Goal: Task Accomplishment & Management: Manage account settings

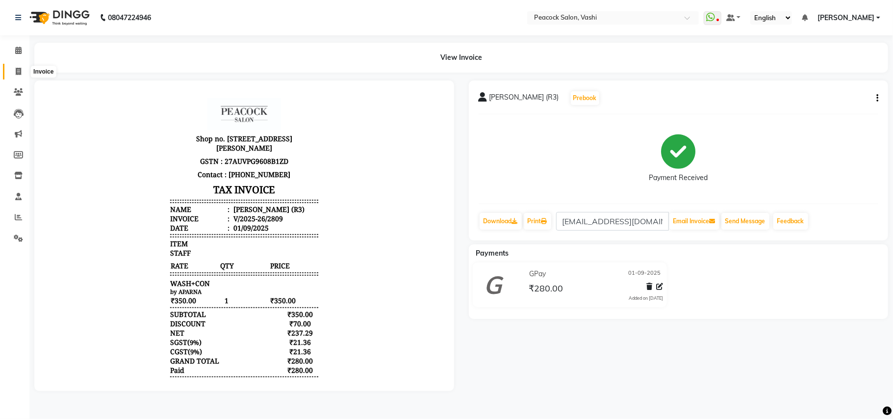
click at [20, 71] on icon at bounding box center [18, 71] width 5 height 7
select select "service"
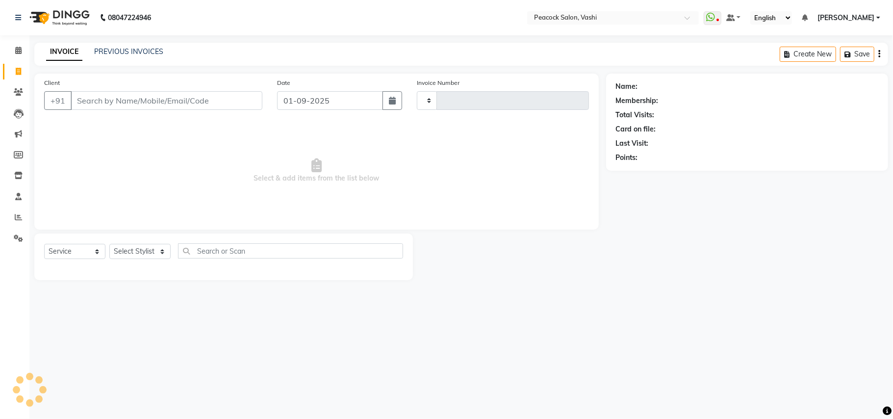
type input "2810"
select select "619"
type input "9004014710"
click at [235, 103] on span "Add Client" at bounding box center [237, 101] width 39 height 10
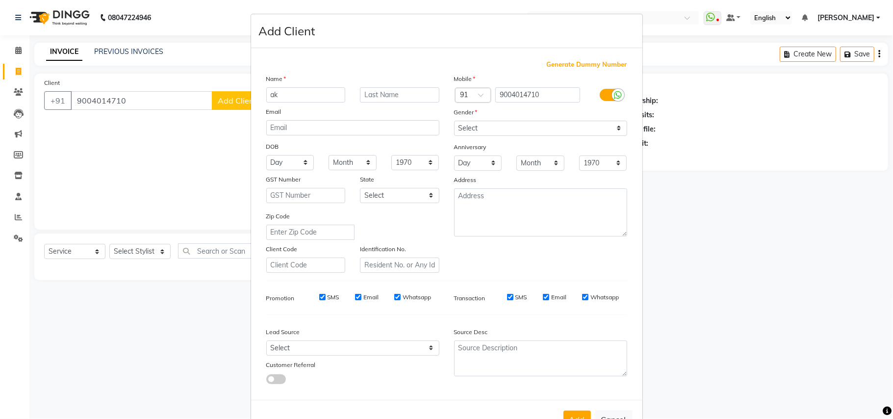
type input "a"
type input "[PERSON_NAME]"
click at [530, 128] on select "Select [DEMOGRAPHIC_DATA] [DEMOGRAPHIC_DATA] Other Prefer Not To Say" at bounding box center [540, 128] width 173 height 15
select select "[DEMOGRAPHIC_DATA]"
click at [454, 121] on select "Select [DEMOGRAPHIC_DATA] [DEMOGRAPHIC_DATA] Other Prefer Not To Say" at bounding box center [540, 128] width 173 height 15
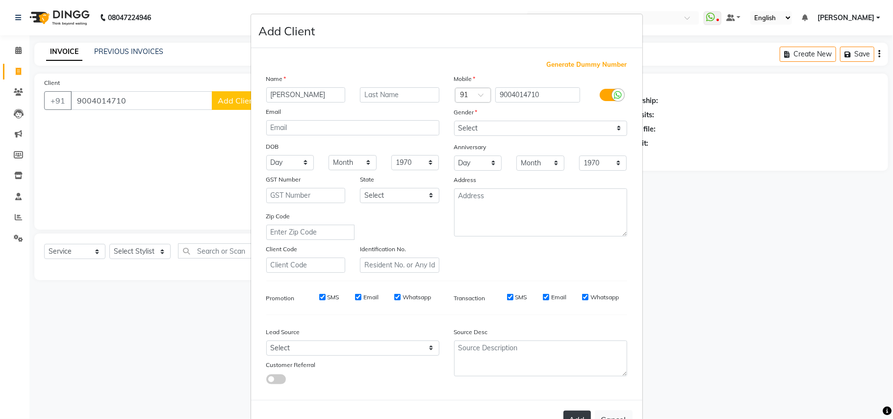
click at [568, 414] on button "Add" at bounding box center [576, 419] width 27 height 18
select select
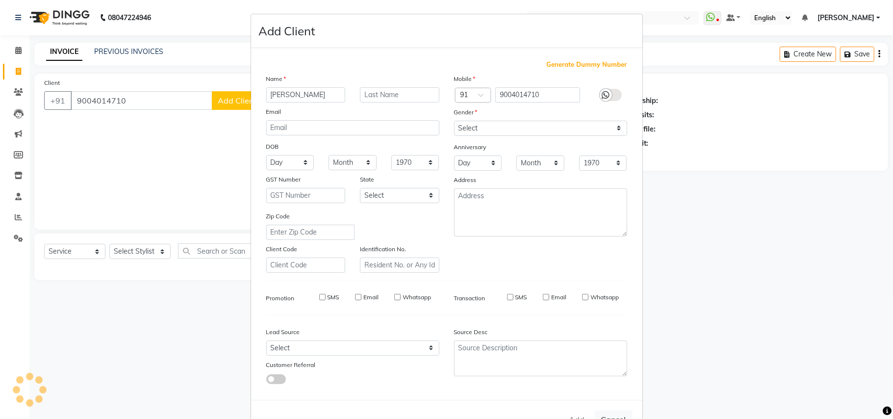
select select
checkbox input "false"
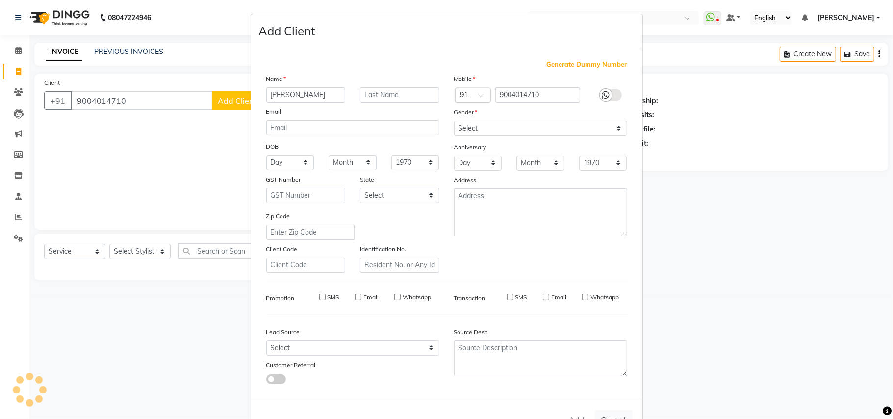
checkbox input "false"
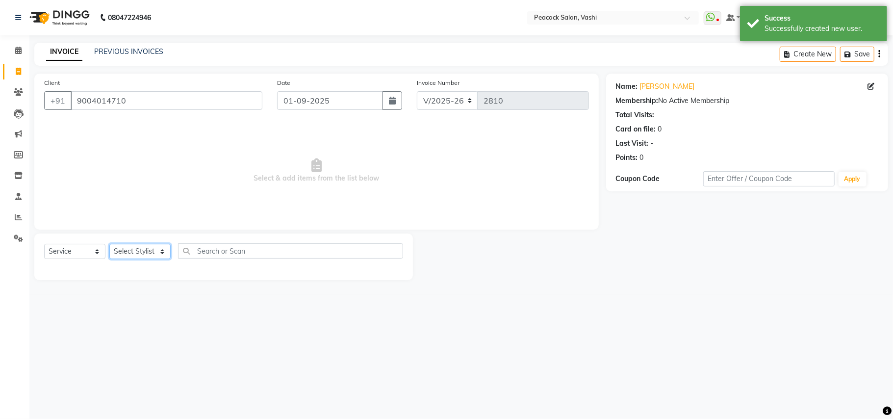
click at [144, 253] on select "Select Stylist anim [PERSON_NAME] APARNA [PERSON_NAME] DC Dingg Support [PERSON…" at bounding box center [139, 251] width 61 height 15
select select "37757"
click at [109, 244] on select "Select Stylist anim [PERSON_NAME] APARNA [PERSON_NAME] DC Dingg Support [PERSON…" at bounding box center [139, 251] width 61 height 15
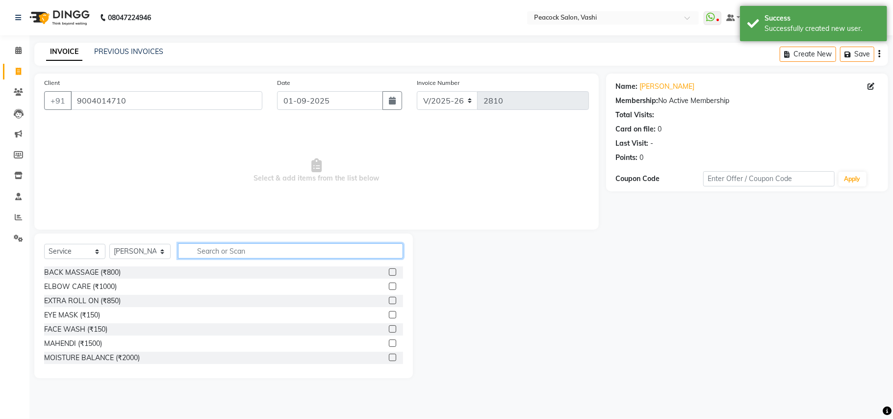
click at [236, 247] on input "text" at bounding box center [290, 250] width 225 height 15
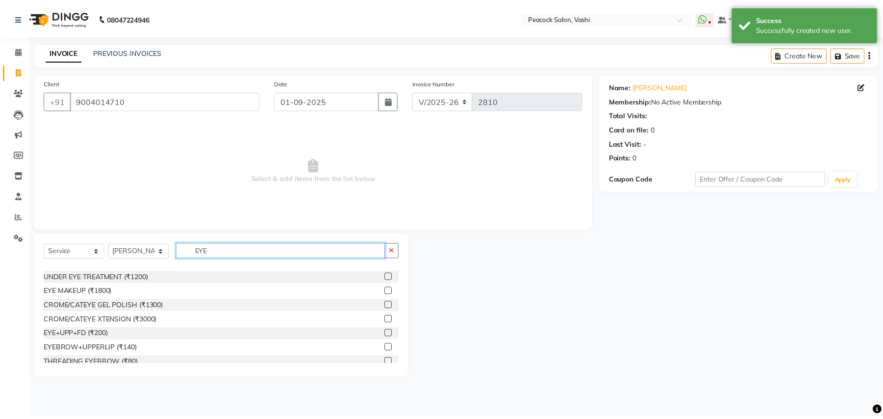
scroll to position [44, 0]
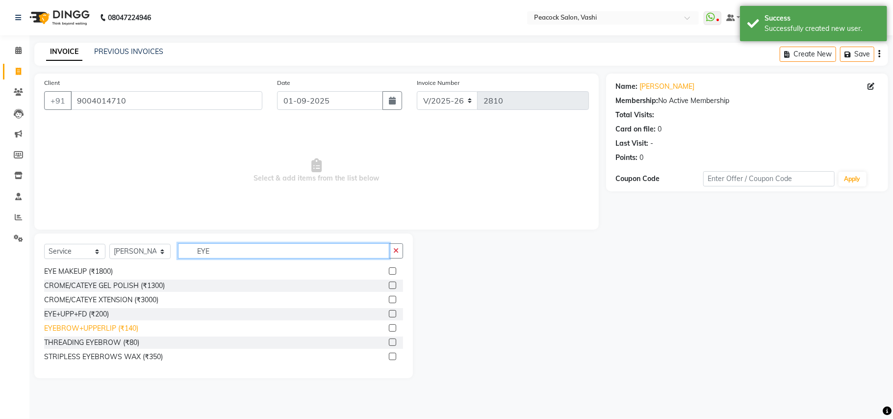
type input "EYE"
click at [103, 325] on div "EYEBROW+UPPERLIP (₹140)" at bounding box center [91, 328] width 94 height 10
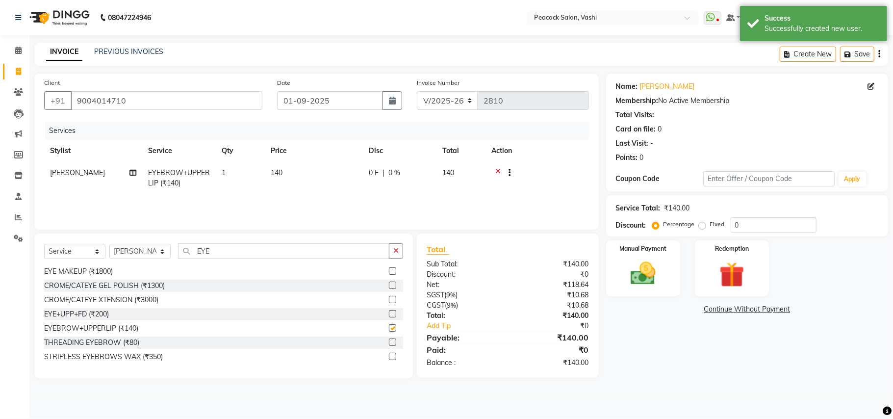
checkbox input "false"
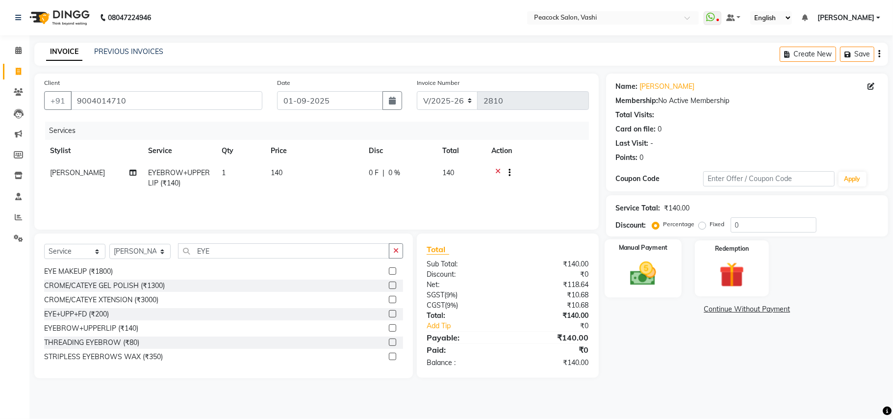
click at [646, 272] on img at bounding box center [642, 273] width 43 height 30
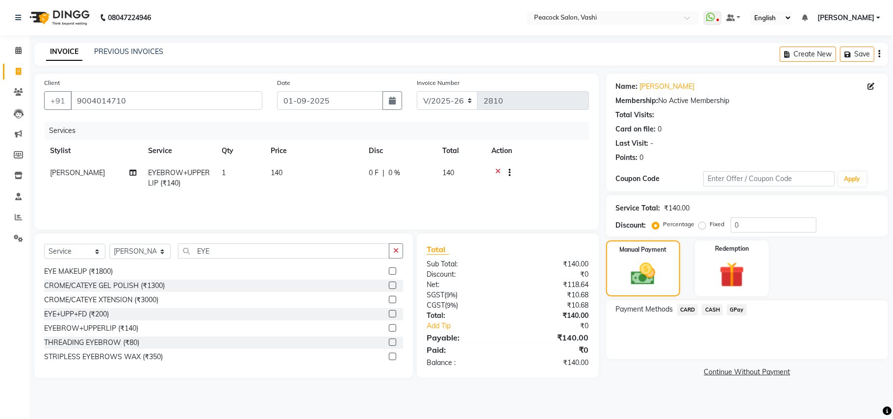
click at [728, 308] on span "GPay" at bounding box center [736, 309] width 20 height 11
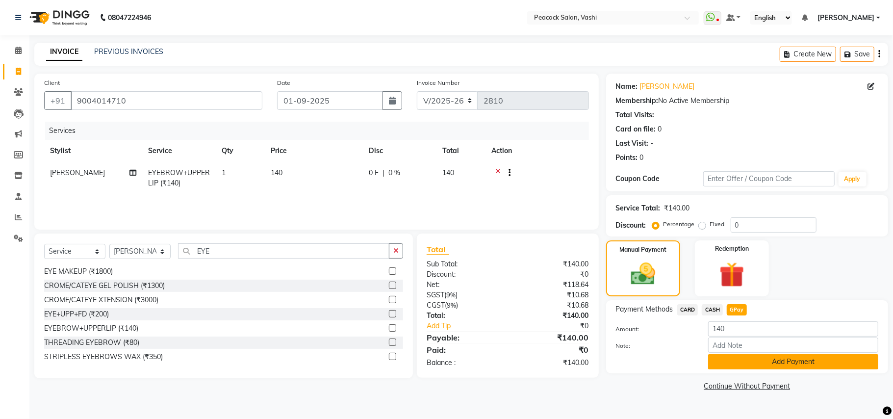
click at [717, 355] on button "Add Payment" at bounding box center [793, 361] width 170 height 15
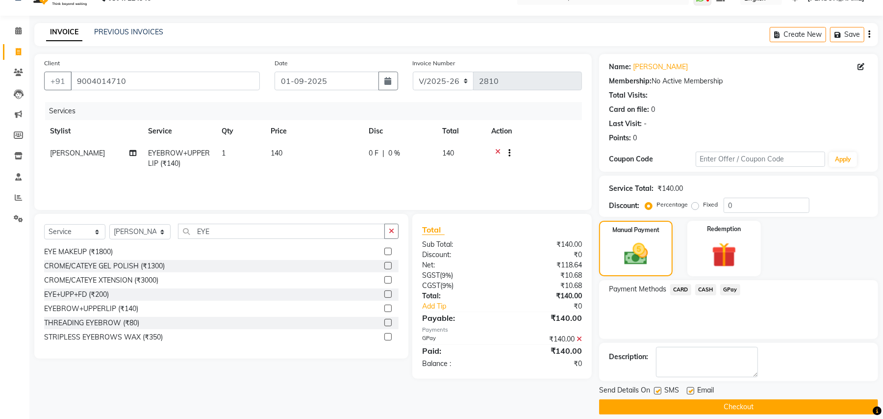
scroll to position [30, 0]
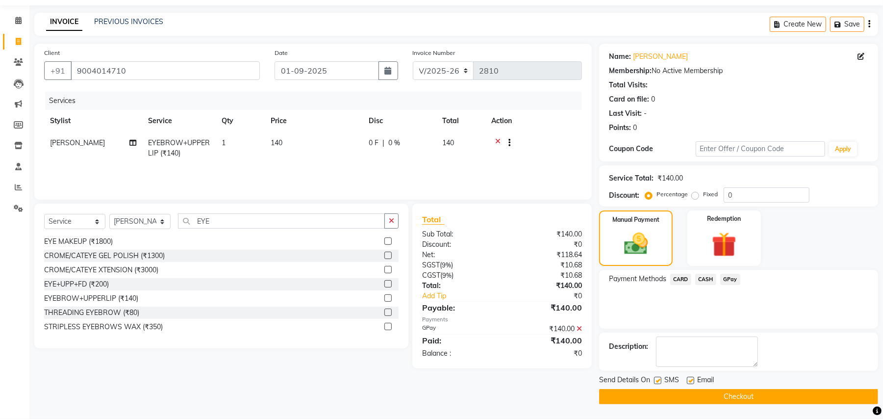
click at [700, 385] on span "Email" at bounding box center [705, 380] width 17 height 12
click at [699, 399] on button "Checkout" at bounding box center [738, 396] width 279 height 15
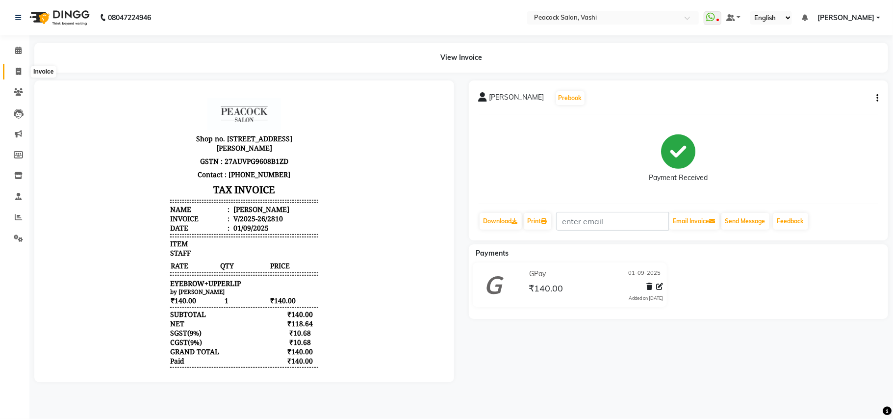
click at [14, 69] on span at bounding box center [18, 71] width 17 height 11
select select "service"
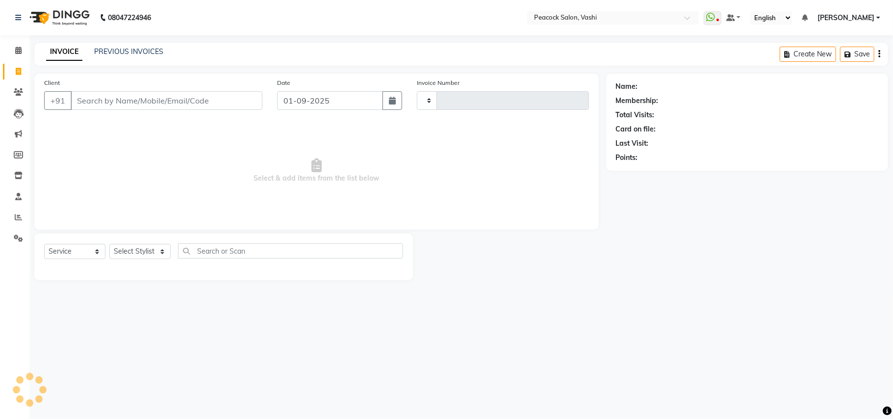
type input "2811"
select select "619"
click at [389, 104] on icon "button" at bounding box center [392, 101] width 7 height 8
select select "9"
select select "2025"
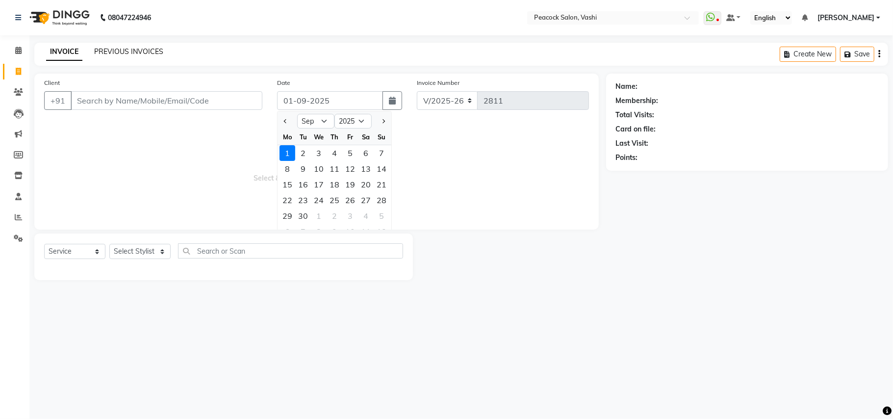
click at [122, 51] on link "PREVIOUS INVOICES" at bounding box center [128, 51] width 69 height 9
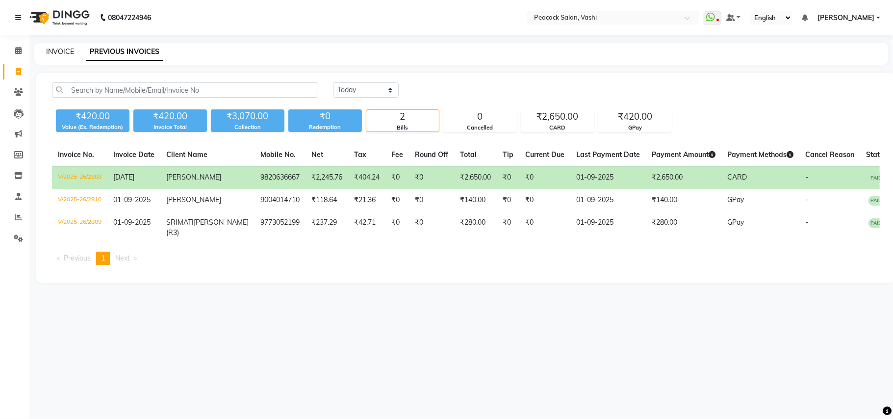
click at [60, 51] on link "INVOICE" at bounding box center [60, 51] width 28 height 9
select select "service"
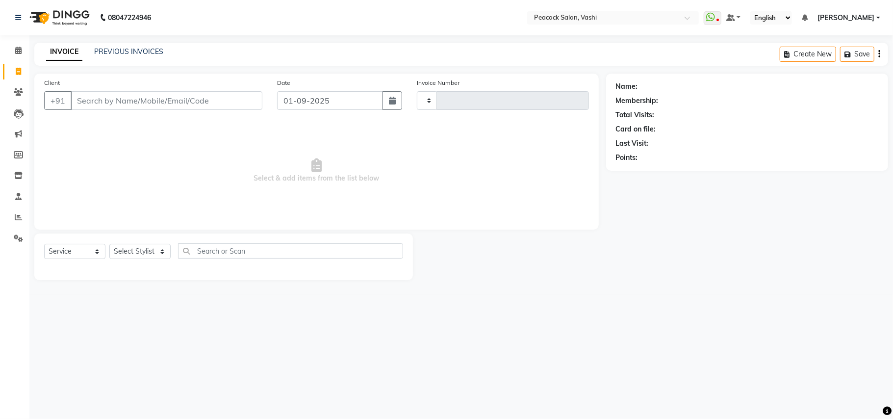
type input "2811"
select select "619"
click at [389, 100] on icon "button" at bounding box center [392, 101] width 7 height 8
select select "9"
select select "2025"
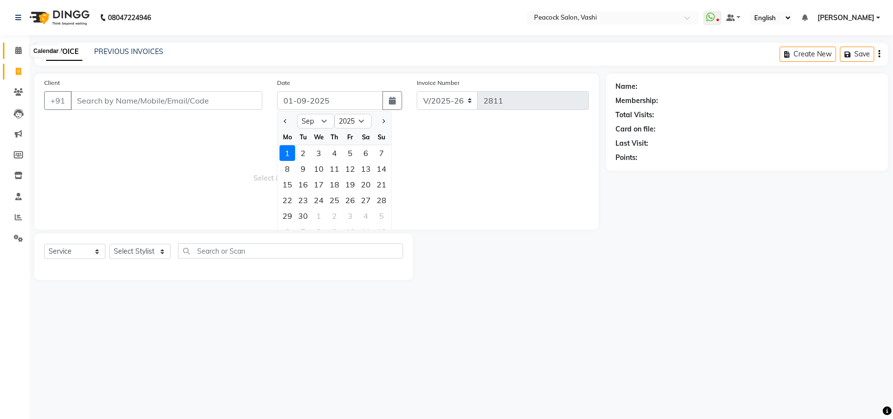
click at [18, 50] on icon at bounding box center [18, 50] width 6 height 7
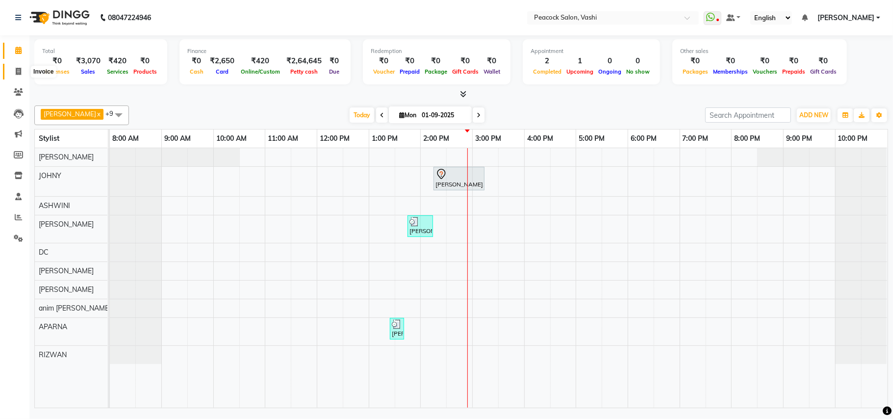
click at [18, 74] on icon at bounding box center [18, 71] width 5 height 7
select select "619"
select select "service"
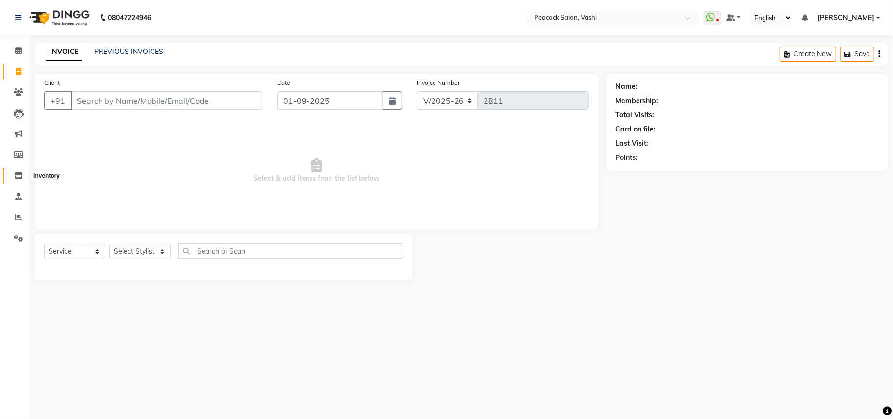
click at [17, 172] on icon at bounding box center [18, 175] width 8 height 7
select select
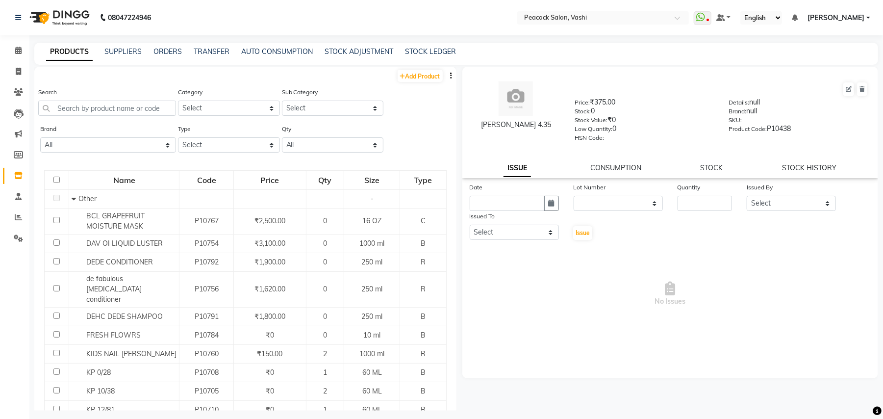
click at [450, 73] on icon "button" at bounding box center [451, 75] width 2 height 7
click at [418, 78] on div "EXPORT" at bounding box center [411, 81] width 32 height 12
click at [13, 67] on span at bounding box center [18, 71] width 17 height 11
select select "service"
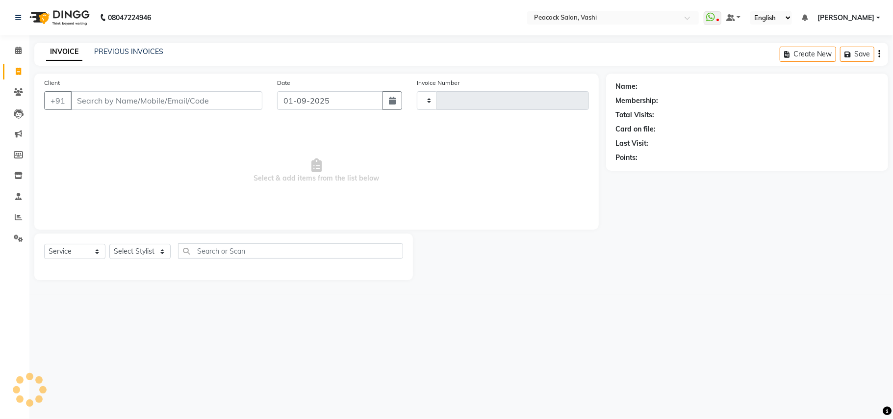
type input "N"
type input "2811"
select select "619"
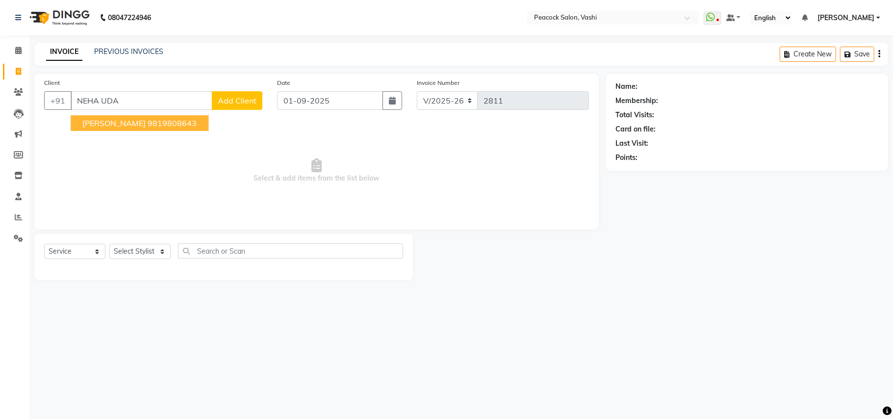
click at [99, 122] on span "NEHA UDANI" at bounding box center [113, 123] width 63 height 10
type input "9819808643"
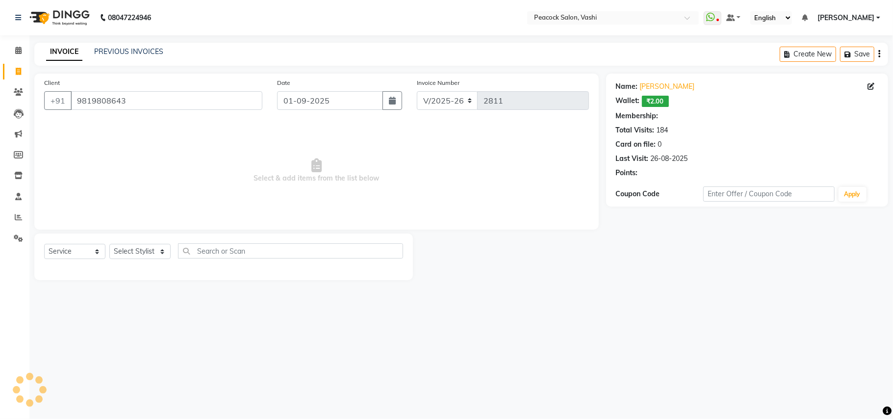
select select "1: Object"
click at [135, 251] on select "Select Stylist anim shinglai ANKUSH APARNA ASHWINI BHAGWATI DC Dingg Support HA…" at bounding box center [139, 251] width 61 height 15
select select "37757"
click at [109, 244] on select "Select Stylist anim shinglai ANKUSH APARNA ASHWINI BHAGWATI DC Dingg Support HA…" at bounding box center [139, 251] width 61 height 15
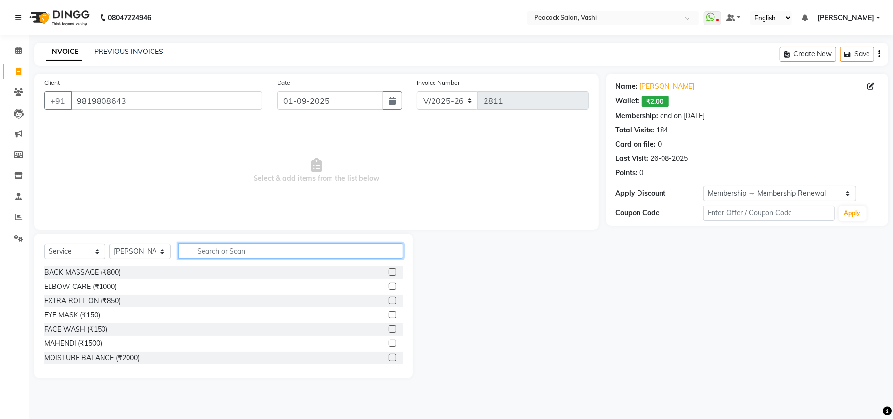
click at [210, 253] on input "text" at bounding box center [290, 250] width 225 height 15
type input "E"
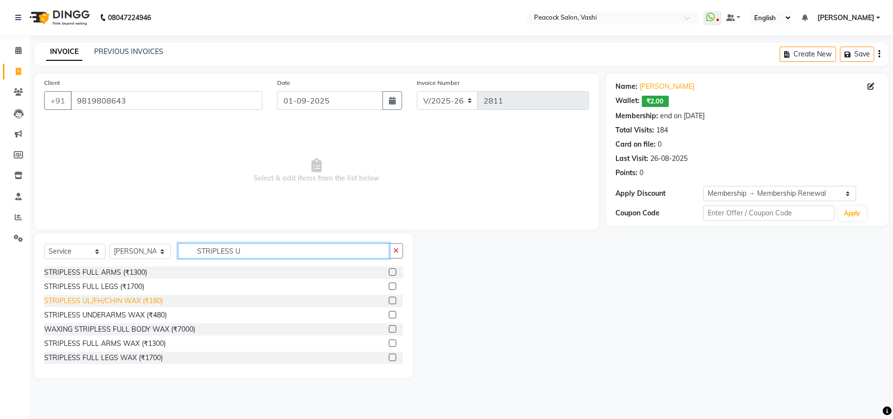
type input "STRIPLESS U"
click at [66, 299] on div "STRIPLESS UL/FH/CHIN WAX (₹180)" at bounding box center [103, 301] width 119 height 10
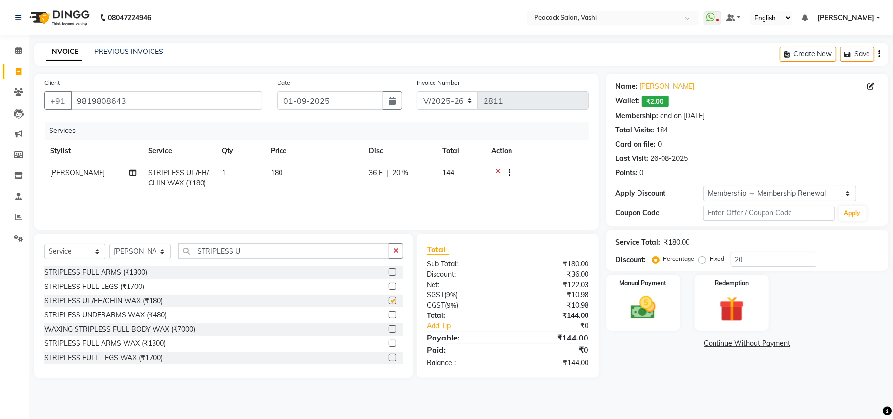
checkbox input "false"
click at [225, 168] on span "1" at bounding box center [224, 172] width 4 height 9
select select "37757"
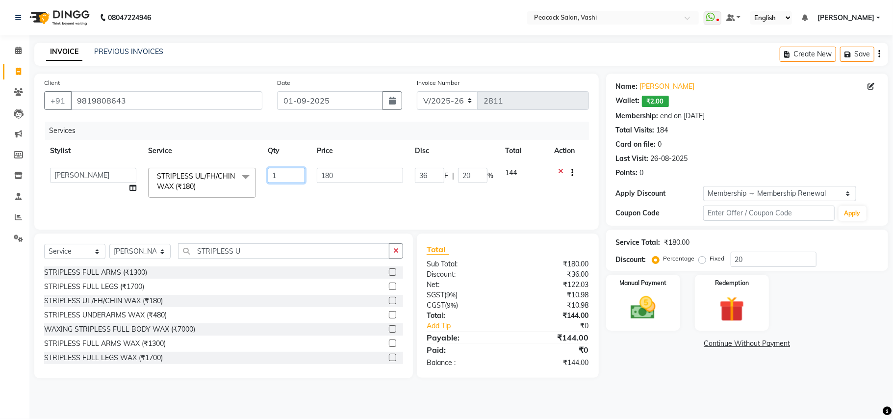
click at [284, 175] on input "1" at bounding box center [286, 175] width 37 height 15
type input "2"
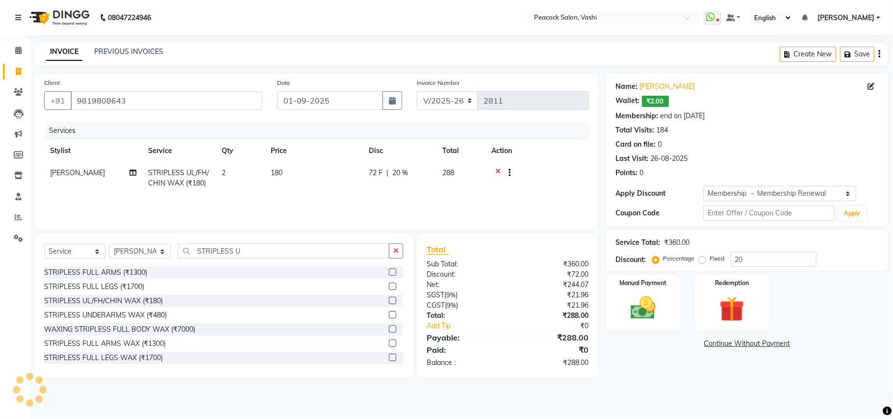
click at [369, 194] on div "Services Stylist Service Qty Price Disc Total Action HARSHADA STRIPLESS UL/FH/C…" at bounding box center [316, 171] width 545 height 98
click at [730, 295] on img at bounding box center [731, 309] width 43 height 32
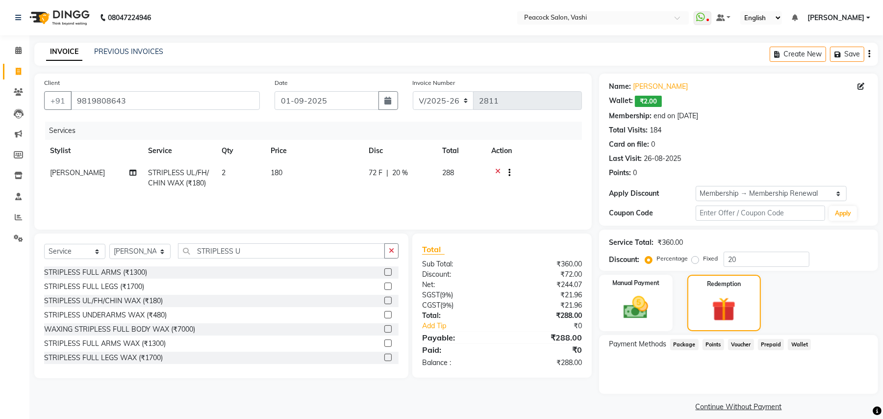
scroll to position [9, 0]
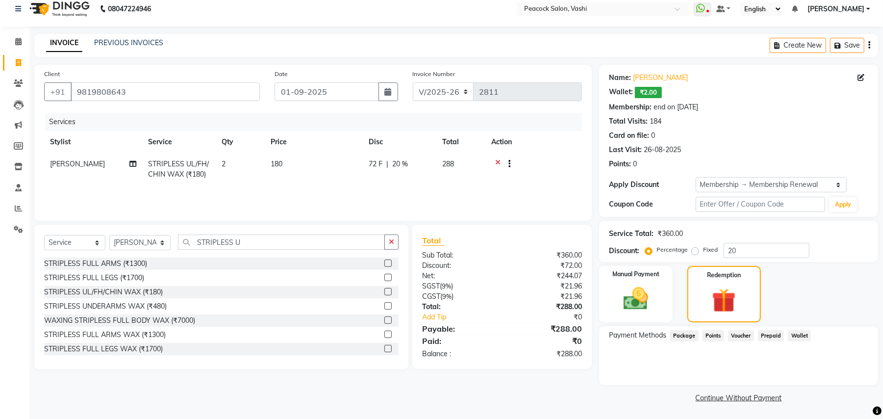
click at [793, 332] on span "Wallet" at bounding box center [799, 335] width 23 height 11
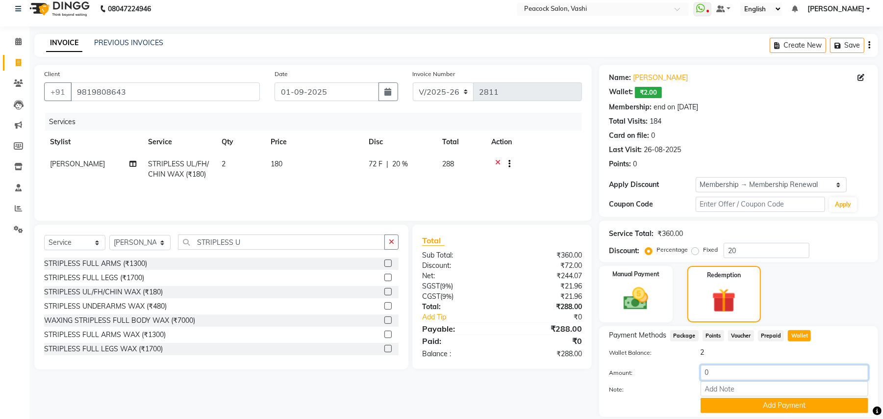
click at [722, 377] on input "0" at bounding box center [784, 372] width 168 height 15
type input "2"
click at [728, 398] on button "Add Payment" at bounding box center [784, 405] width 168 height 15
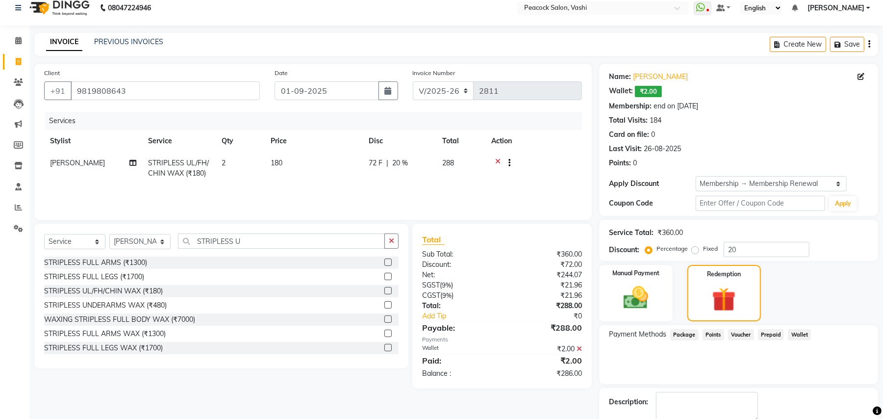
scroll to position [65, 0]
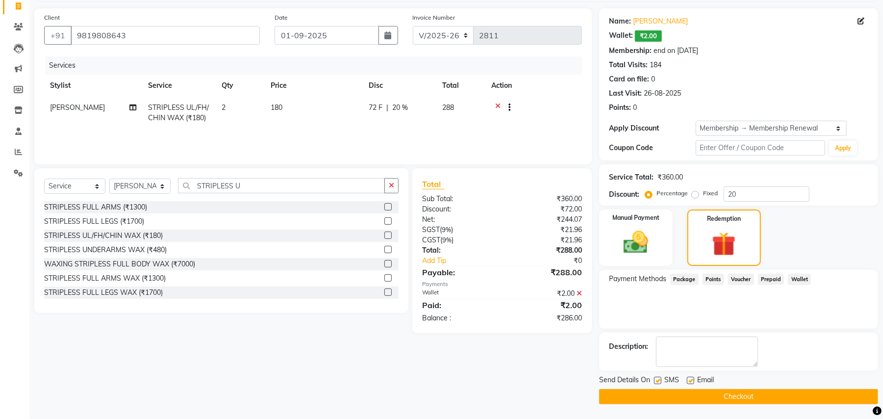
click at [655, 394] on button "Checkout" at bounding box center [738, 396] width 279 height 15
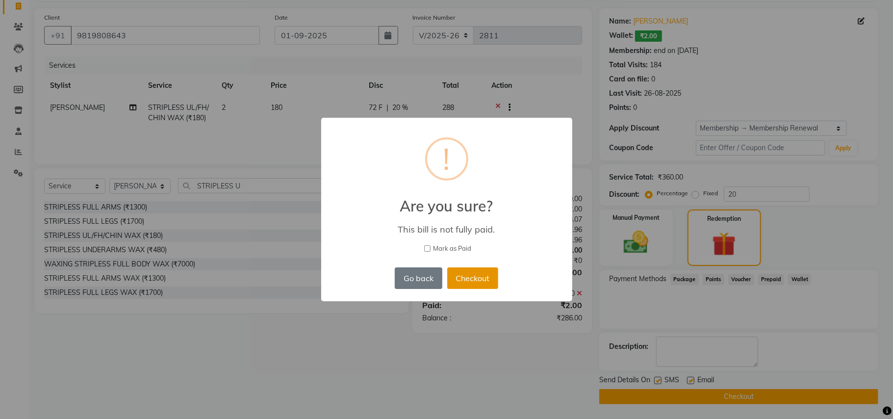
click at [475, 281] on button "Checkout" at bounding box center [472, 278] width 51 height 22
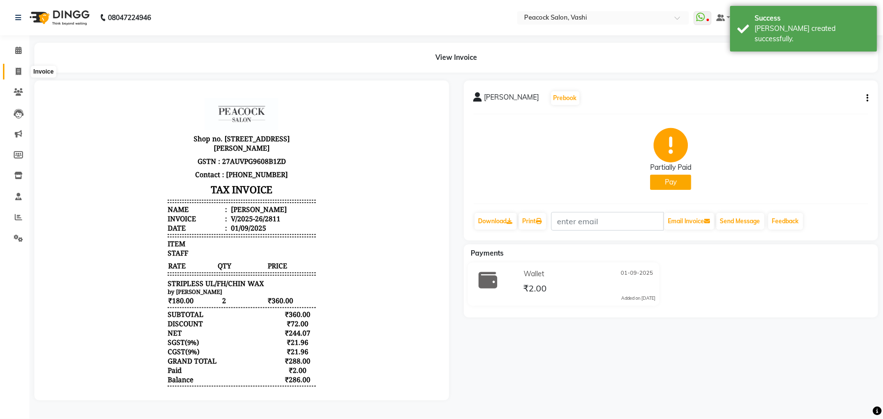
click at [17, 74] on icon at bounding box center [18, 71] width 5 height 7
select select "service"
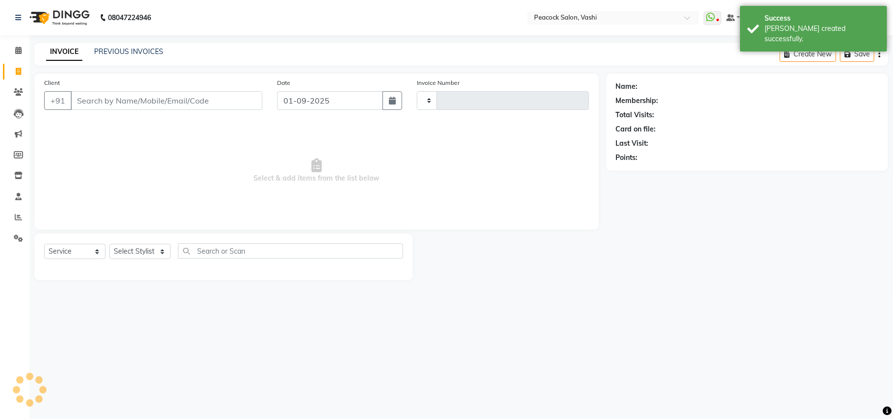
type input "2812"
select select "619"
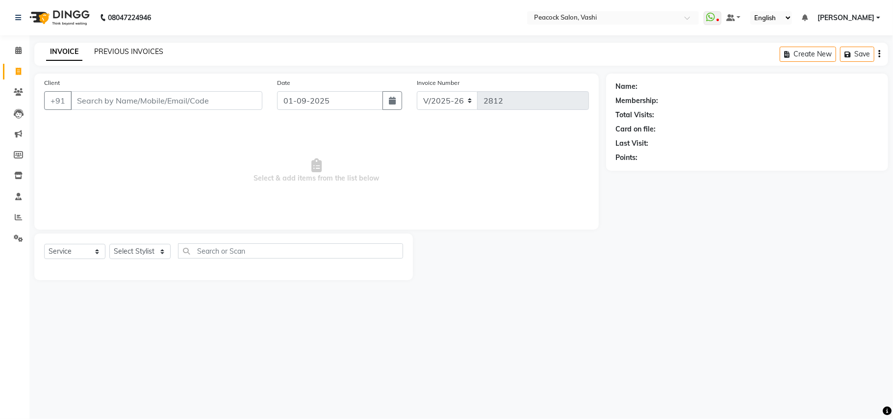
click at [105, 47] on link "PREVIOUS INVOICES" at bounding box center [128, 51] width 69 height 9
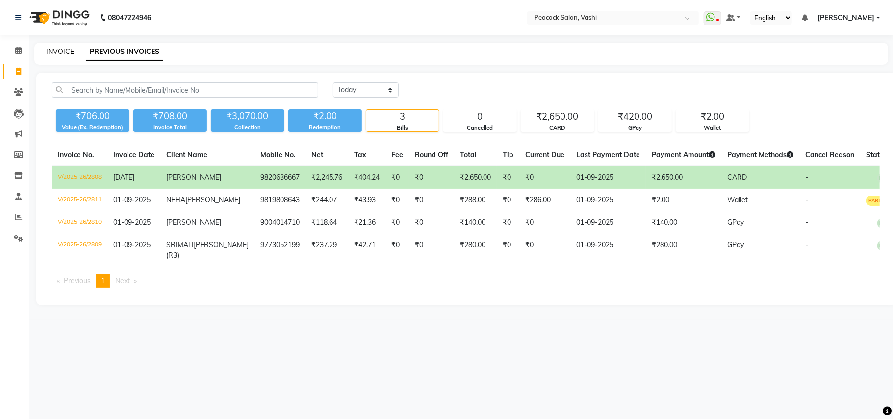
click at [57, 49] on link "INVOICE" at bounding box center [60, 51] width 28 height 9
select select "619"
select select "service"
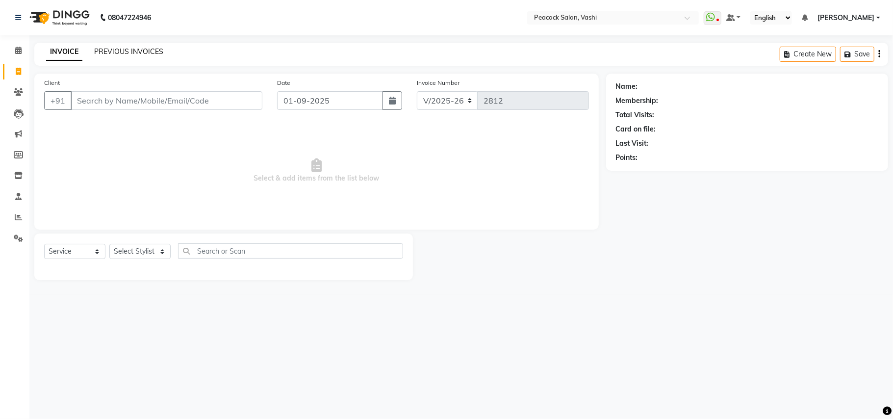
click at [98, 55] on link "PREVIOUS INVOICES" at bounding box center [128, 51] width 69 height 9
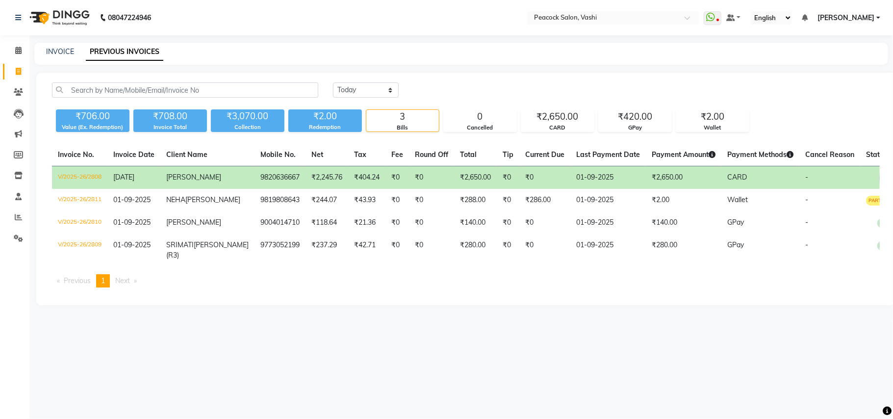
click at [236, 362] on div "08047224946 Select Location × Peacock Salon, Vashi WhatsApp Status ✕ Status: Di…" at bounding box center [446, 209] width 893 height 419
click at [226, 366] on div "08047224946 Select Location × Peacock Salon, Vashi WhatsApp Status ✕ Status: Di…" at bounding box center [446, 209] width 893 height 419
click at [91, 174] on td "V/2025-26/2808" at bounding box center [79, 177] width 55 height 23
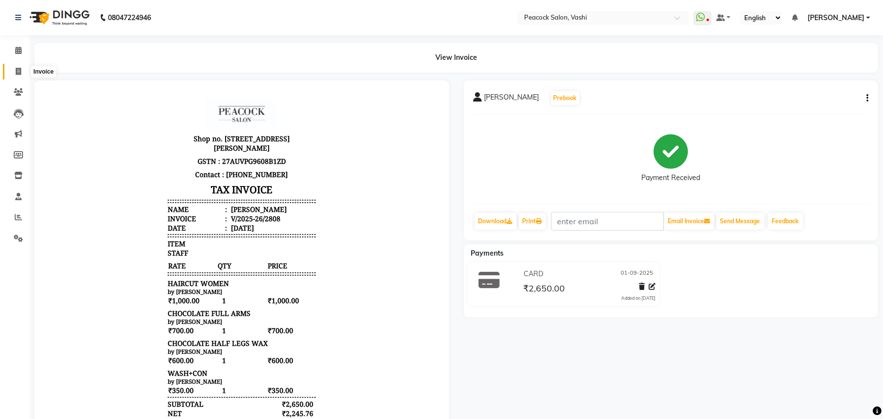
click at [22, 69] on span at bounding box center [18, 71] width 17 height 11
select select "service"
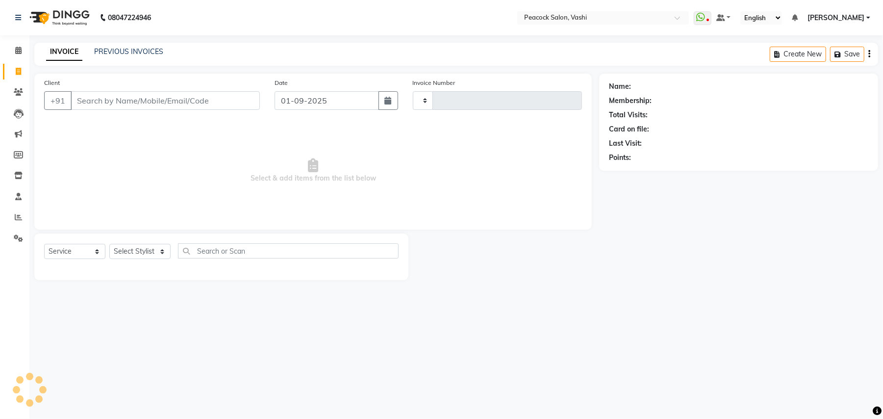
type input "2812"
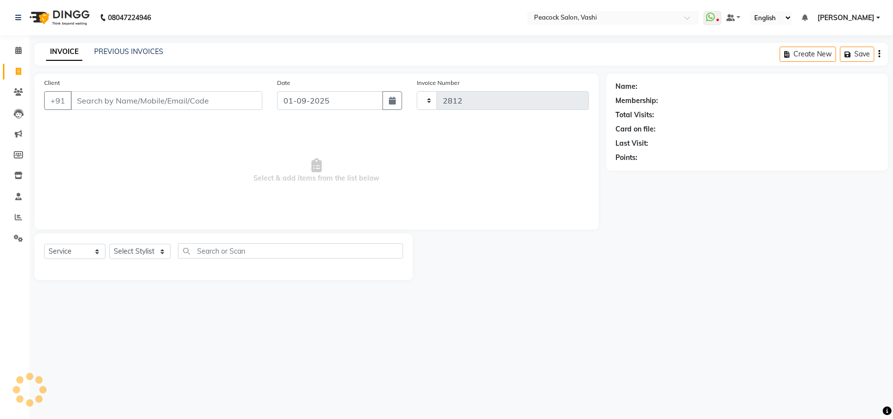
select select "619"
click at [122, 51] on link "PREVIOUS INVOICES" at bounding box center [128, 51] width 69 height 9
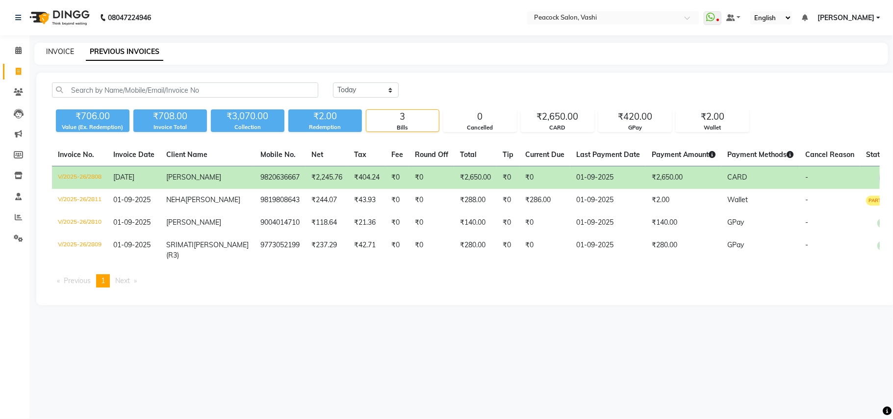
click at [55, 50] on link "INVOICE" at bounding box center [60, 51] width 28 height 9
select select "619"
select select "service"
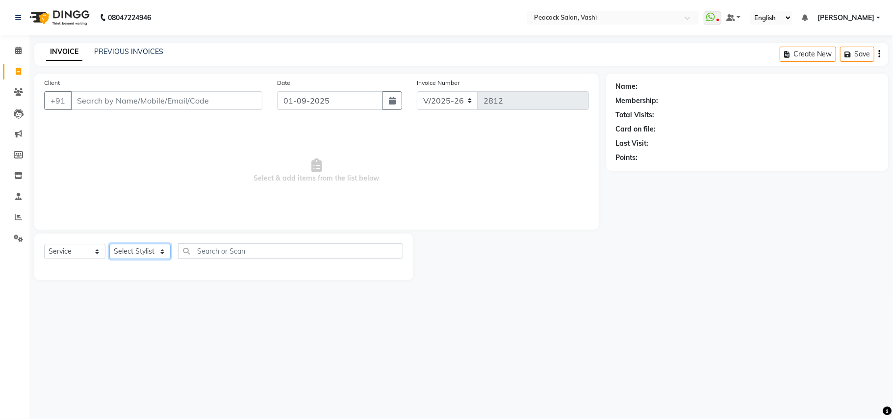
click at [120, 251] on select "Select Stylist" at bounding box center [139, 251] width 61 height 15
select select "57174"
click at [109, 244] on select "Select Stylist anim [PERSON_NAME] APARNA [PERSON_NAME] DC Dingg Support [PERSON…" at bounding box center [139, 251] width 61 height 15
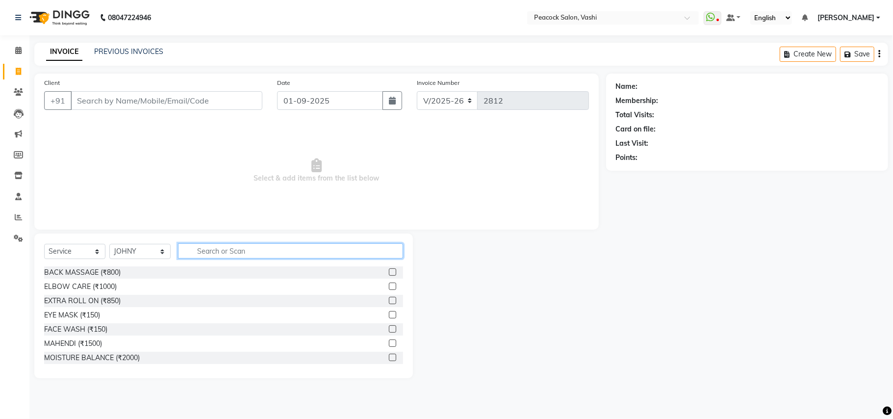
click at [203, 255] on input "text" at bounding box center [290, 250] width 225 height 15
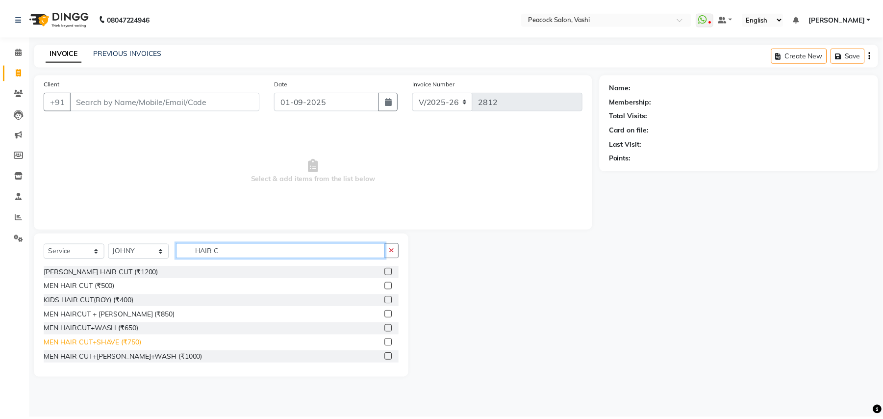
scroll to position [58, 0]
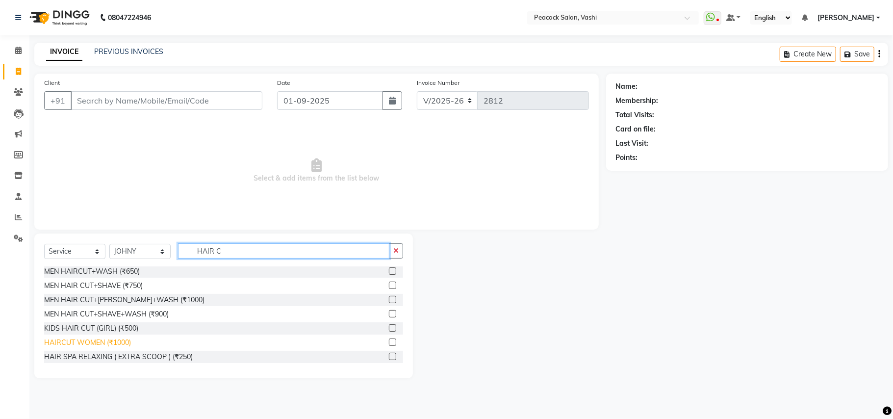
type input "HAIR C"
drag, startPoint x: 93, startPoint y: 344, endPoint x: 88, endPoint y: 340, distance: 6.0
click at [92, 344] on div "HAIRCUT WOMEN (₹1000)" at bounding box center [87, 342] width 87 height 10
checkbox input "false"
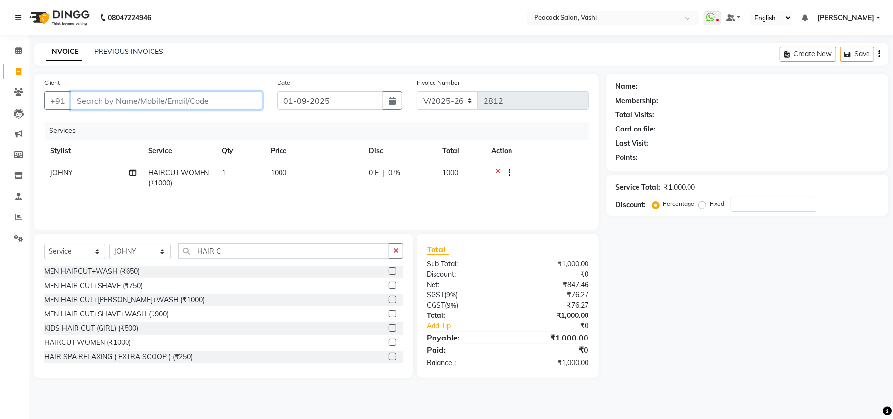
click at [112, 104] on input "Client" at bounding box center [167, 100] width 192 height 19
type input "9"
type input "0"
type input "9833811233"
click at [233, 104] on span "Add Client" at bounding box center [237, 101] width 39 height 10
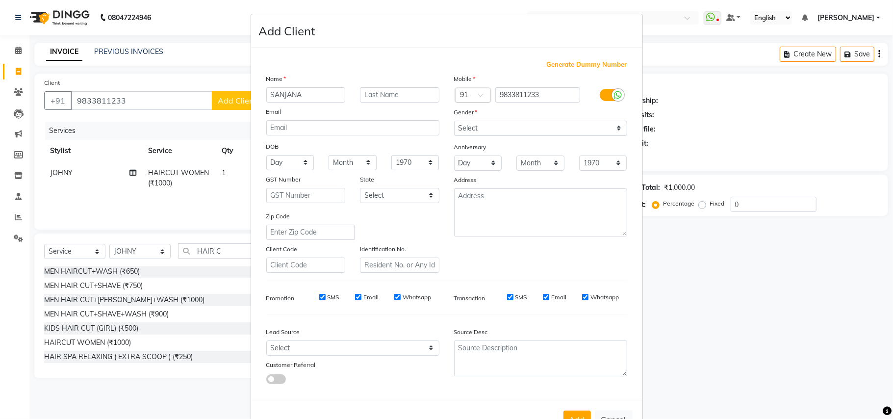
type input "SANJANA"
click at [374, 99] on input "text" at bounding box center [399, 94] width 79 height 15
type input "[PERSON_NAME]"
click at [465, 122] on select "Select [DEMOGRAPHIC_DATA] [DEMOGRAPHIC_DATA] Other Prefer Not To Say" at bounding box center [540, 128] width 173 height 15
select select "[DEMOGRAPHIC_DATA]"
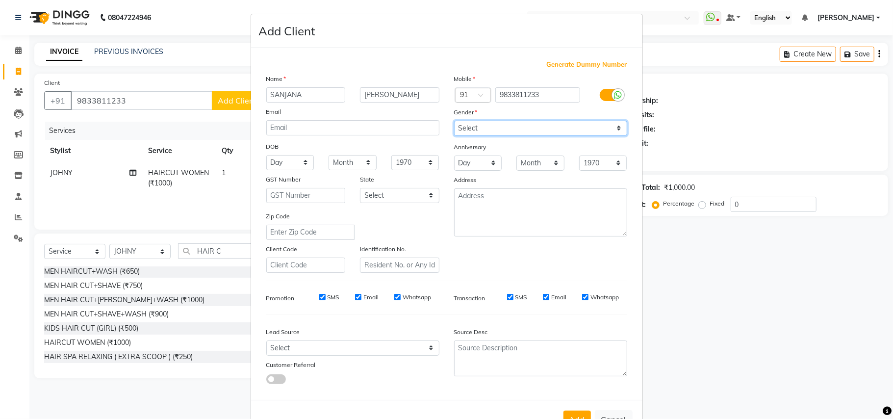
click at [454, 121] on select "Select [DEMOGRAPHIC_DATA] [DEMOGRAPHIC_DATA] Other Prefer Not To Say" at bounding box center [540, 128] width 173 height 15
drag, startPoint x: 348, startPoint y: 346, endPoint x: 349, endPoint y: 341, distance: 5.0
click at [349, 347] on select "Select Walk-in Referral Internet Friend Word of Mouth Advertisement Facebook Ju…" at bounding box center [352, 347] width 173 height 15
select select "10222"
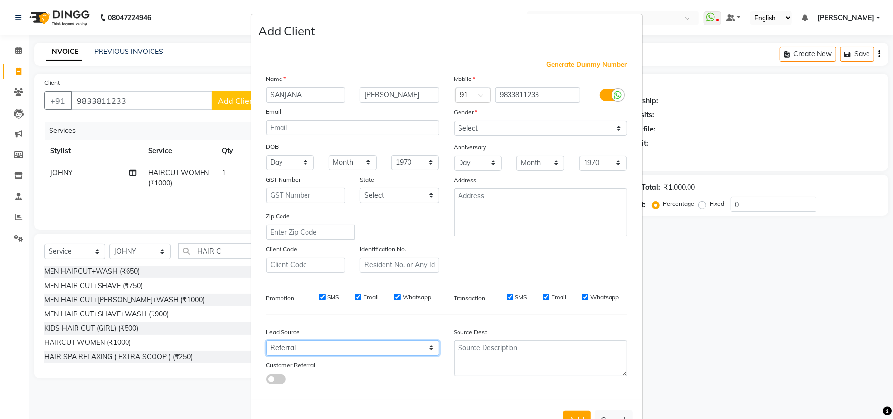
click at [266, 340] on select "Select Walk-in Referral Internet Friend Word of Mouth Advertisement Facebook Ju…" at bounding box center [352, 347] width 173 height 15
click at [565, 411] on button "Add" at bounding box center [576, 419] width 27 height 18
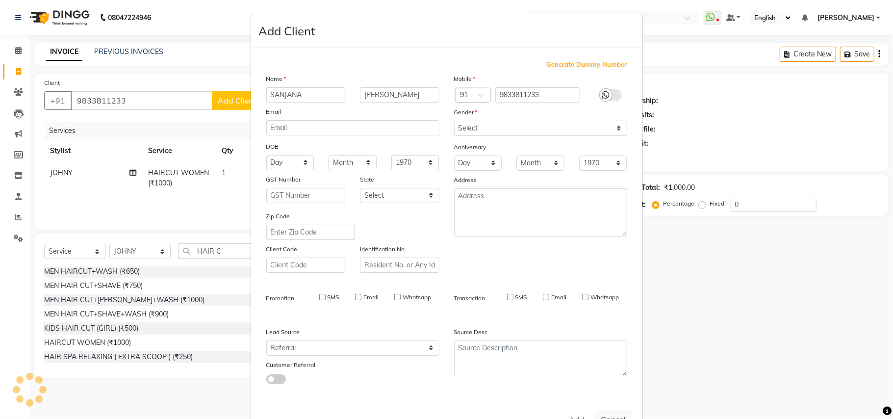
select select
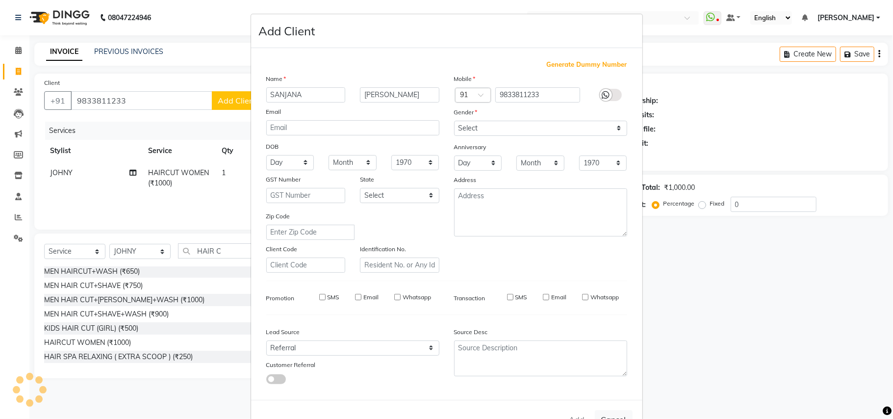
select select
checkbox input "false"
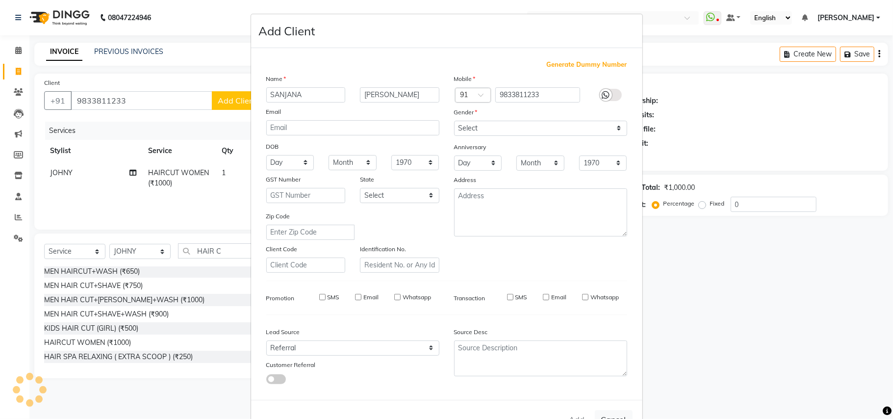
checkbox input "false"
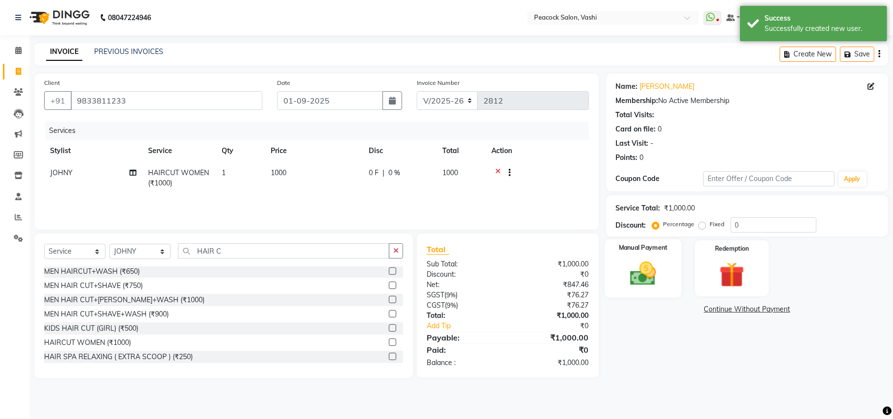
click at [647, 277] on img at bounding box center [642, 273] width 43 height 30
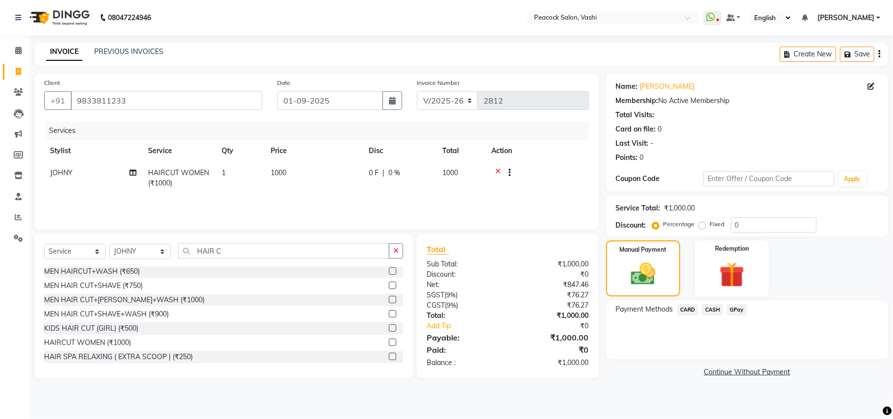
click at [728, 306] on span "GPay" at bounding box center [736, 309] width 20 height 11
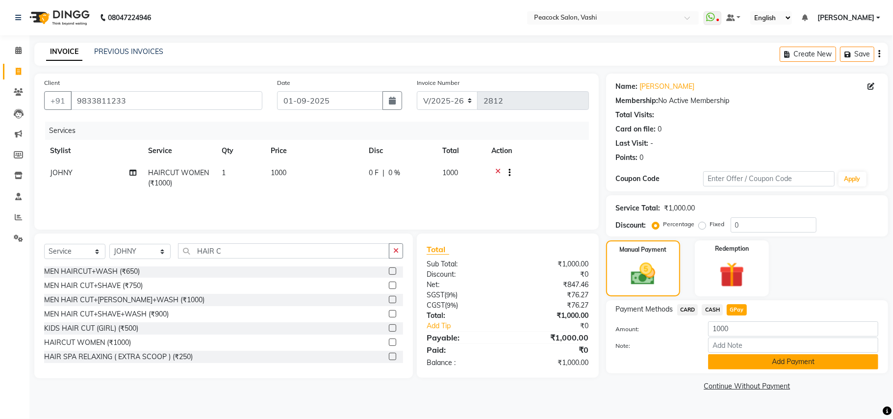
click at [737, 359] on button "Add Payment" at bounding box center [793, 361] width 170 height 15
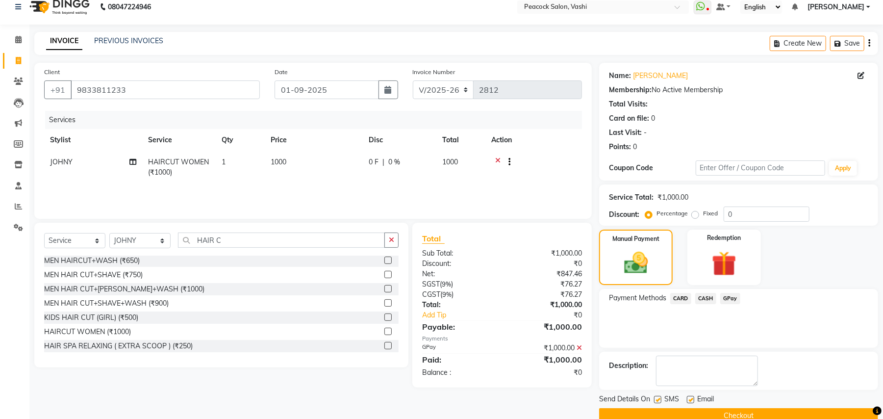
scroll to position [30, 0]
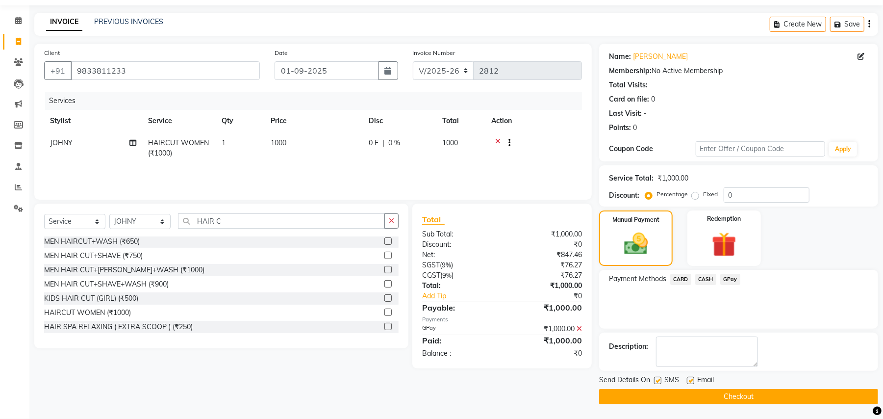
click at [726, 393] on button "Checkout" at bounding box center [738, 396] width 279 height 15
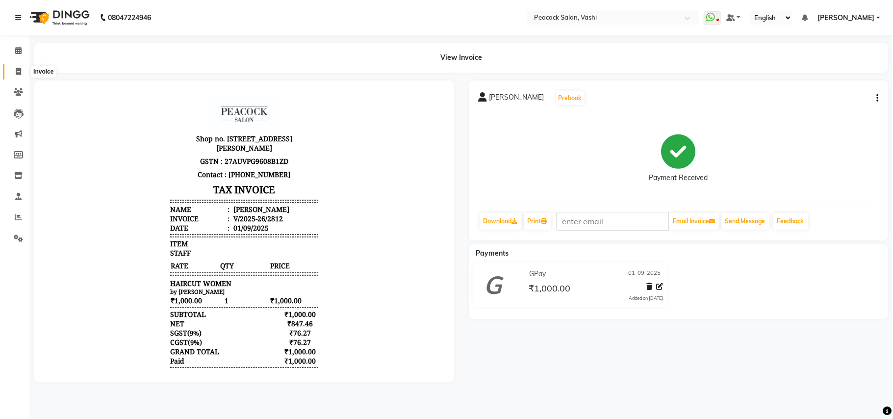
click at [16, 69] on icon at bounding box center [18, 71] width 5 height 7
select select "619"
select select "service"
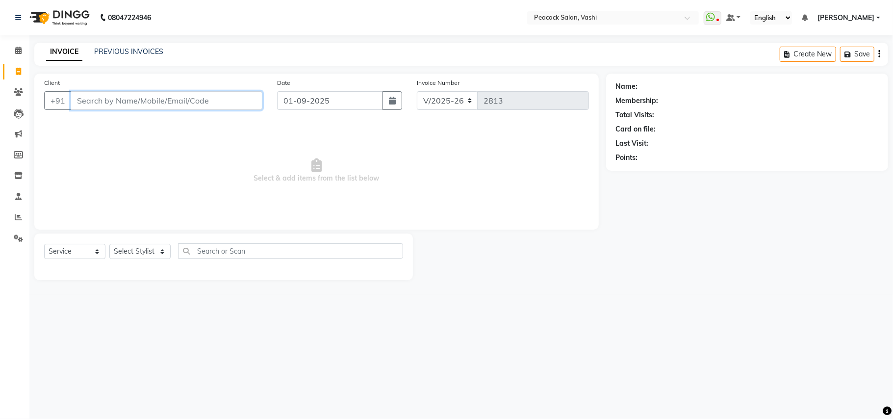
click at [121, 98] on input "Client" at bounding box center [167, 100] width 192 height 19
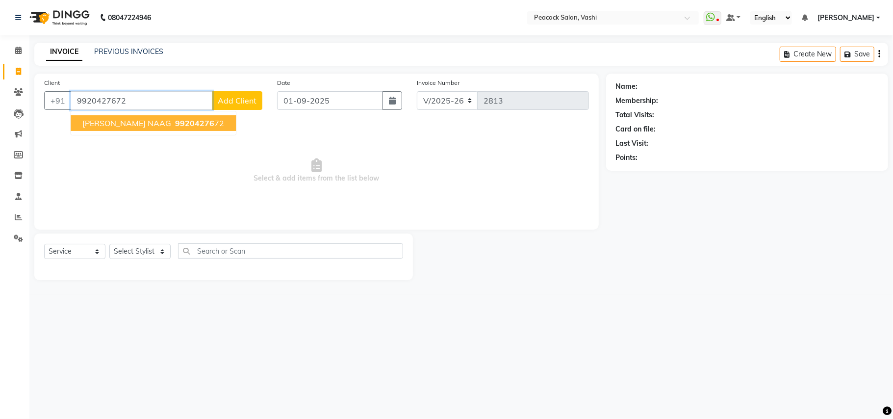
type input "9920427672"
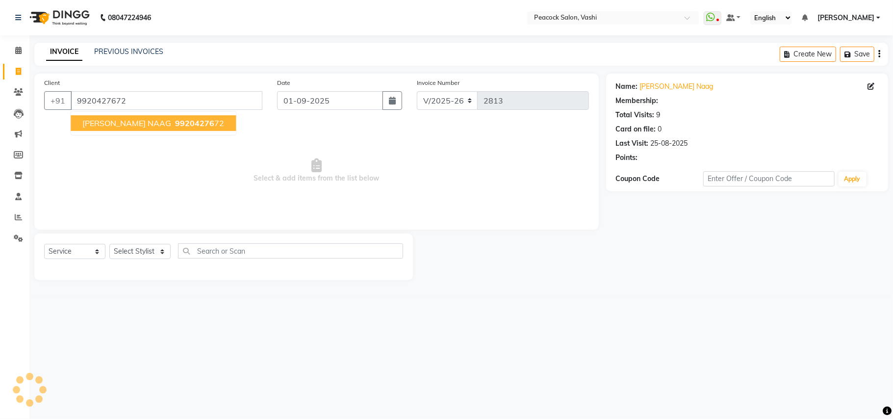
select select "1: Object"
click at [124, 124] on span "RITWIKA NAAG" at bounding box center [126, 123] width 89 height 10
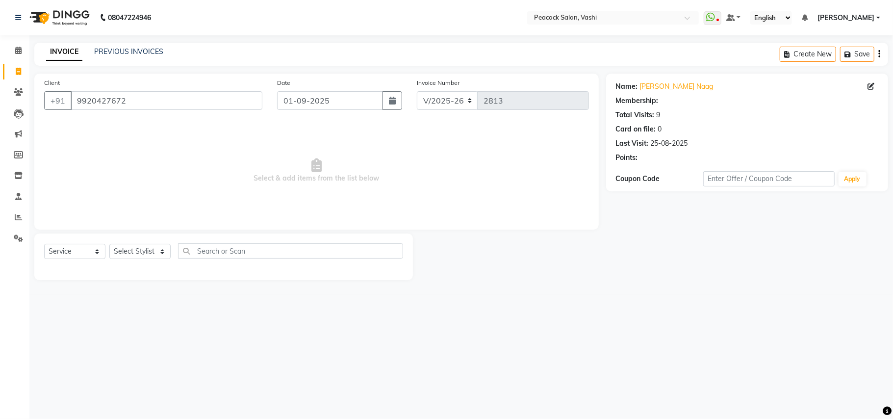
select select "1: Object"
click at [138, 257] on select "Select Stylist anim [PERSON_NAME] APARNA [PERSON_NAME] DC Dingg Support [PERSON…" at bounding box center [139, 251] width 61 height 15
select select "86866"
click at [109, 244] on select "Select Stylist anim [PERSON_NAME] APARNA [PERSON_NAME] DC Dingg Support [PERSON…" at bounding box center [139, 251] width 61 height 15
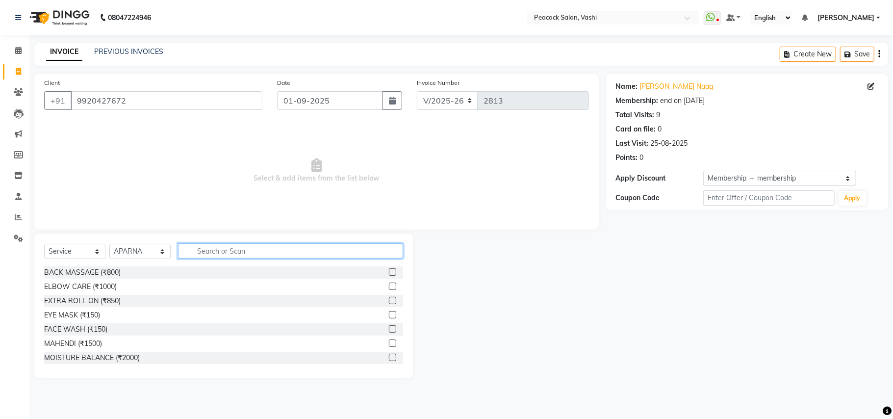
click at [214, 248] on input "text" at bounding box center [290, 250] width 225 height 15
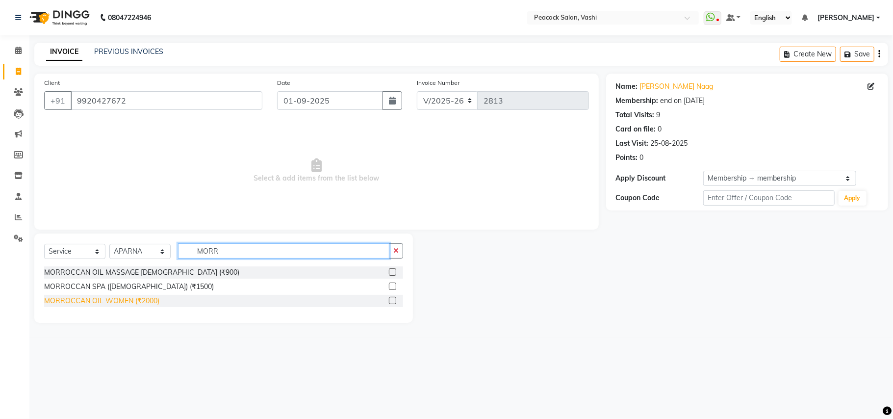
type input "MORR"
click at [155, 304] on div "MORROCCAN OIL WOMEN (₹2000)" at bounding box center [101, 301] width 115 height 10
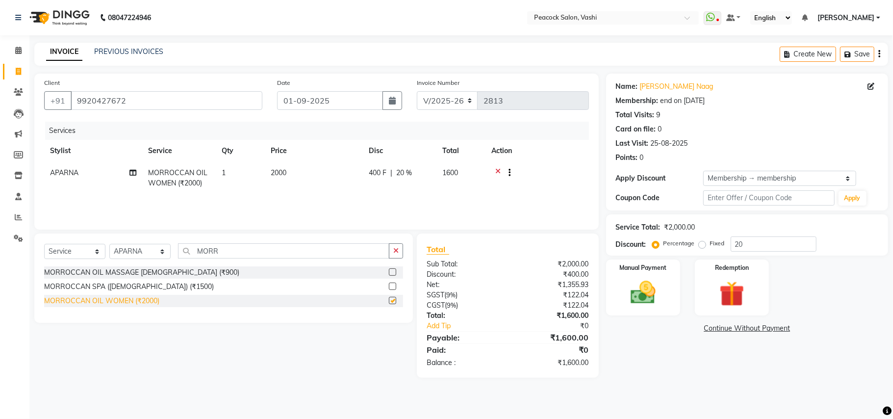
checkbox input "false"
click at [633, 292] on img at bounding box center [642, 292] width 43 height 30
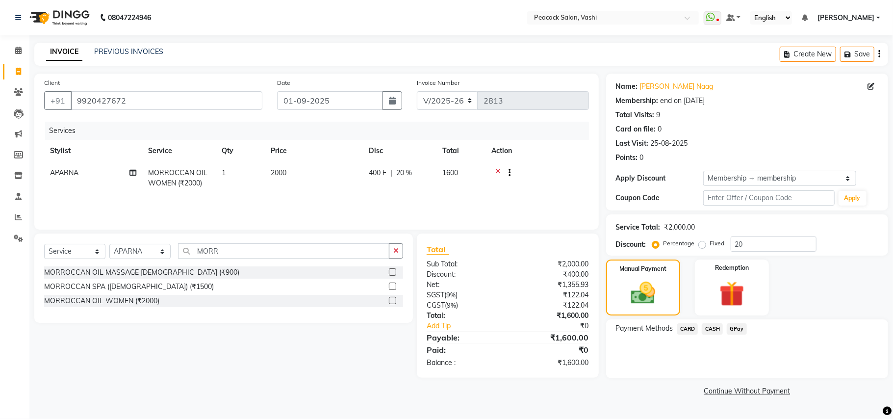
click at [741, 326] on span "GPay" at bounding box center [736, 328] width 20 height 11
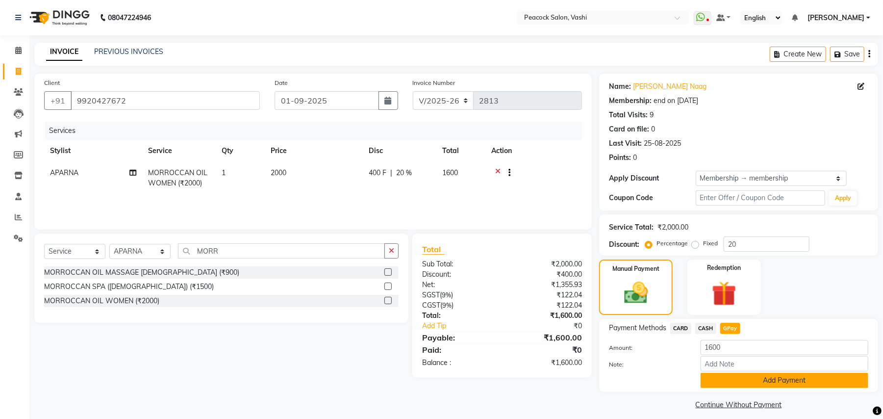
click at [736, 377] on button "Add Payment" at bounding box center [784, 380] width 168 height 15
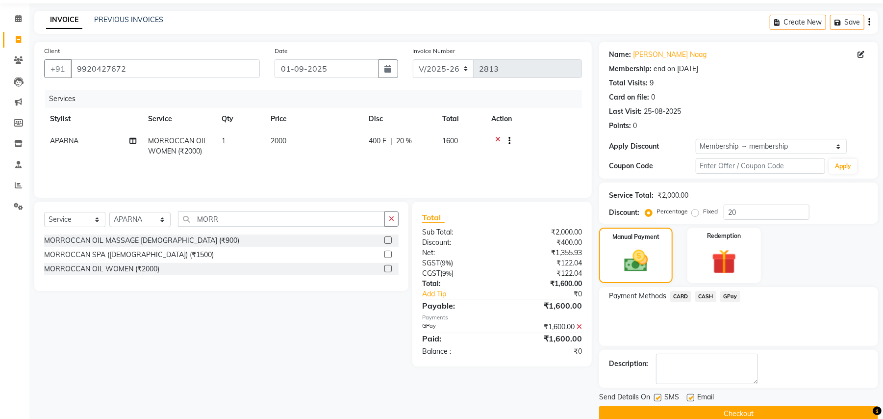
scroll to position [50, 0]
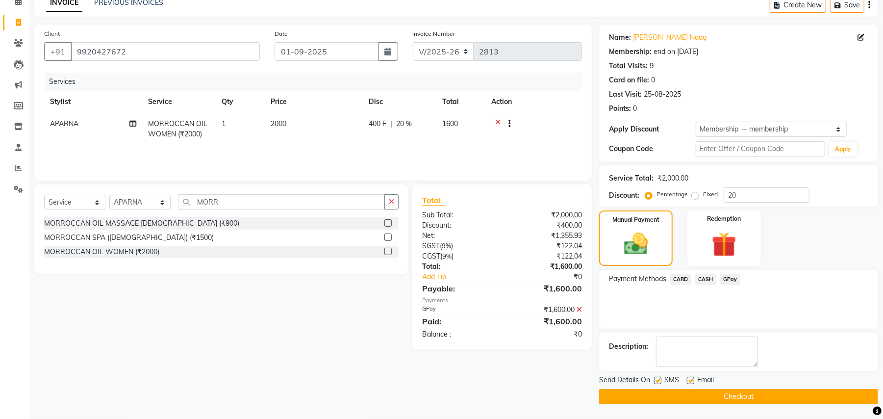
click at [726, 393] on button "Checkout" at bounding box center [738, 396] width 279 height 15
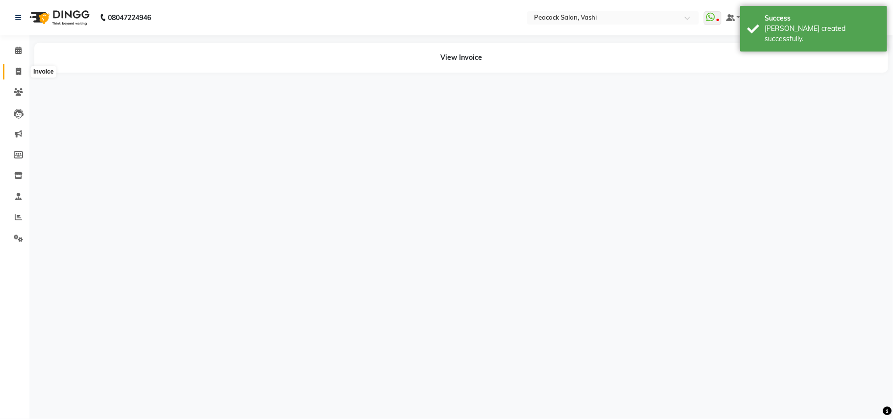
click at [15, 75] on span at bounding box center [18, 71] width 17 height 11
select select "service"
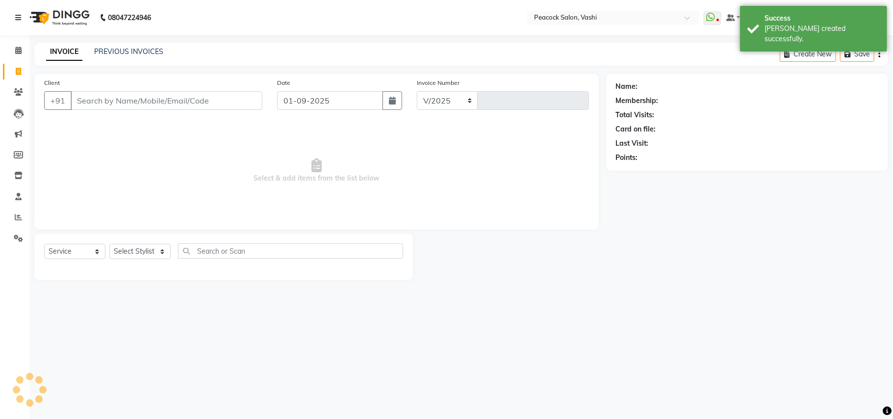
select select "619"
type input "2814"
click at [20, 72] on icon at bounding box center [18, 71] width 5 height 7
select select "619"
select select "service"
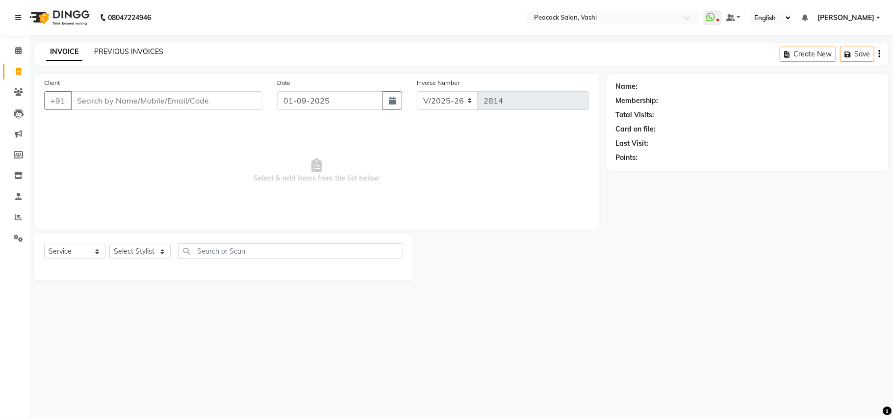
click at [119, 51] on link "PREVIOUS INVOICES" at bounding box center [128, 51] width 69 height 9
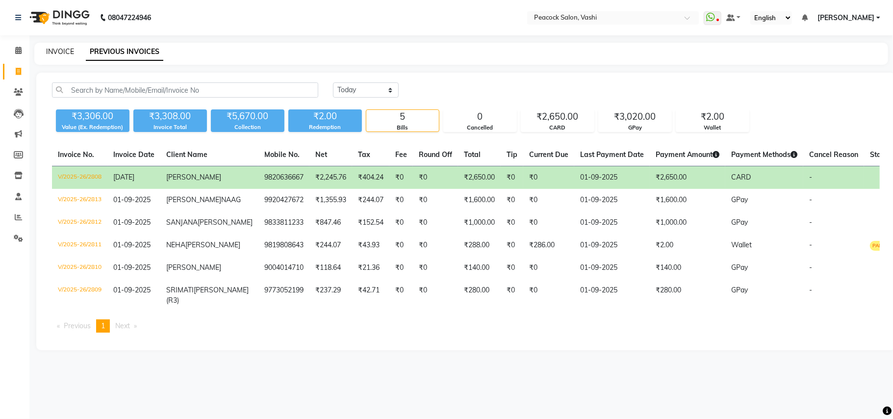
click at [59, 53] on link "INVOICE" at bounding box center [60, 51] width 28 height 9
select select "619"
select select "service"
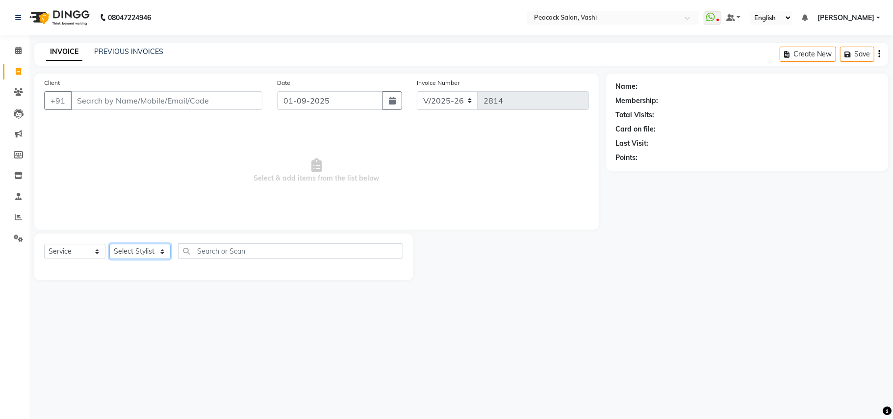
click at [131, 250] on select "Select Stylist anim [PERSON_NAME] APARNA [PERSON_NAME] DC Dingg Support [PERSON…" at bounding box center [139, 251] width 61 height 15
click at [209, 162] on span "Select & add items from the list below" at bounding box center [316, 171] width 545 height 98
click at [20, 90] on icon at bounding box center [18, 91] width 9 height 7
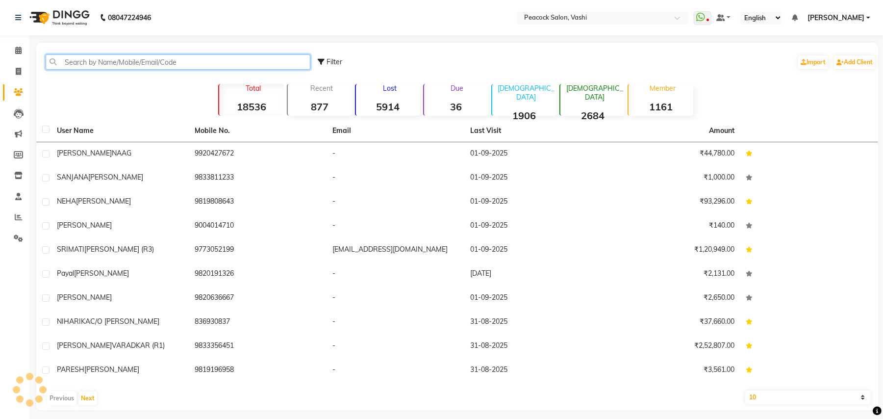
click at [89, 64] on input "text" at bounding box center [178, 61] width 265 height 15
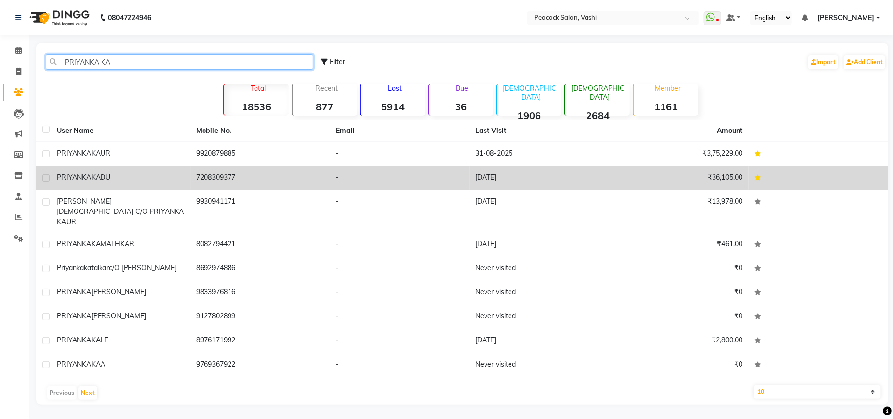
type input "PRIYANKA KA"
click at [87, 174] on span "PRIYANKA" at bounding box center [74, 177] width 34 height 9
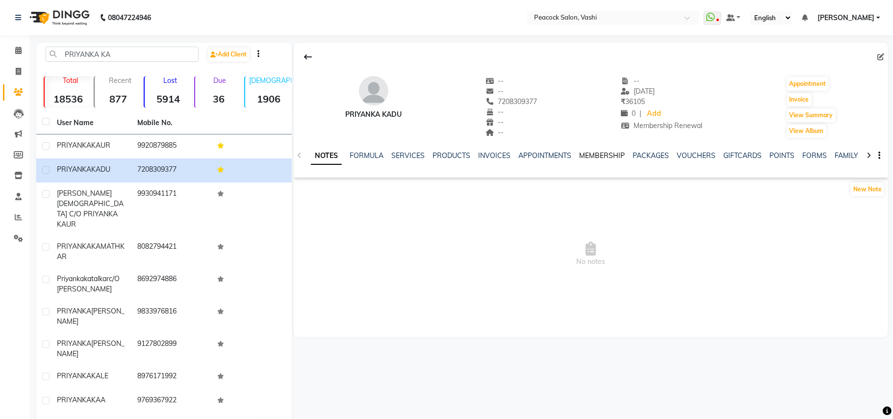
click at [579, 154] on link "MEMBERSHIP" at bounding box center [602, 155] width 46 height 9
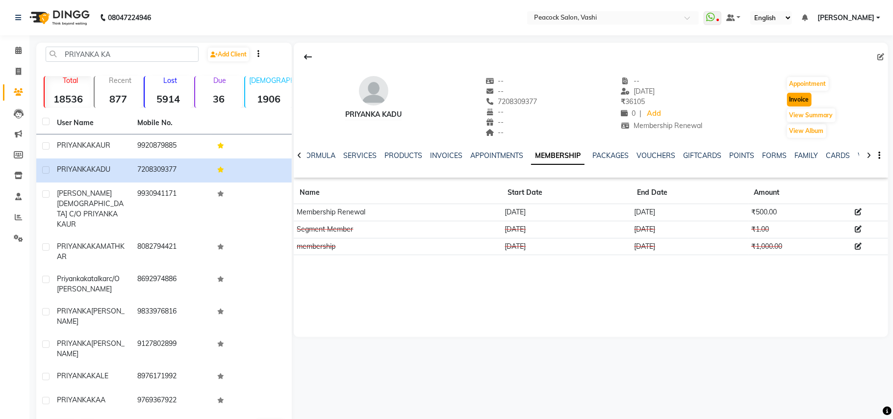
click at [804, 100] on button "Invoice" at bounding box center [799, 100] width 25 height 14
select select "service"
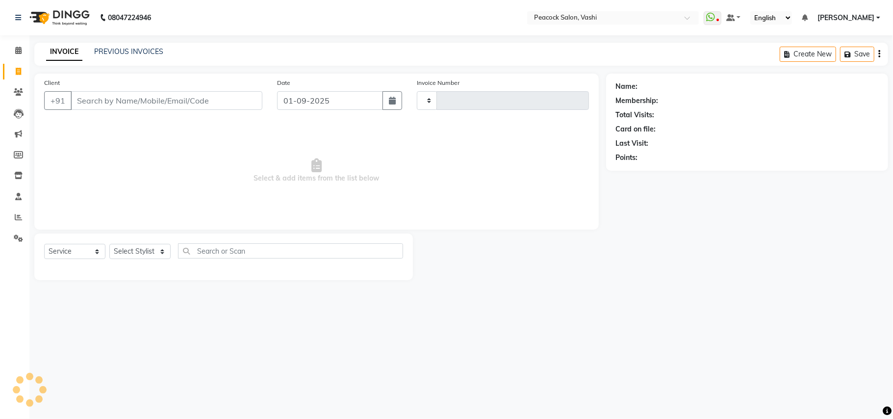
type input "2814"
select select "619"
type input "7208309377"
select select "1: Object"
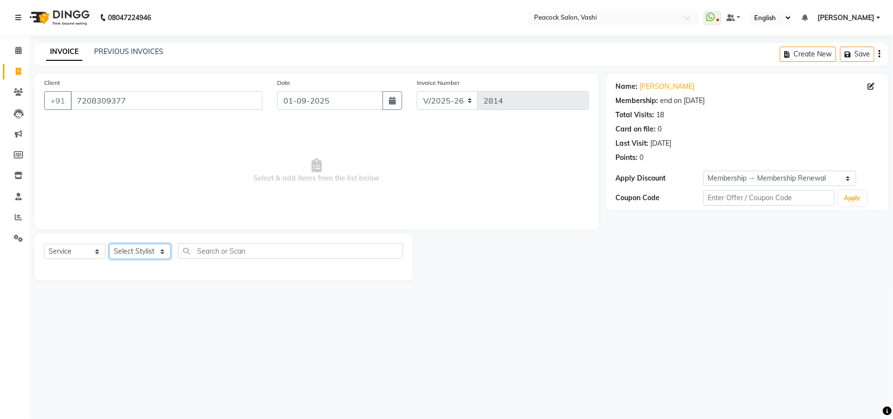
click at [120, 246] on select "Select Stylist anim shinglai ANKUSH APARNA ASHWINI BHAGWATI DC Dingg Support HA…" at bounding box center [139, 251] width 61 height 15
select select "65265"
click at [109, 244] on select "Select Stylist anim shinglai ANKUSH APARNA ASHWINI BHAGWATI DC Dingg Support HA…" at bounding box center [139, 251] width 61 height 15
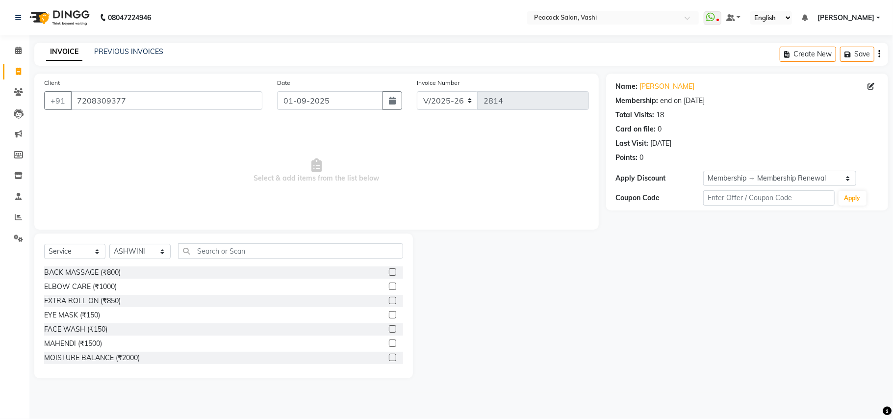
click at [212, 242] on div "Select Service Product Membership Package Voucher Prepaid Gift Card Select Styl…" at bounding box center [223, 305] width 378 height 145
click at [210, 246] on input "text" at bounding box center [290, 250] width 225 height 15
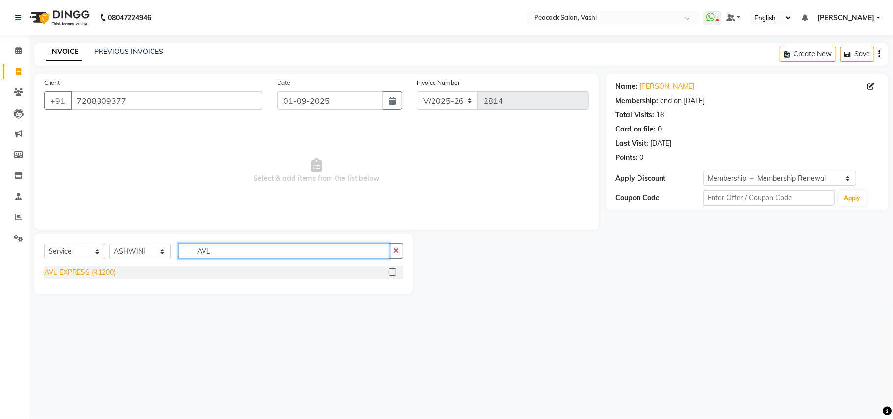
type input "AVL"
click at [95, 269] on div "AVL EXPRESS (₹1200)" at bounding box center [80, 272] width 72 height 10
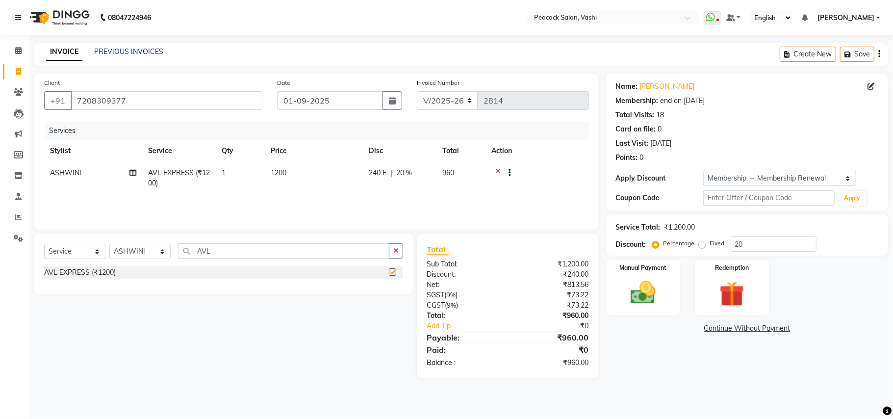
checkbox input "false"
click at [136, 251] on select "Select Stylist anim shinglai ANKUSH APARNA ASHWINI BHAGWATI DC Dingg Support HA…" at bounding box center [139, 251] width 61 height 15
select select "81280"
click at [109, 244] on select "Select Stylist anim shinglai ANKUSH APARNA ASHWINI BHAGWATI DC Dingg Support HA…" at bounding box center [139, 251] width 61 height 15
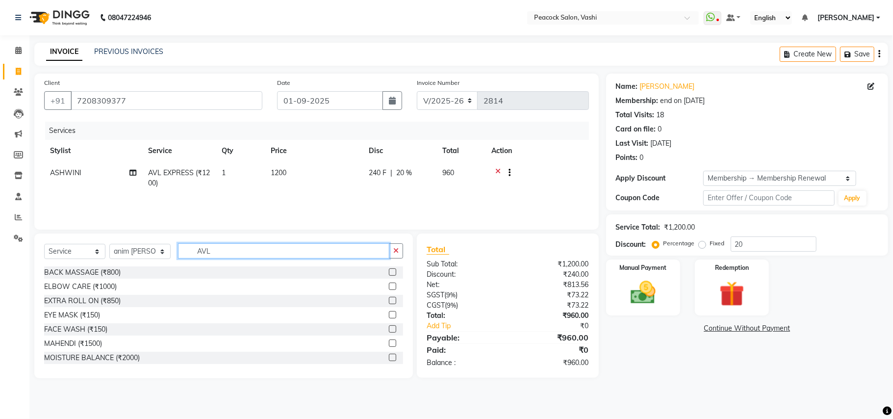
click at [228, 251] on input "AVL" at bounding box center [283, 250] width 211 height 15
type input "A"
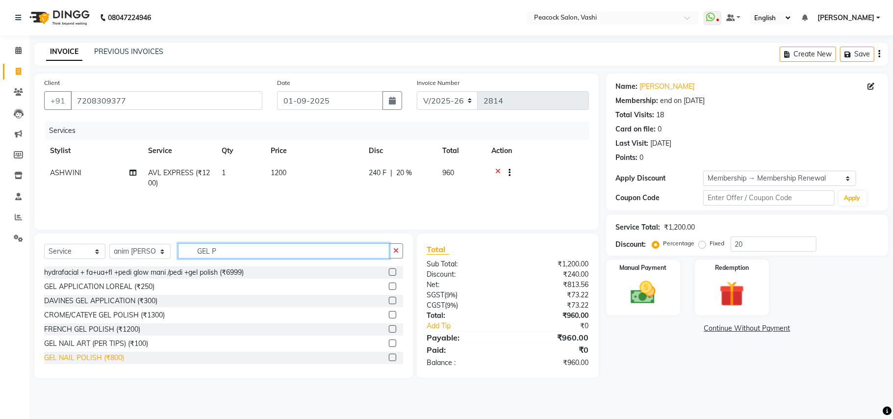
type input "GEL P"
click at [95, 361] on div "GEL NAIL POLISH (₹800)" at bounding box center [84, 357] width 80 height 10
checkbox input "false"
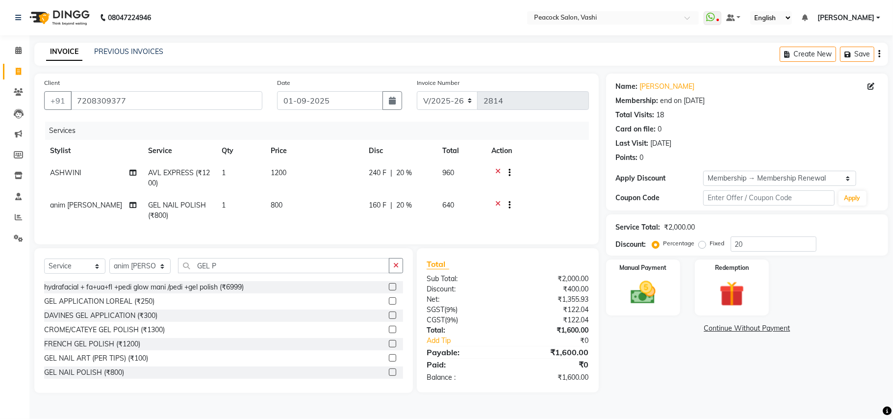
click at [288, 212] on td "800" at bounding box center [314, 210] width 98 height 32
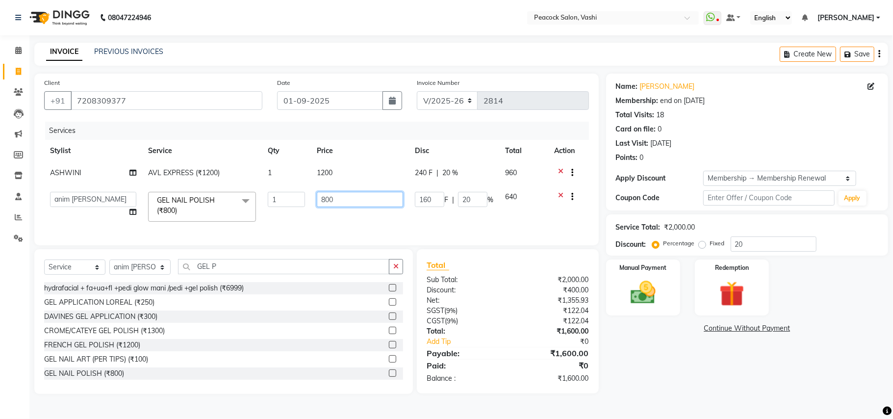
click at [340, 199] on input "800" at bounding box center [360, 199] width 86 height 15
type input "8"
type input "500"
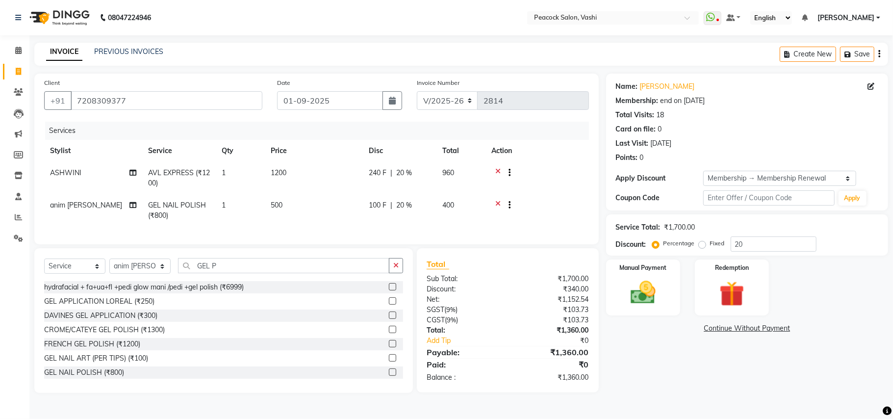
click at [529, 216] on tr "anim shinglai GEL NAIL POLISH (₹800) 1 500 100 F | 20 % 400" at bounding box center [316, 210] width 545 height 32
click at [421, 212] on td "100 F | 20 %" at bounding box center [400, 210] width 74 height 32
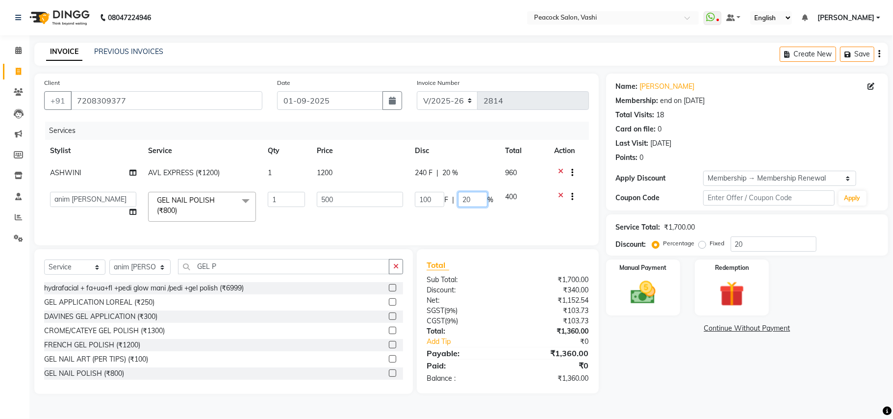
click at [471, 198] on input "20" at bounding box center [472, 199] width 29 height 15
type input "2"
click at [472, 220] on tr "anim shinglai ANKUSH APARNA ASHWINI BHAGWATI DC Dingg Support HARSHADA JOHNY PR…" at bounding box center [316, 207] width 545 height 42
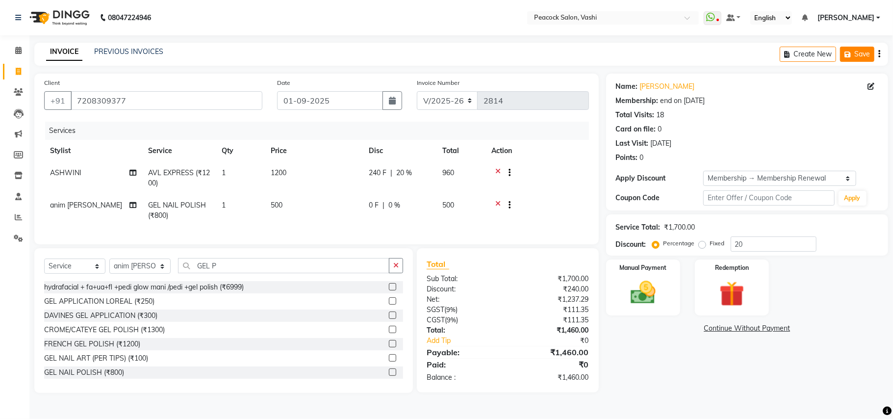
click at [849, 51] on icon "button" at bounding box center [849, 54] width 10 height 7
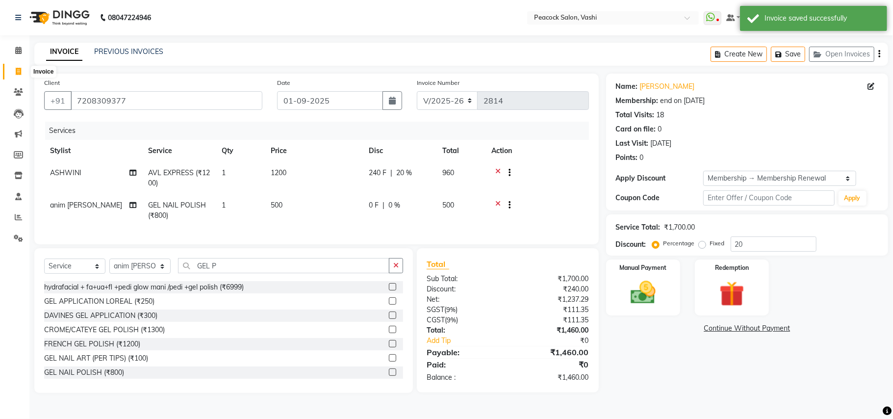
click at [13, 75] on span at bounding box center [18, 71] width 17 height 11
select select "service"
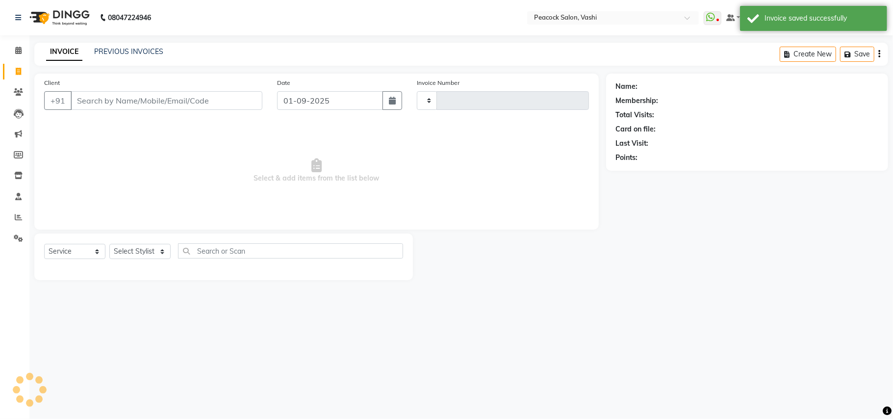
type input "2814"
select select "619"
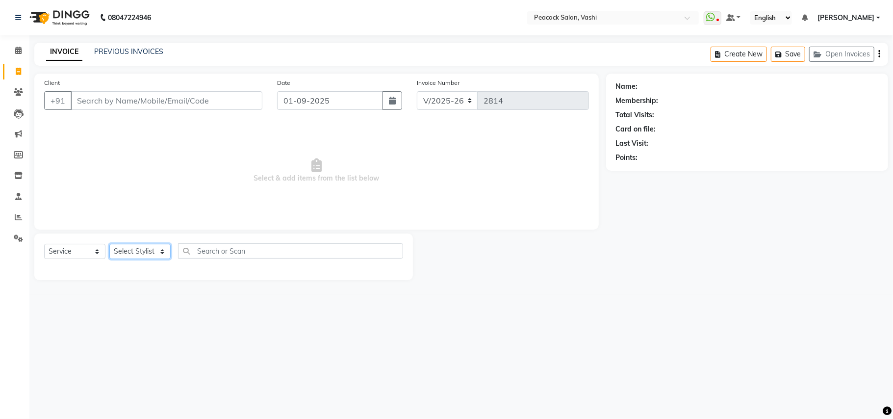
click at [136, 251] on select "Select Stylist anim shinglai ANKUSH APARNA ASHWINI BHAGWATI DC Dingg Support HA…" at bounding box center [139, 251] width 61 height 15
select select "57174"
click at [109, 244] on select "Select Stylist anim shinglai ANKUSH APARNA ASHWINI BHAGWATI DC Dingg Support HA…" at bounding box center [139, 251] width 61 height 15
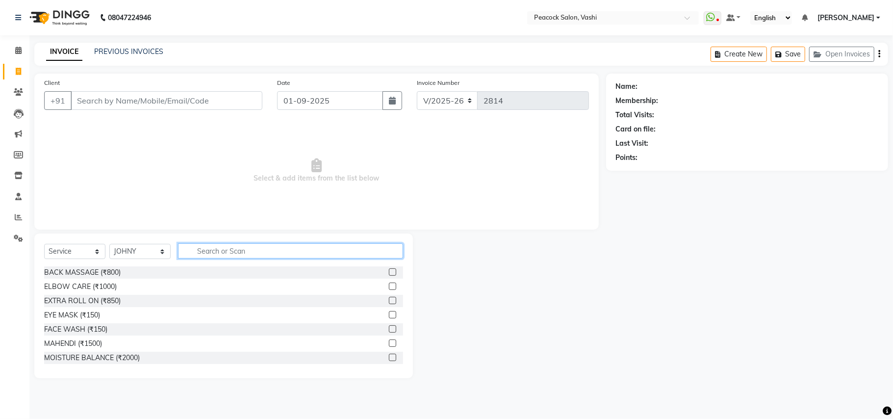
click at [201, 251] on input "text" at bounding box center [290, 250] width 225 height 15
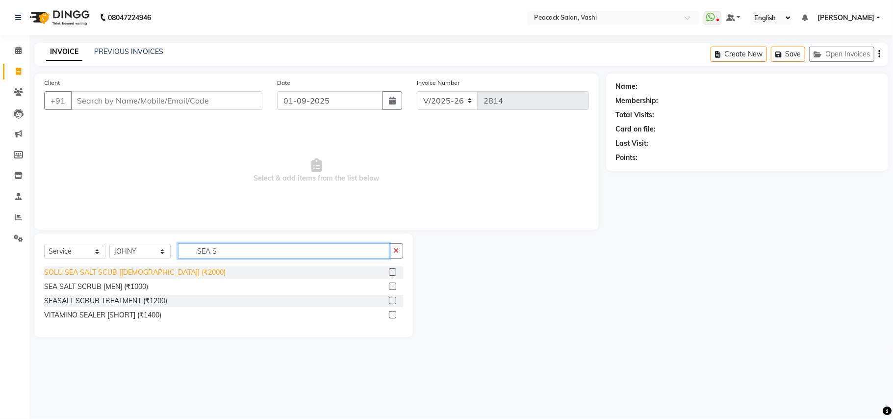
type input "SEA S"
click at [130, 272] on div "SOLU SEA SALT SCUB [FEMALE] (₹2000)" at bounding box center [134, 272] width 181 height 10
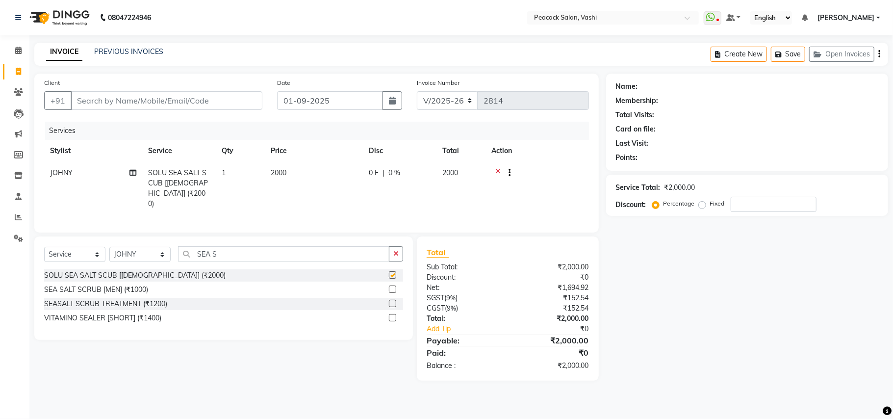
checkbox input "false"
click at [243, 195] on td "1" at bounding box center [240, 188] width 49 height 53
select select "57174"
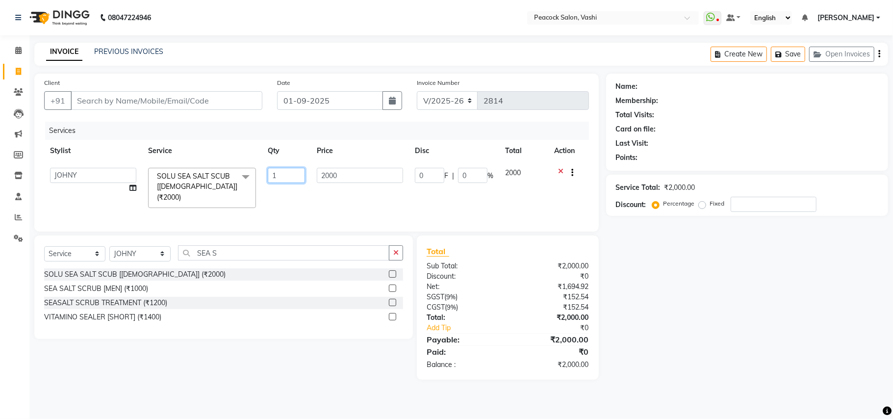
click at [289, 177] on input "1" at bounding box center [286, 175] width 37 height 15
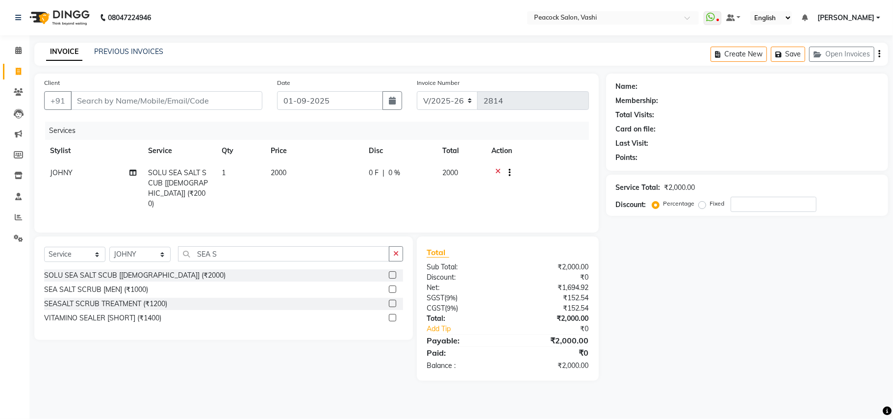
click at [324, 179] on td "2000" at bounding box center [314, 188] width 98 height 53
select select "57174"
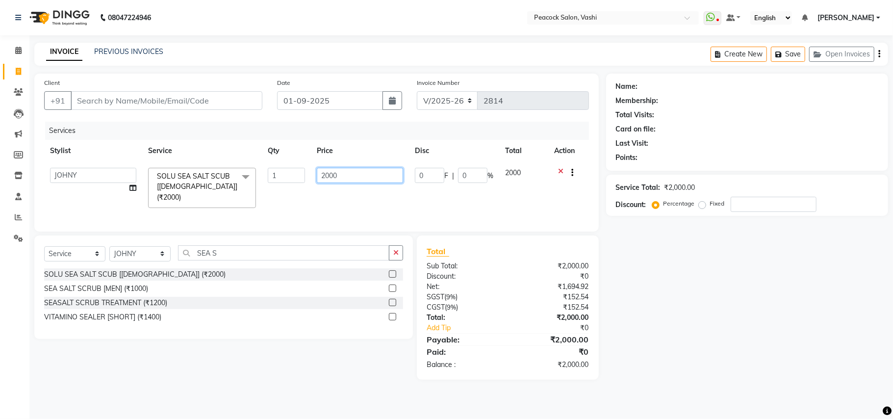
click at [343, 174] on input "2000" at bounding box center [360, 175] width 86 height 15
type input "2"
type input "1500"
click at [345, 191] on td "1500" at bounding box center [360, 188] width 98 height 52
select select "57174"
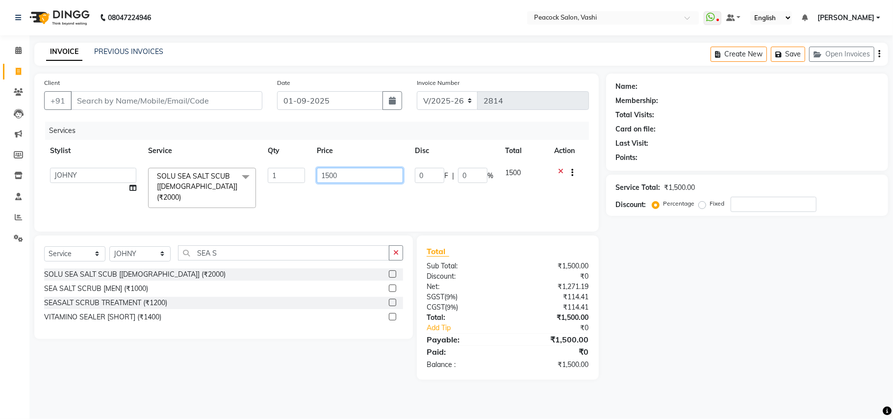
click at [348, 174] on input "1500" at bounding box center [360, 175] width 86 height 15
type input "1"
type input "2000"
click at [322, 189] on td "2000" at bounding box center [360, 188] width 98 height 52
select select "57174"
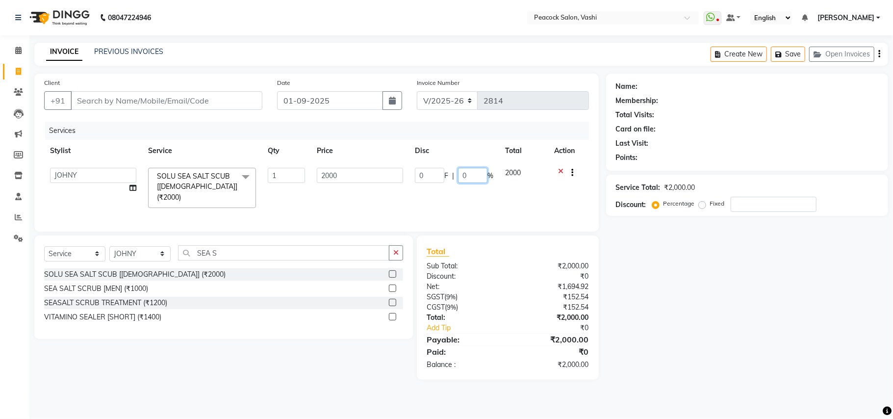
click at [470, 173] on input "0" at bounding box center [472, 175] width 29 height 15
type input "30"
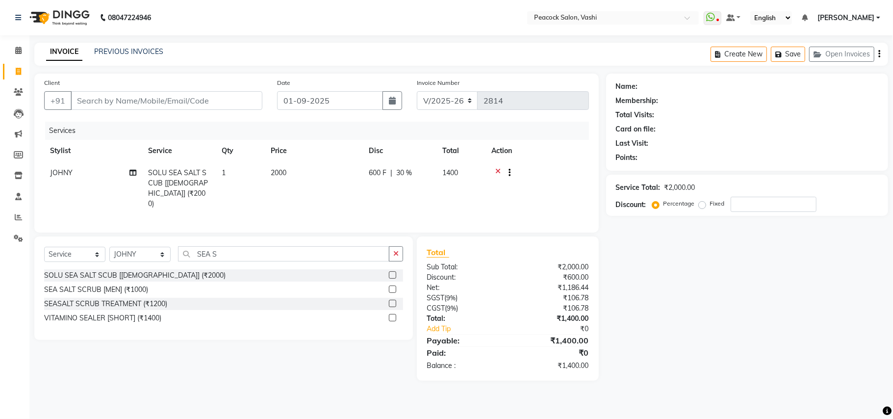
click at [477, 193] on tr "JOHNY SOLU SEA SALT SCUB [FEMALE] (₹2000) 1 2000 600 F | 30 % 1400" at bounding box center [316, 188] width 545 height 53
click at [398, 174] on span "30 %" at bounding box center [404, 173] width 16 height 10
select select "57174"
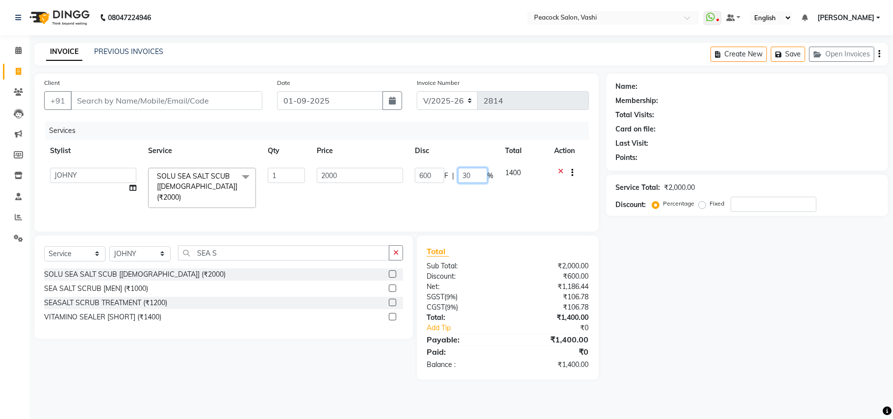
click at [471, 171] on input "30" at bounding box center [472, 175] width 29 height 15
type input "3"
type input "28"
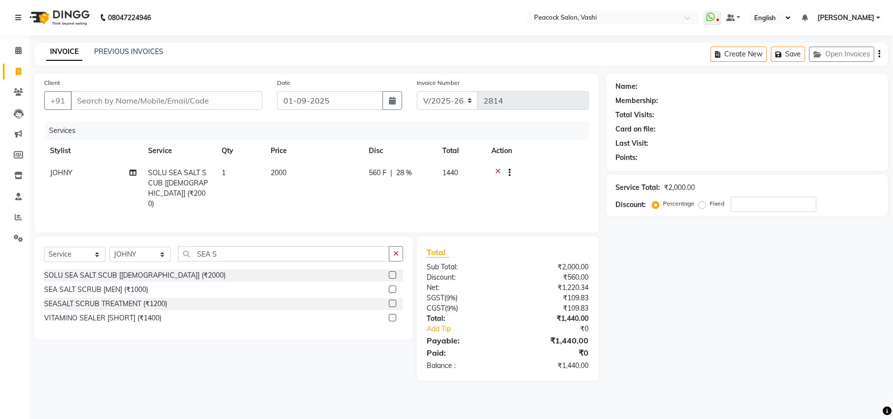
click at [489, 193] on tr "JOHNY SOLU SEA SALT SCUB [FEMALE] (₹2000) 1 2000 560 F | 28 % 1440" at bounding box center [316, 188] width 545 height 53
click at [764, 206] on input "number" at bounding box center [773, 204] width 86 height 15
type input "25"
click at [195, 102] on input "Client" at bounding box center [167, 100] width 192 height 19
type input "W"
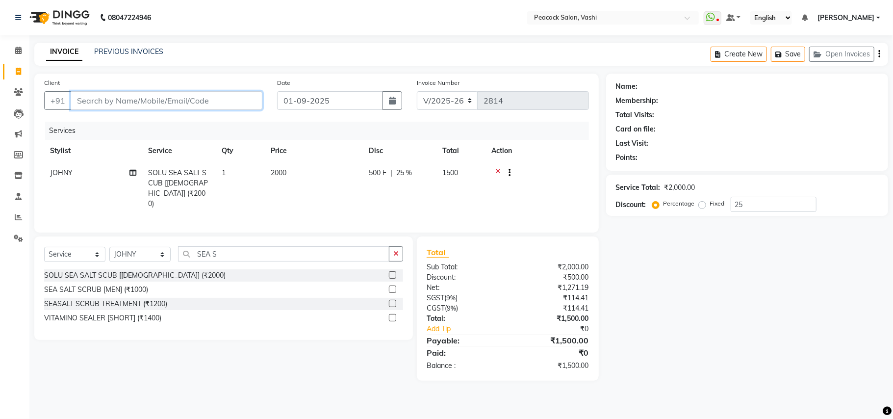
type input "0"
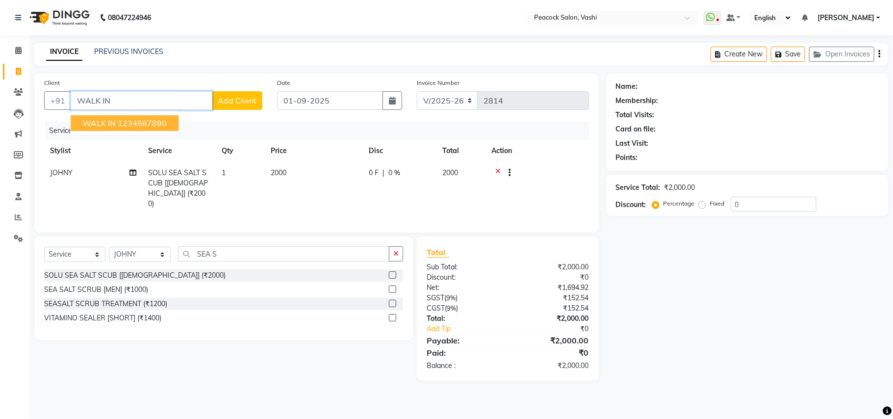
click at [158, 128] on button "WALK IN 1234567890" at bounding box center [125, 123] width 108 height 16
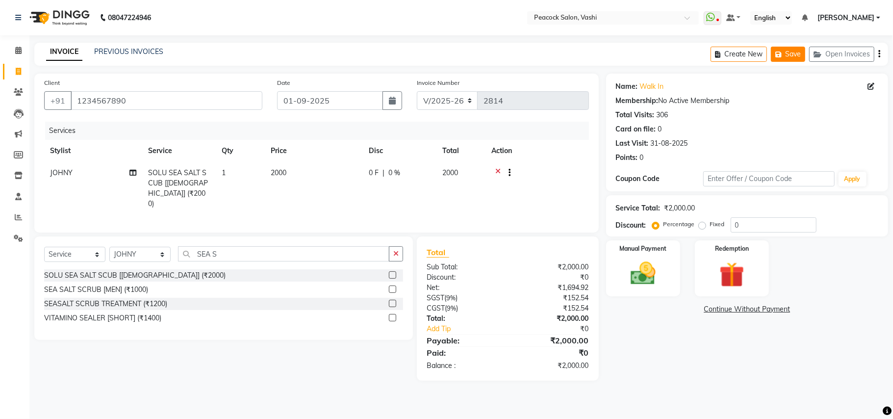
click at [796, 51] on button "Save" at bounding box center [788, 54] width 34 height 15
click at [149, 97] on input "1234567890" at bounding box center [167, 100] width 192 height 19
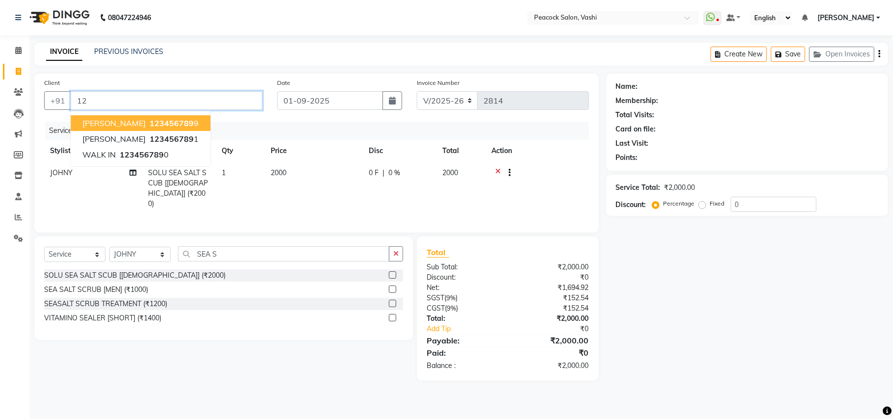
type input "1"
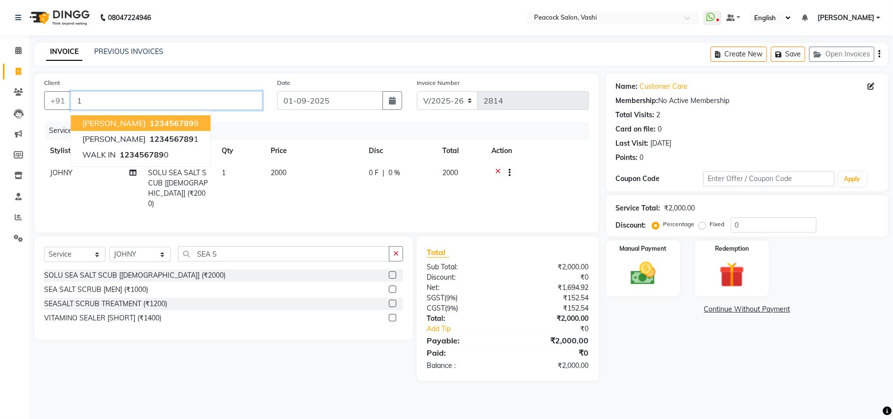
click at [149, 97] on input "1" at bounding box center [167, 100] width 192 height 19
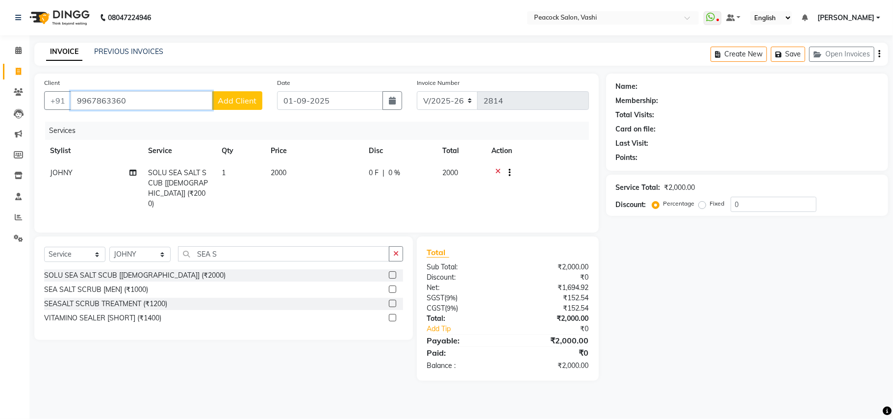
type input "9967863360"
click at [224, 106] on button "Add Client" at bounding box center [237, 100] width 50 height 19
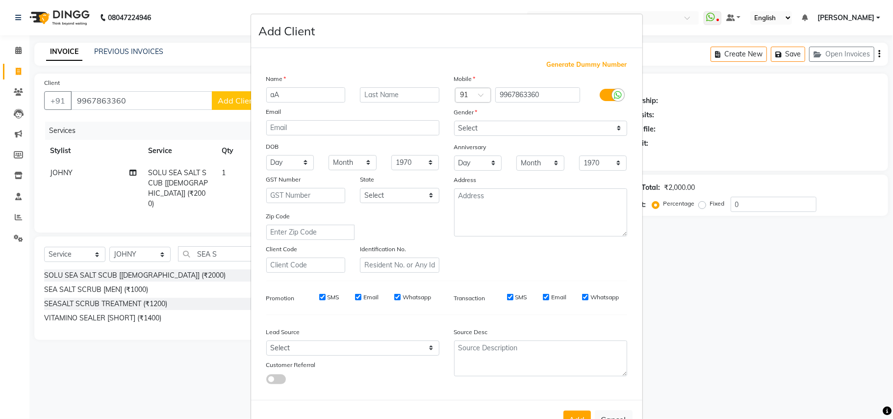
type input "a"
type input "ALMAS"
click at [400, 98] on input "text" at bounding box center [399, 94] width 79 height 15
type input "SHAIKH"
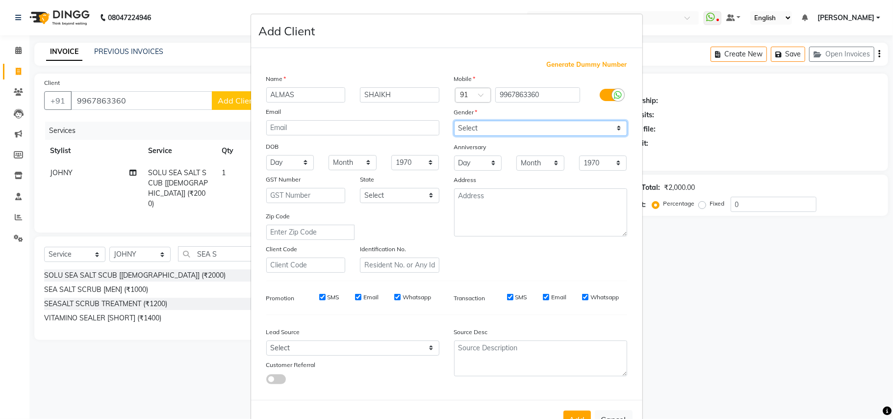
click at [465, 129] on select "Select Male Female Other Prefer Not To Say" at bounding box center [540, 128] width 173 height 15
click at [490, 127] on select "Select Male Female Other Prefer Not To Say" at bounding box center [540, 128] width 173 height 15
select select "female"
click at [454, 121] on select "Select Male Female Other Prefer Not To Say" at bounding box center [540, 128] width 173 height 15
click at [581, 412] on button "Add" at bounding box center [576, 419] width 27 height 18
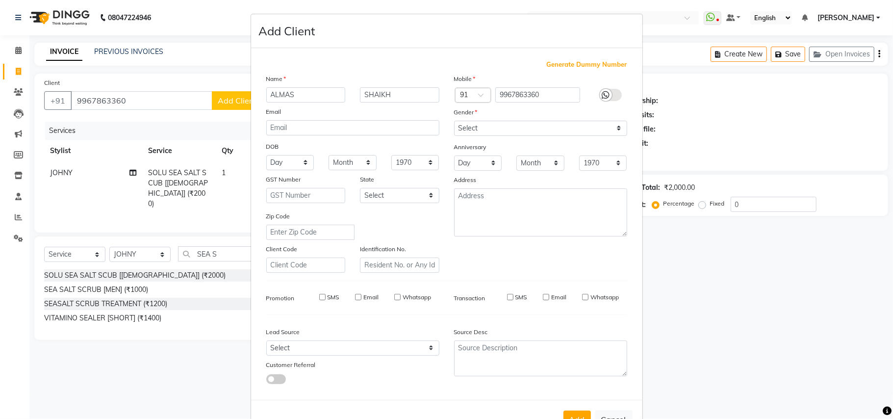
select select
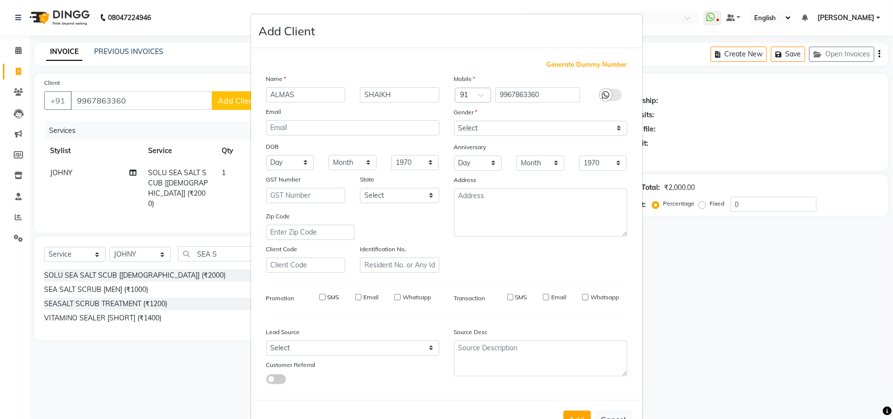
select select
checkbox input "false"
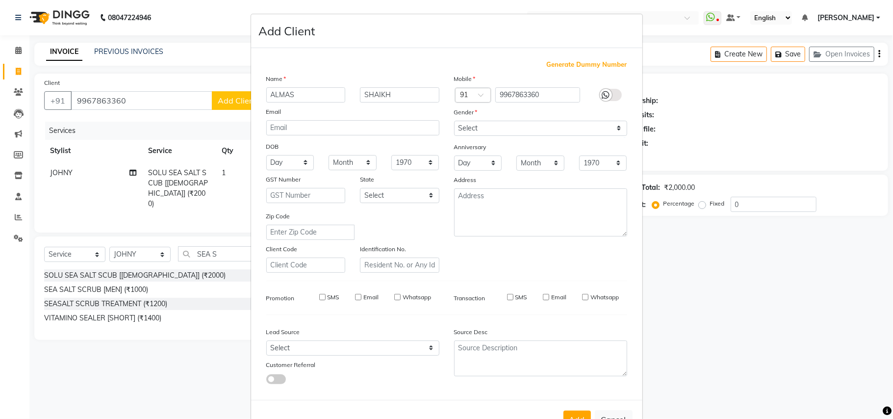
checkbox input "false"
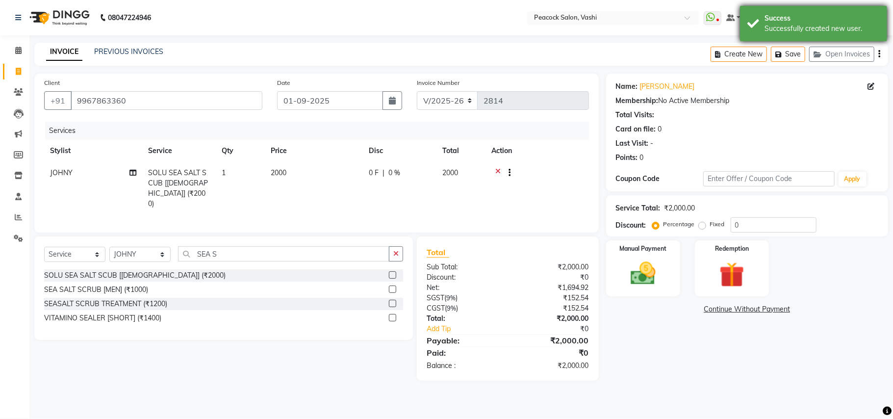
click at [788, 51] on button "Save" at bounding box center [788, 54] width 34 height 15
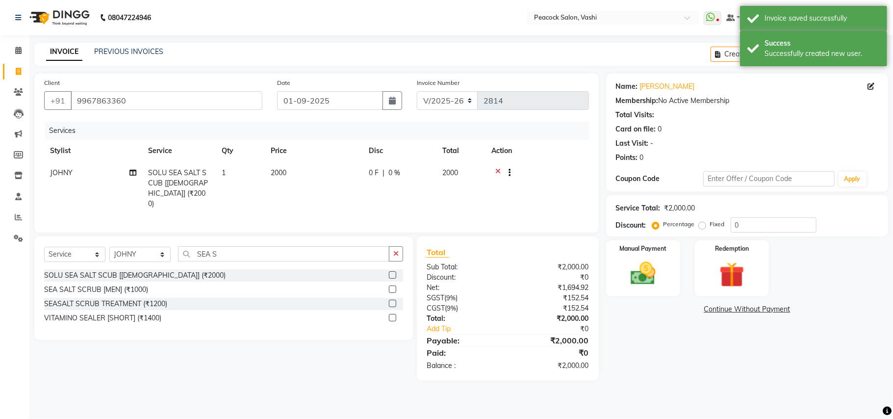
click at [569, 45] on div "INVOICE PREVIOUS INVOICES Create New Save Open Invoices" at bounding box center [460, 54] width 853 height 23
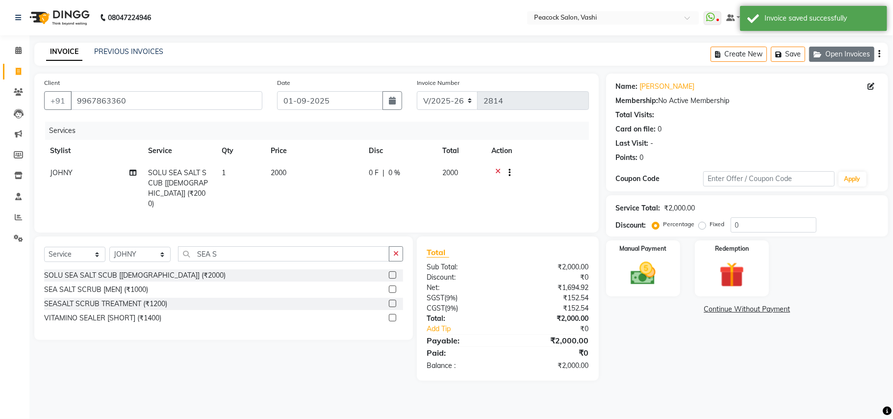
click at [844, 56] on button "Open Invoices" at bounding box center [841, 54] width 65 height 15
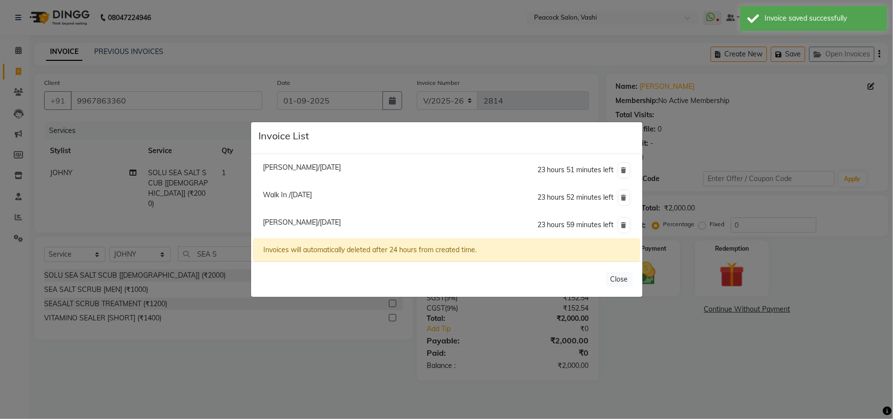
click at [324, 163] on span "Priyanka Kadu/01 September 2025" at bounding box center [302, 167] width 78 height 9
type input "7208309377"
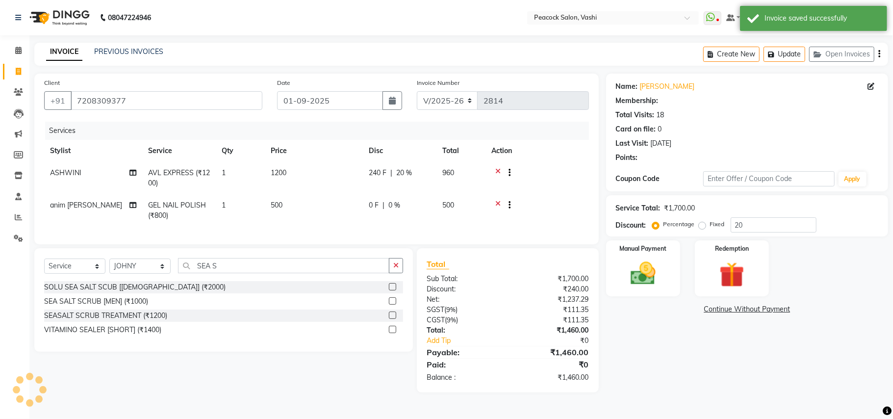
type input "0"
select select "1: Object"
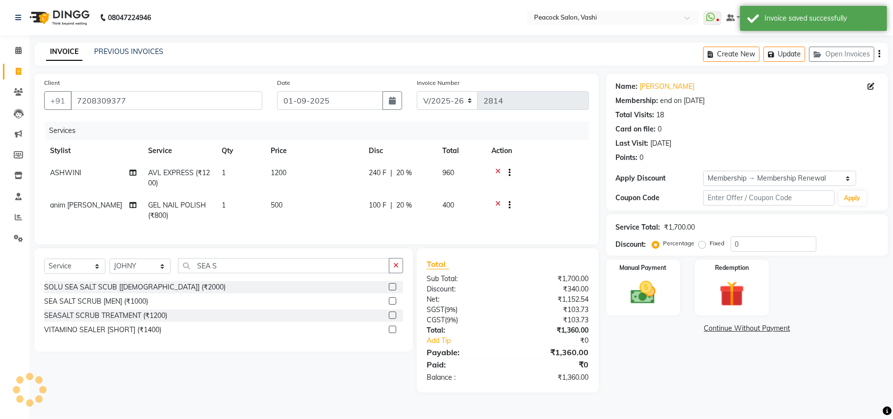
click at [408, 214] on td "100 F | 20 %" at bounding box center [400, 210] width 74 height 32
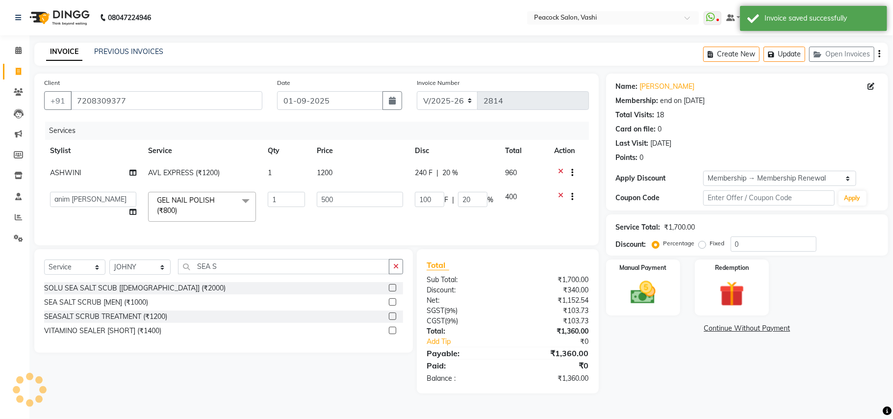
select select
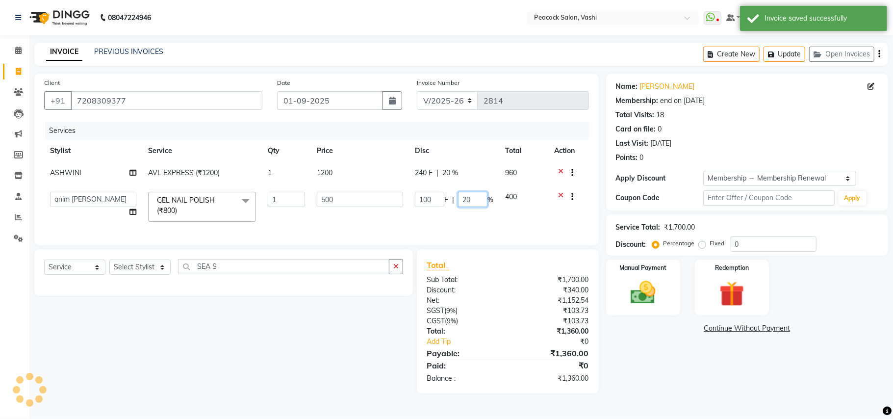
type input "20"
click at [473, 199] on input "20" at bounding box center [472, 199] width 29 height 15
type input "2"
click at [468, 222] on tr "anim shinglai ANKUSH APARNA ASHWINI BHAGWATI DC Dingg Support HARSHADA JOHNY PR…" at bounding box center [316, 207] width 545 height 42
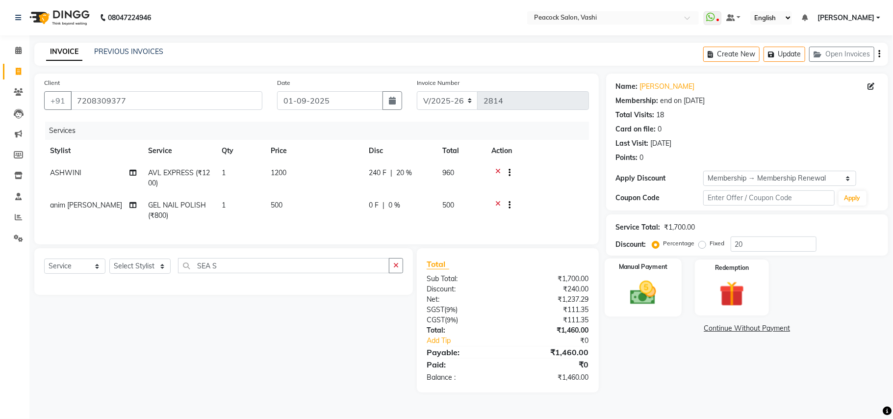
click at [649, 287] on img at bounding box center [642, 292] width 43 height 30
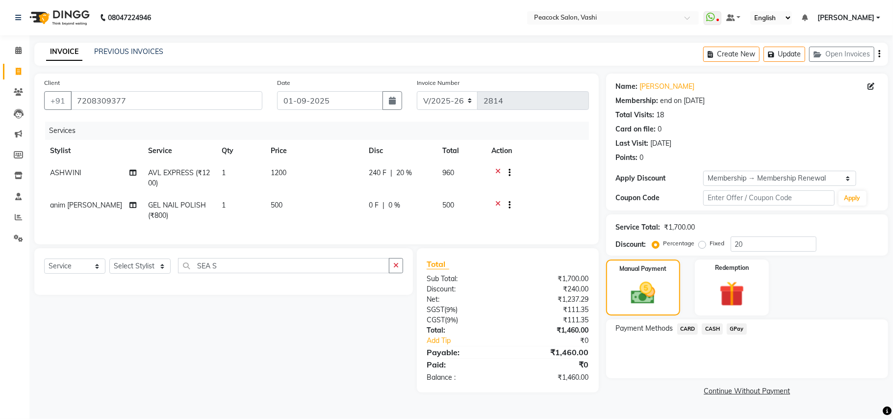
click at [731, 326] on span "GPay" at bounding box center [736, 328] width 20 height 11
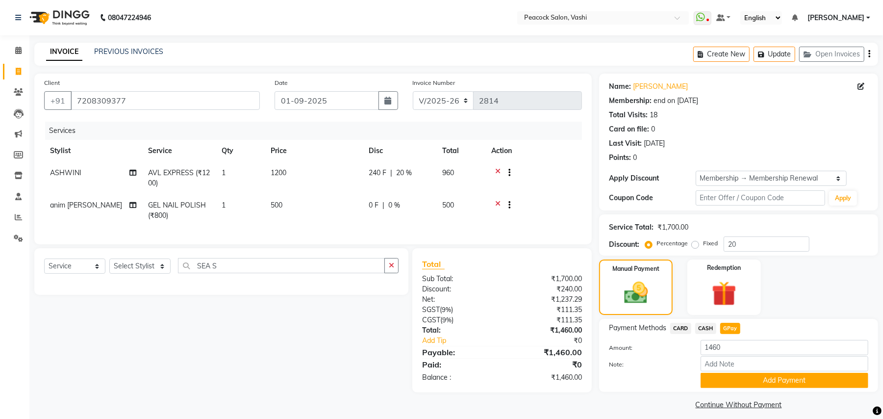
click at [734, 377] on button "Add Payment" at bounding box center [784, 380] width 168 height 15
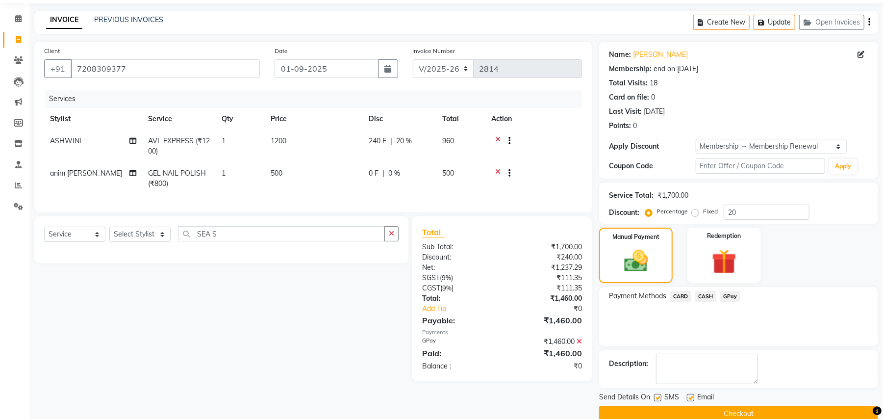
scroll to position [50, 0]
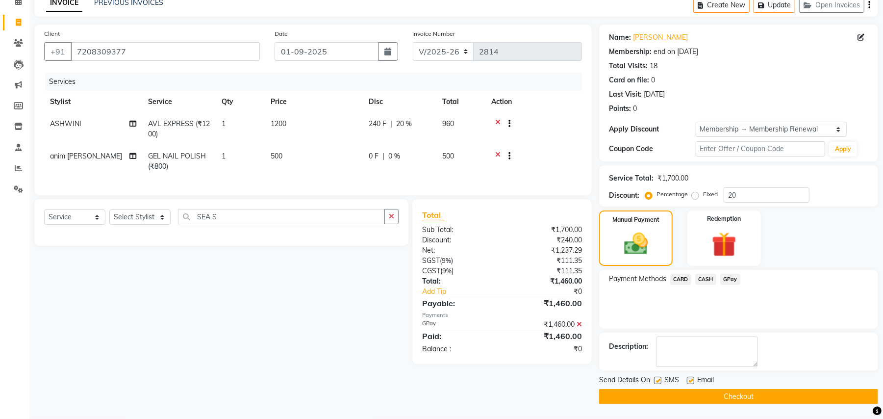
click at [734, 389] on button "Checkout" at bounding box center [738, 396] width 279 height 15
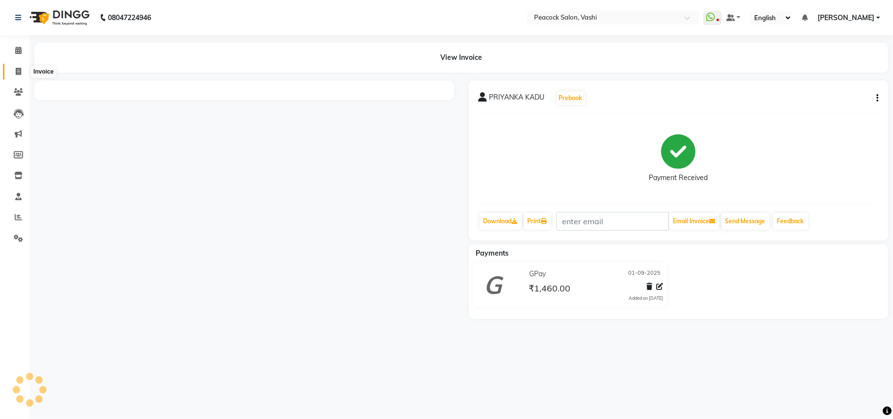
click at [19, 73] on icon at bounding box center [18, 71] width 5 height 7
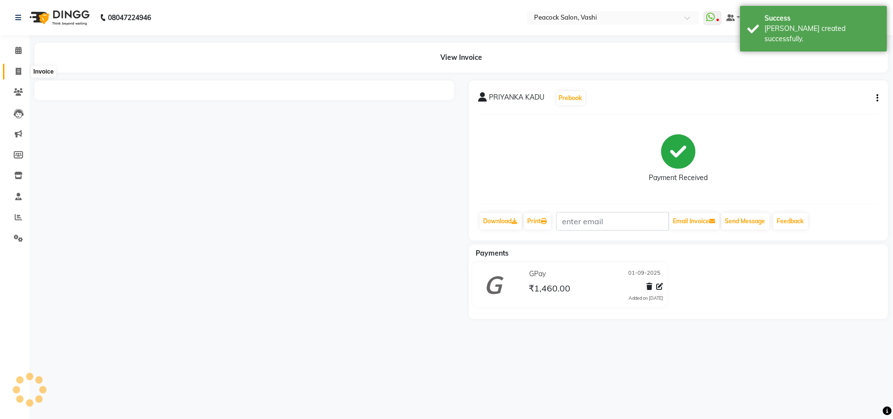
select select "service"
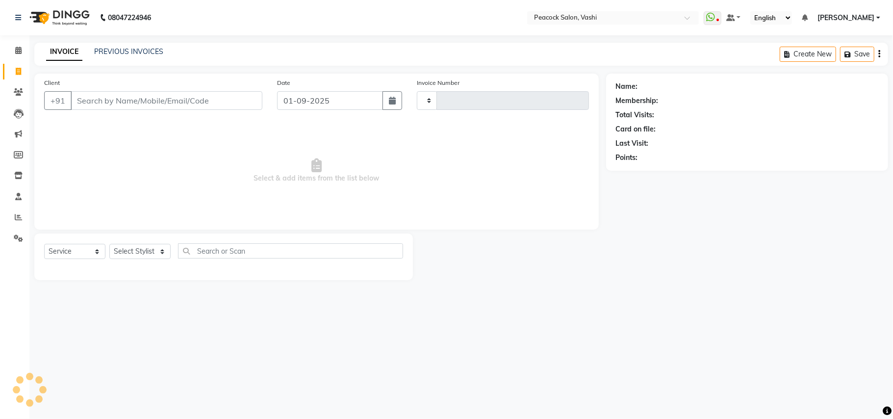
type input "2815"
select select "619"
click at [820, 57] on icon "button" at bounding box center [819, 54] width 12 height 7
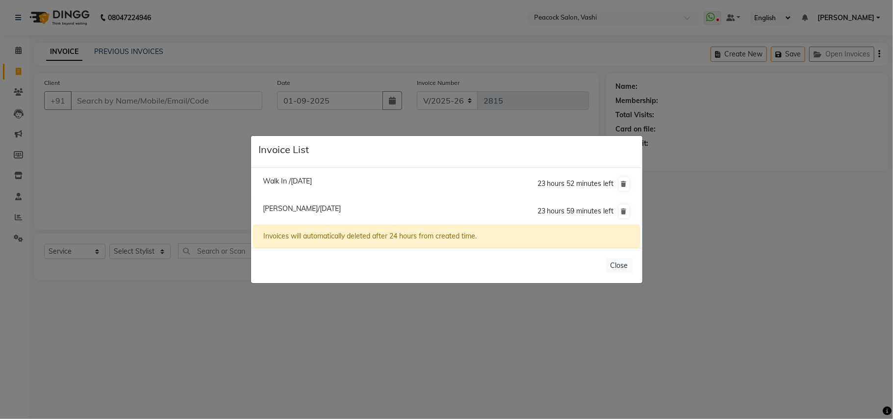
click at [341, 207] on span "Almas Shaikh/01 September 2025" at bounding box center [302, 208] width 78 height 9
type input "9967863360"
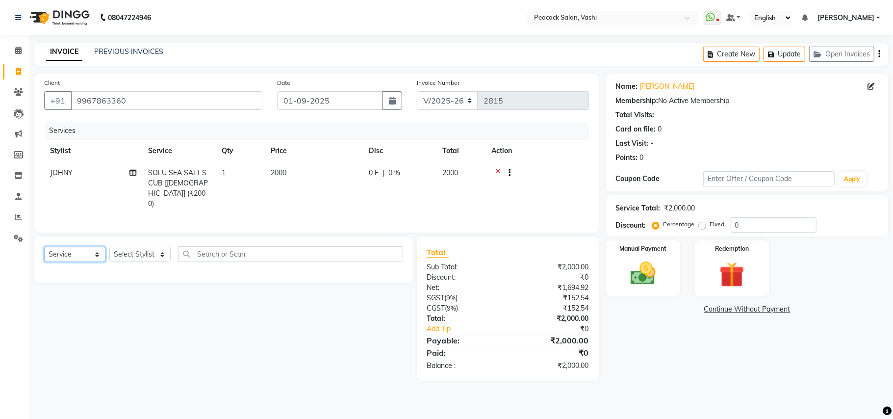
drag, startPoint x: 81, startPoint y: 257, endPoint x: 77, endPoint y: 265, distance: 8.3
click at [77, 265] on div "Select Service Product Membership Package Voucher Prepaid Gift Card Select Styl…" at bounding box center [223, 257] width 359 height 23
select select "product"
click at [44, 247] on select "Select Service Product Membership Package Voucher Prepaid Gift Card" at bounding box center [74, 254] width 61 height 15
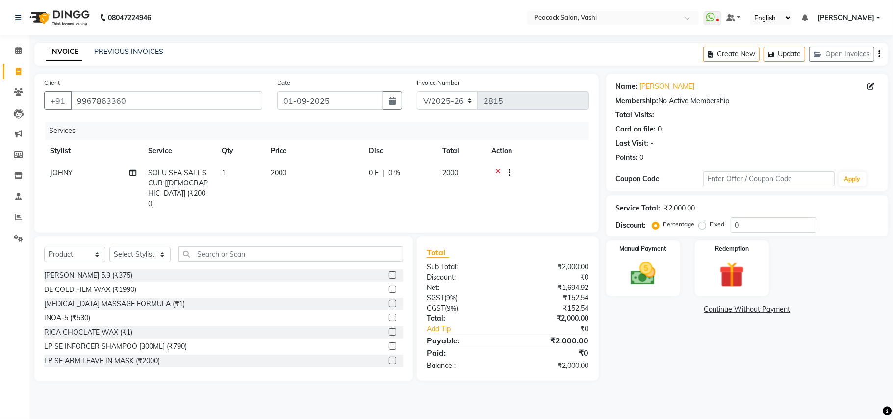
click at [242, 201] on td "1" at bounding box center [240, 188] width 49 height 53
select select "57174"
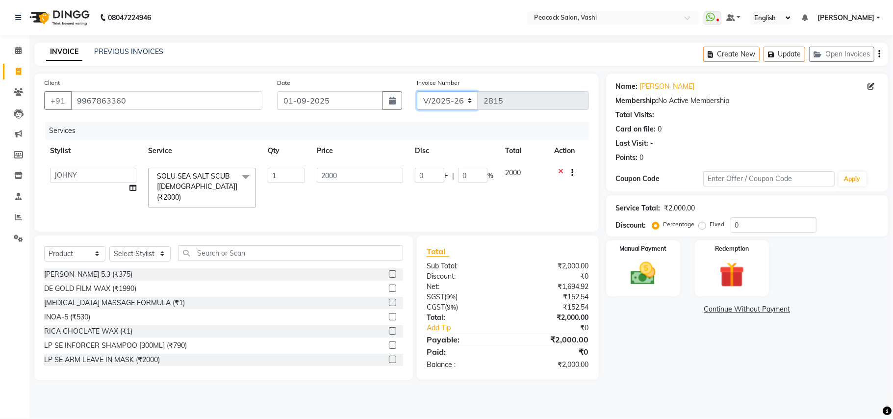
drag, startPoint x: 473, startPoint y: 113, endPoint x: 481, endPoint y: 117, distance: 8.3
click at [481, 117] on div "Invoice Number V/2025 V/2025-26 2815" at bounding box center [502, 97] width 186 height 40
click at [491, 113] on div "Invoice Number V/2025 V/2025-26 2815" at bounding box center [502, 97] width 186 height 40
click at [391, 99] on icon "button" at bounding box center [392, 101] width 7 height 8
select select "9"
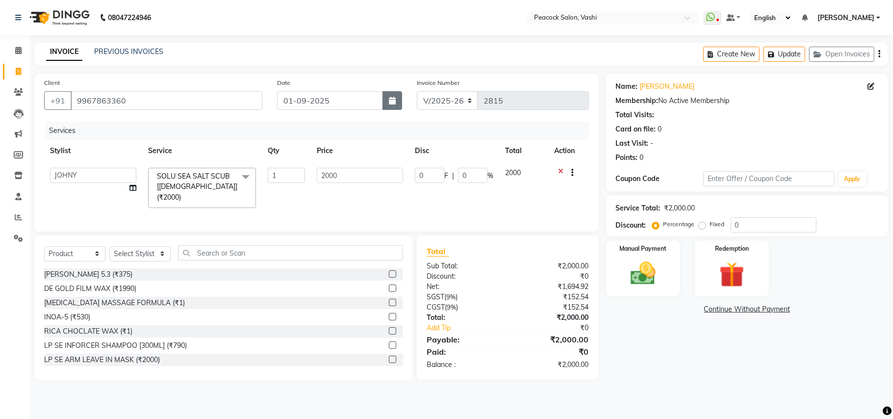
select select "2025"
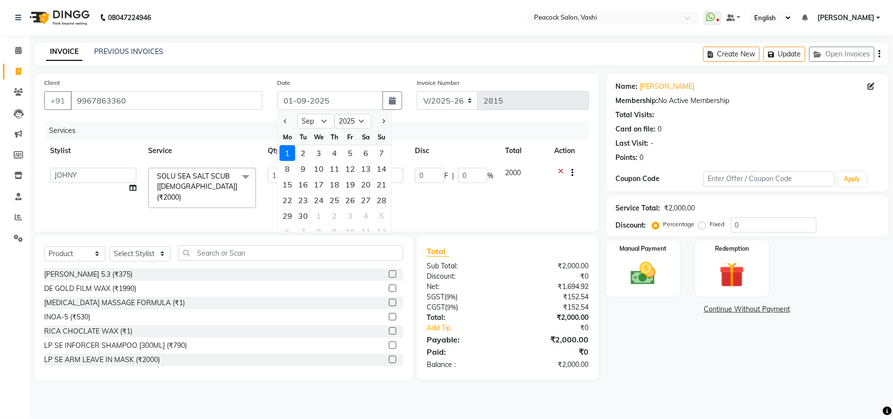
click at [657, 352] on div "Name: Almas Shaikh Membership: No Active Membership Total Visits: Card on file:…" at bounding box center [750, 227] width 289 height 306
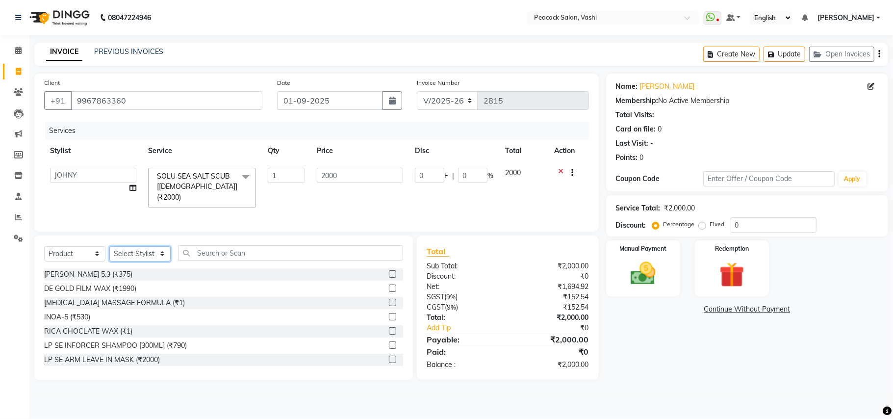
click at [140, 253] on select "Select Stylist anim shinglai ANKUSH APARNA ASHWINI BHAGWATI DC Dingg Support HA…" at bounding box center [139, 253] width 61 height 15
select select "81280"
click at [109, 246] on select "Select Stylist anim shinglai ANKUSH APARNA ASHWINI BHAGWATI DC Dingg Support HA…" at bounding box center [139, 253] width 61 height 15
click at [202, 251] on input "text" at bounding box center [290, 252] width 225 height 15
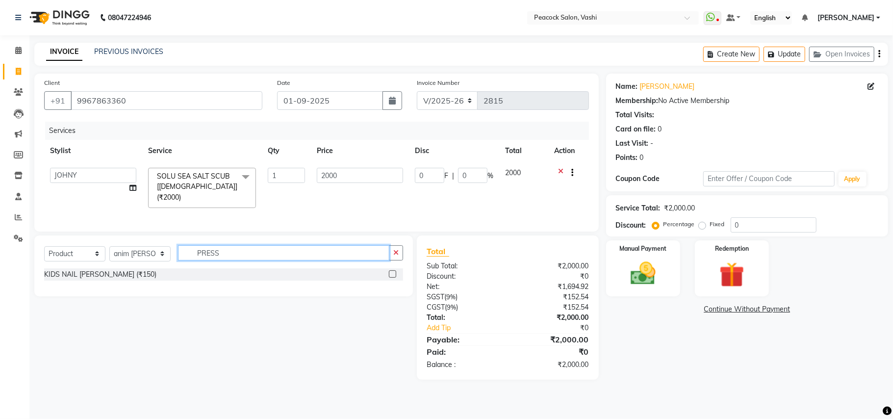
type input "PRESS"
click at [75, 254] on select "Select Service Product Membership Package Voucher Prepaid Gift Card" at bounding box center [74, 253] width 61 height 15
select select "service"
click at [44, 246] on select "Select Service Product Membership Package Voucher Prepaid Gift Card" at bounding box center [74, 253] width 61 height 15
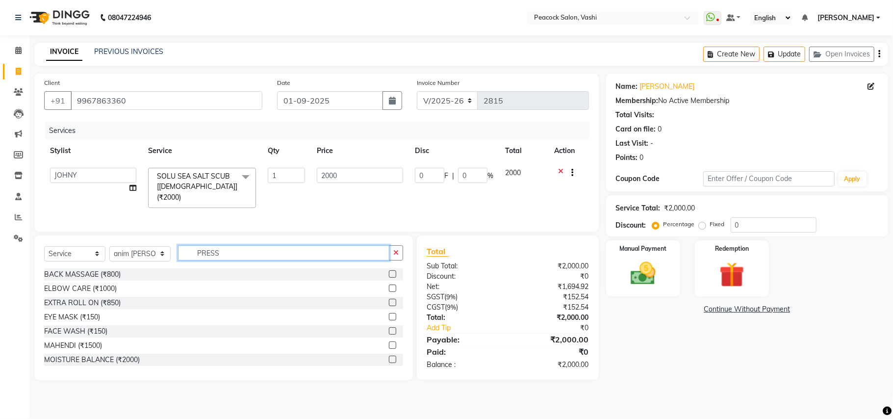
click at [226, 251] on input "PRESS" at bounding box center [283, 252] width 211 height 15
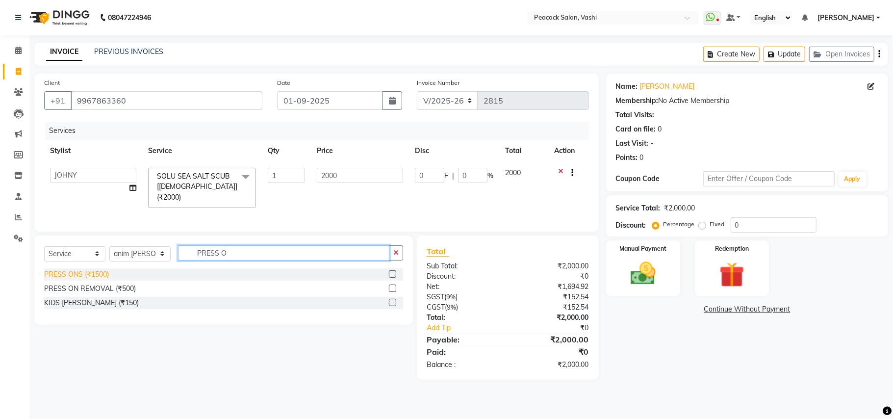
type input "PRESS O"
click at [70, 272] on div "PRESS ONS (₹1500)" at bounding box center [76, 274] width 65 height 10
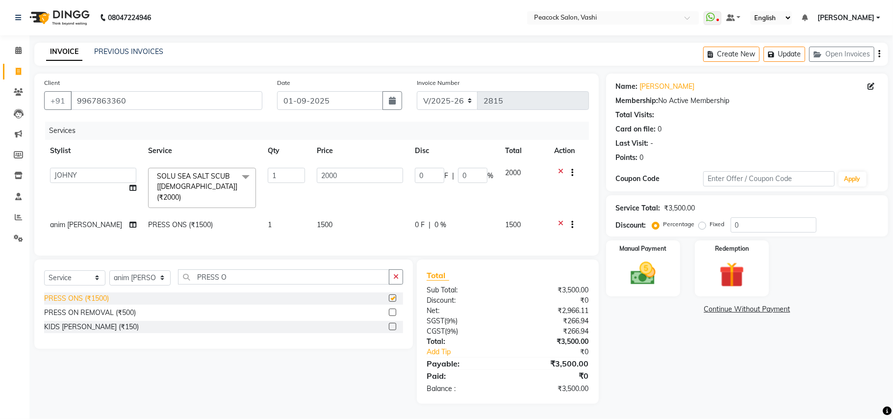
checkbox input "false"
click at [321, 220] on span "1500" at bounding box center [325, 224] width 16 height 9
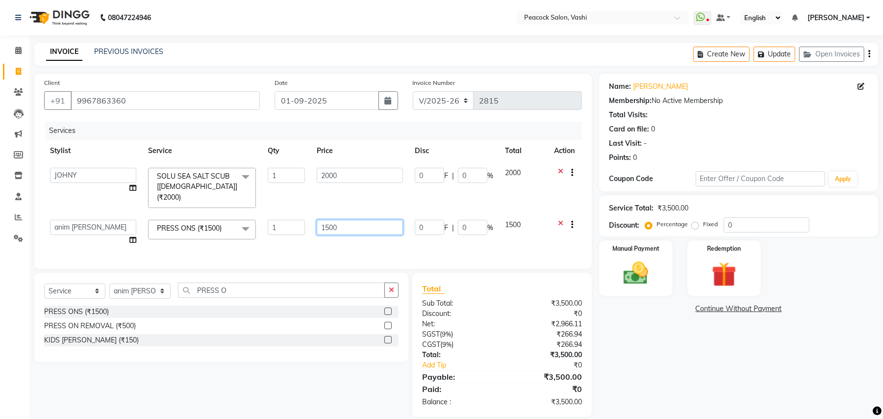
click at [361, 220] on input "1500" at bounding box center [360, 227] width 86 height 15
type input "1000"
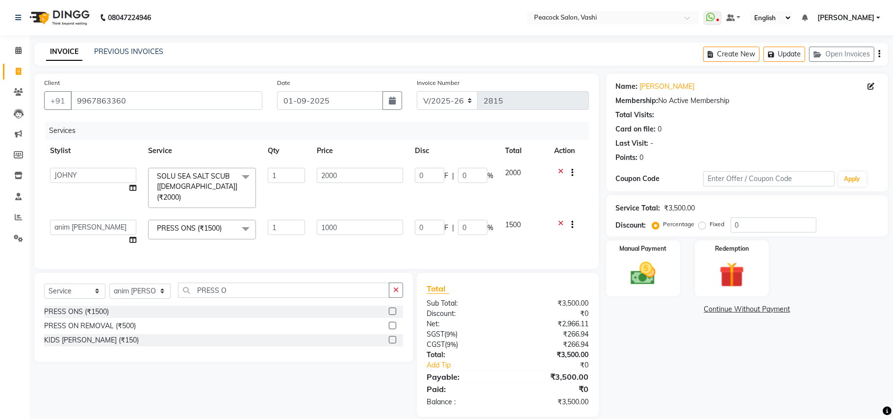
click at [359, 234] on div "Services Stylist Service Qty Price Disc Total Action anim shinglai ANKUSH APARN…" at bounding box center [316, 190] width 545 height 137
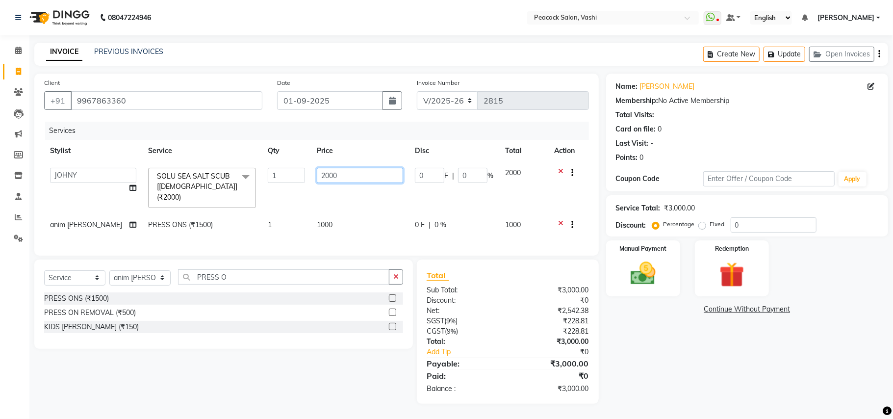
click at [348, 174] on input "2000" at bounding box center [360, 175] width 86 height 15
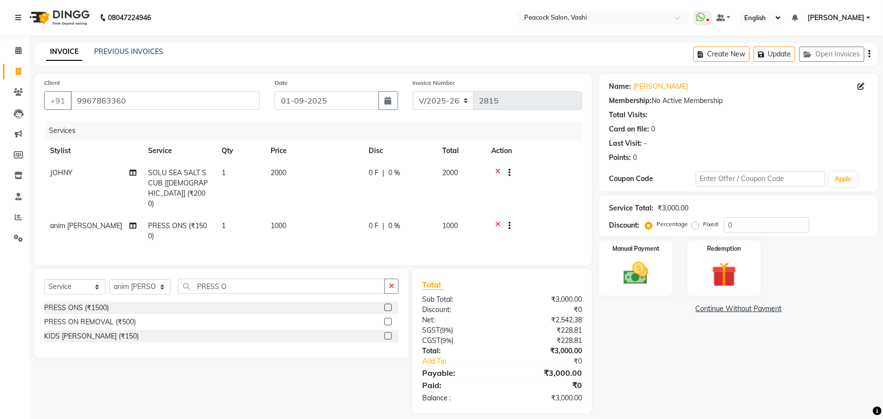
click at [388, 182] on td "0 F | 0 %" at bounding box center [400, 188] width 74 height 53
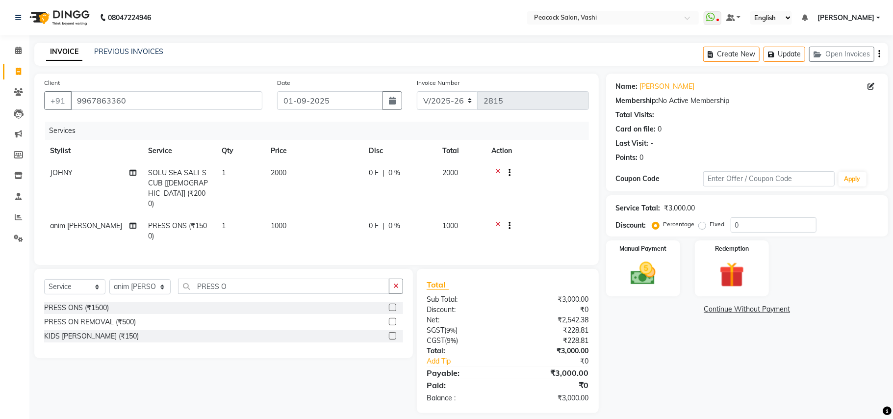
select select "57174"
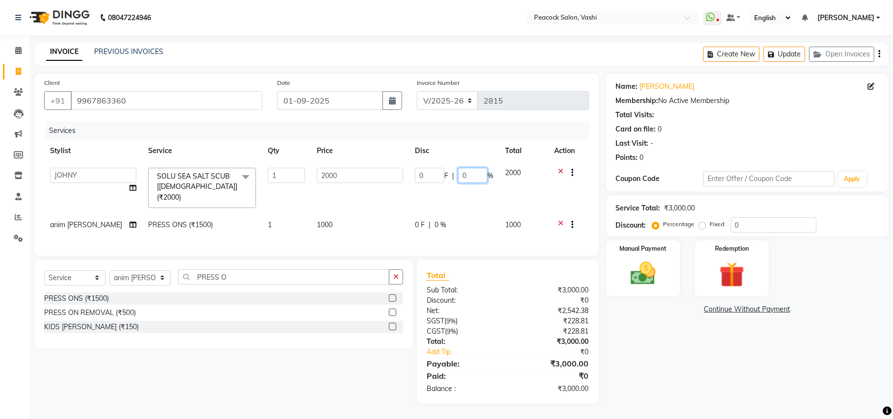
click at [466, 172] on input "0" at bounding box center [472, 175] width 29 height 15
type input "24"
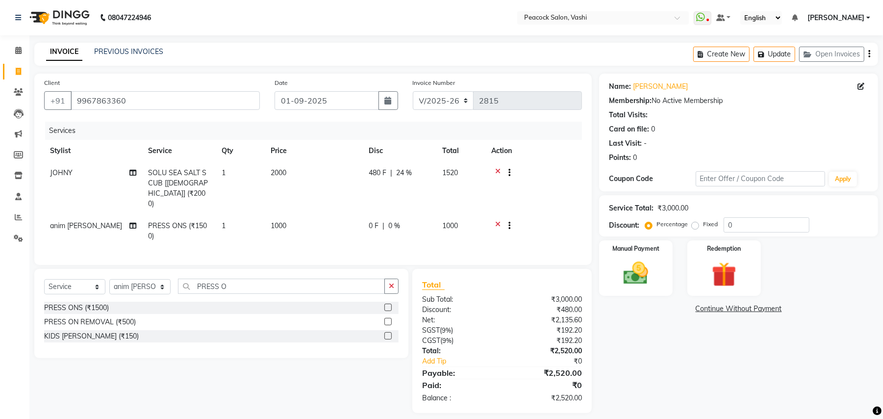
click at [473, 198] on tr "JOHNY SOLU SEA SALT SCUB [FEMALE] (₹2000) 1 2000 480 F | 24 % 1520" at bounding box center [313, 188] width 538 height 53
click at [403, 175] on span "24 %" at bounding box center [404, 173] width 16 height 10
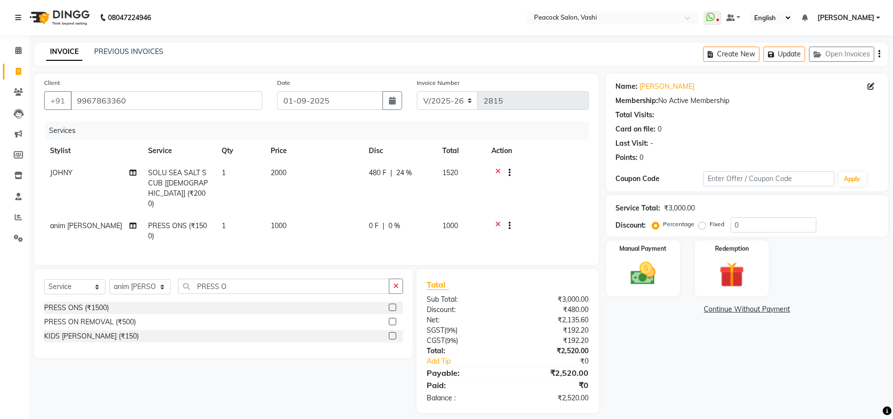
select select "57174"
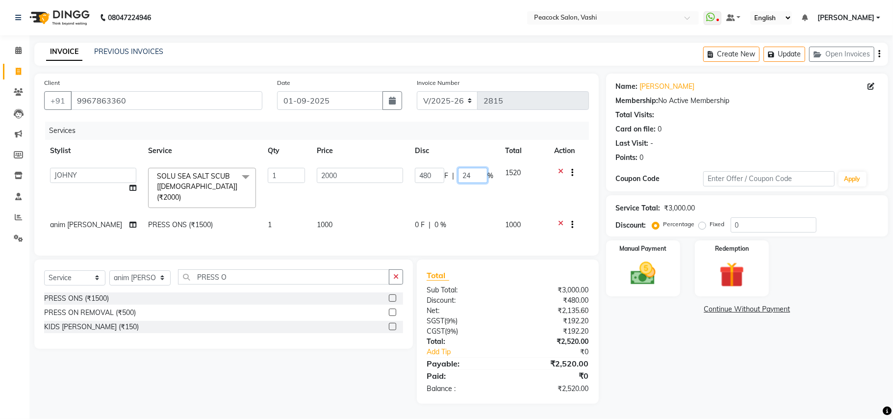
click at [475, 177] on input "24" at bounding box center [472, 175] width 29 height 15
type input "24.2"
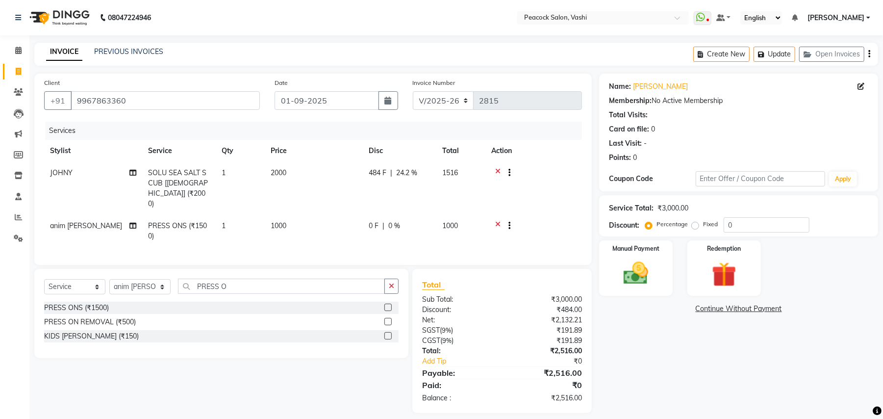
click at [473, 195] on tr "JOHNY SOLU SEA SALT SCUB [FEMALE] (₹2000) 1 2000 484 F | 24.2 % 1516" at bounding box center [313, 188] width 538 height 53
click at [404, 180] on td "484 F | 24.2 %" at bounding box center [400, 188] width 74 height 53
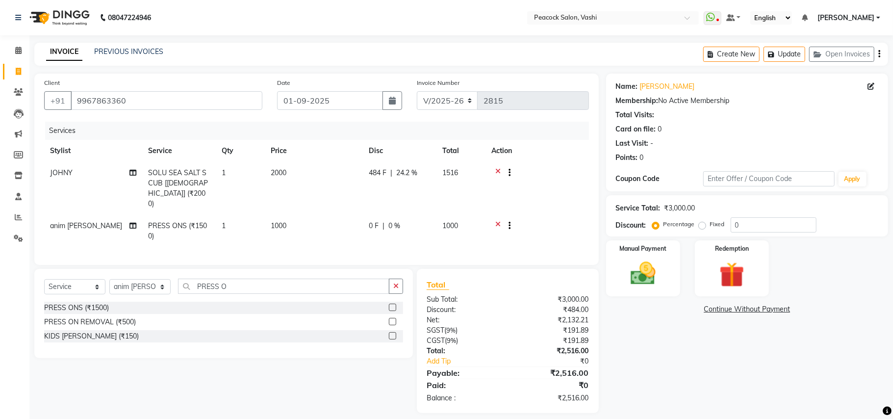
select select "57174"
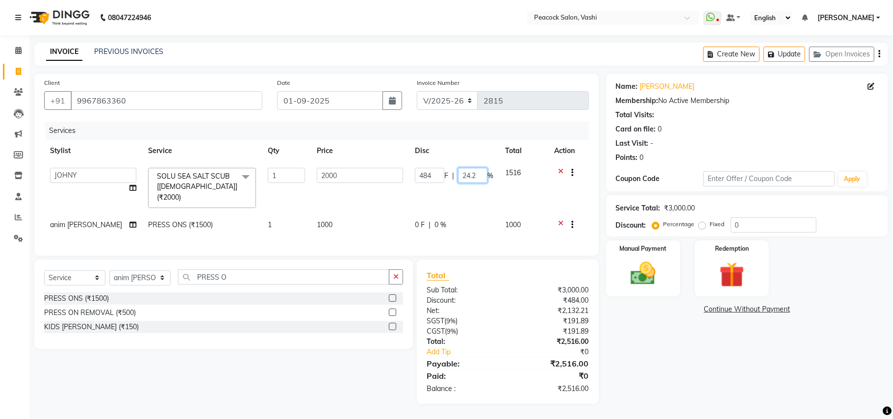
click at [477, 174] on input "24.2" at bounding box center [472, 175] width 29 height 15
type input "24.3"
click at [484, 191] on tr "anim shinglai ANKUSH APARNA ASHWINI BHAGWATI DC Dingg Support HARSHADA JOHNY PR…" at bounding box center [316, 188] width 545 height 52
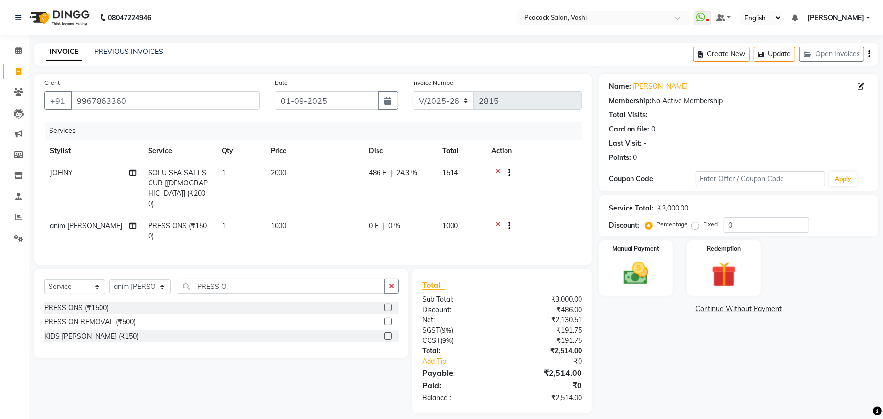
click at [413, 172] on span "24.3 %" at bounding box center [406, 173] width 21 height 10
select select "57174"
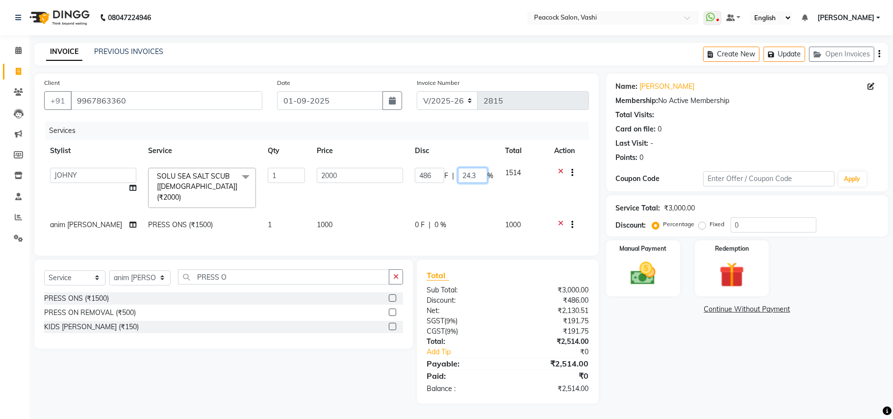
click at [478, 173] on input "24.3" at bounding box center [472, 175] width 29 height 15
type input "24.5"
click at [469, 199] on tr "anim shinglai ANKUSH APARNA ASHWINI BHAGWATI DC Dingg Support HARSHADA JOHNY PR…" at bounding box center [316, 188] width 545 height 52
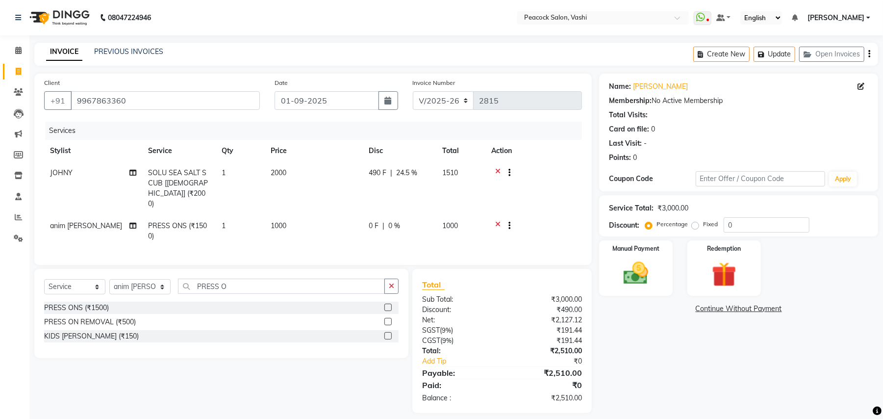
click at [413, 179] on td "490 F | 24.5 %" at bounding box center [400, 188] width 74 height 53
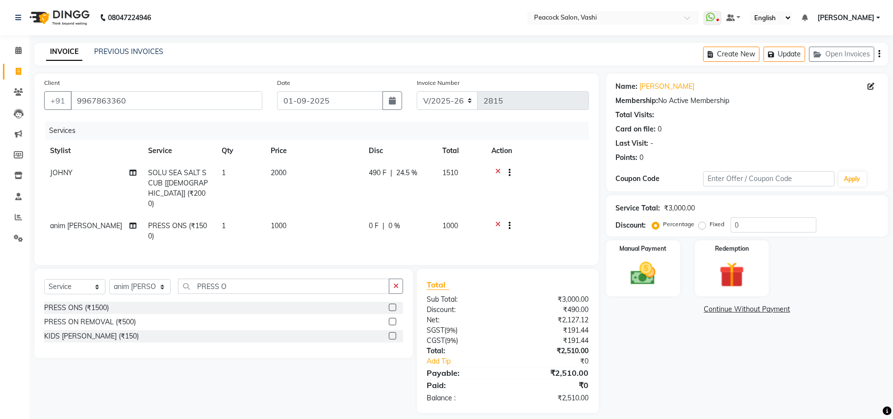
select select "57174"
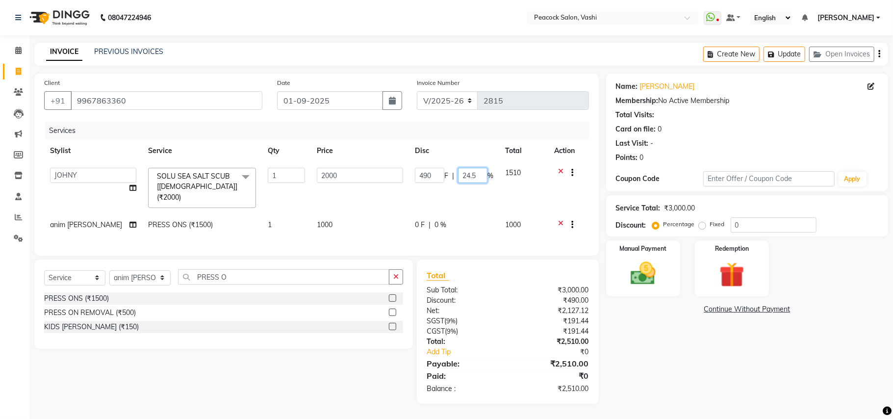
click at [479, 173] on input "24.5" at bounding box center [472, 175] width 29 height 15
type input "24.6"
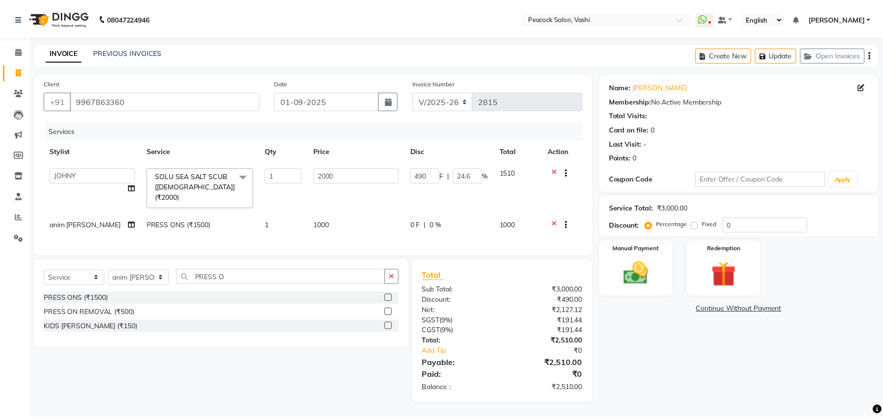
click at [467, 191] on tr "anim shinglai ANKUSH APARNA ASHWINI BHAGWATI DC Dingg Support HARSHADA JOHNY PR…" at bounding box center [316, 188] width 545 height 52
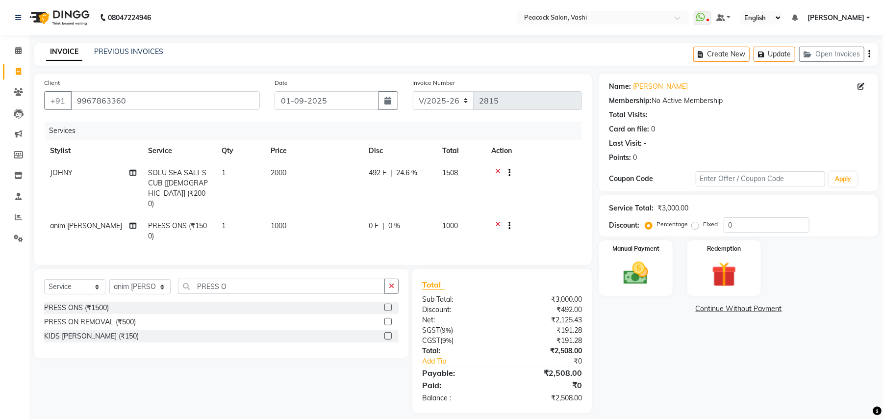
click at [388, 185] on td "492 F | 24.6 %" at bounding box center [400, 188] width 74 height 53
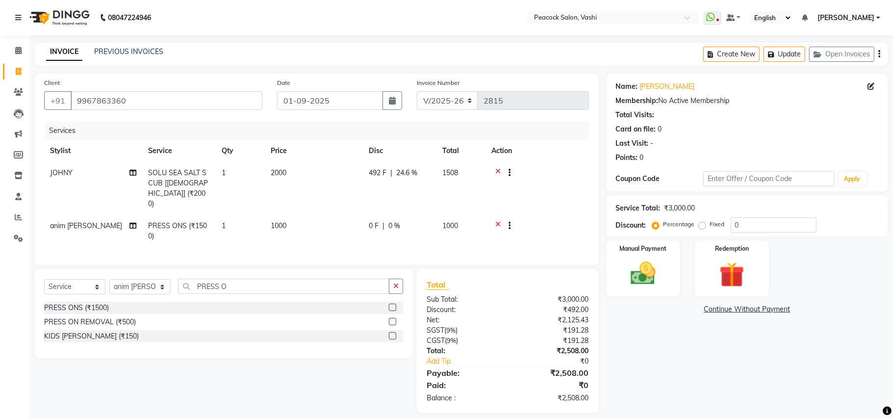
select select "57174"
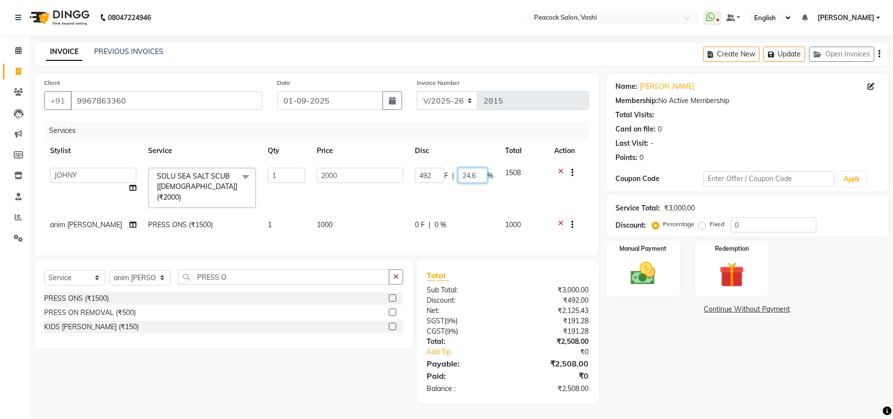
click at [476, 175] on input "24.6" at bounding box center [472, 175] width 29 height 15
type input "24.7"
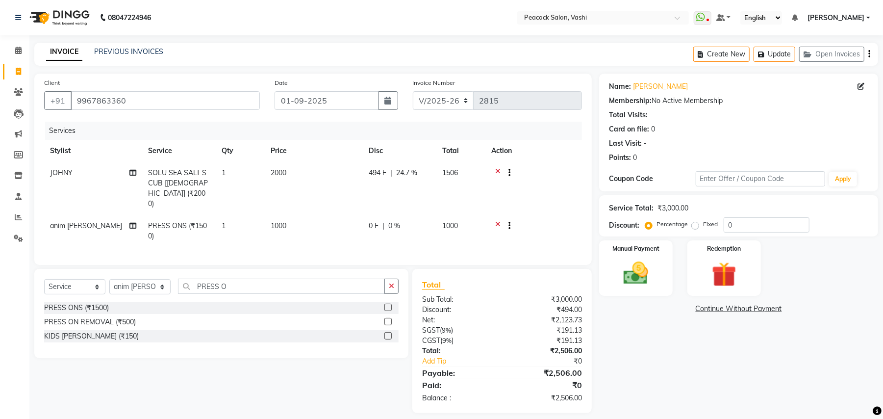
click at [469, 193] on tr "JOHNY SOLU SEA SALT SCUB [FEMALE] (₹2000) 1 2000 494 F | 24.7 % 1506" at bounding box center [313, 188] width 538 height 53
click at [418, 183] on td "494 F | 24.7 %" at bounding box center [400, 188] width 74 height 53
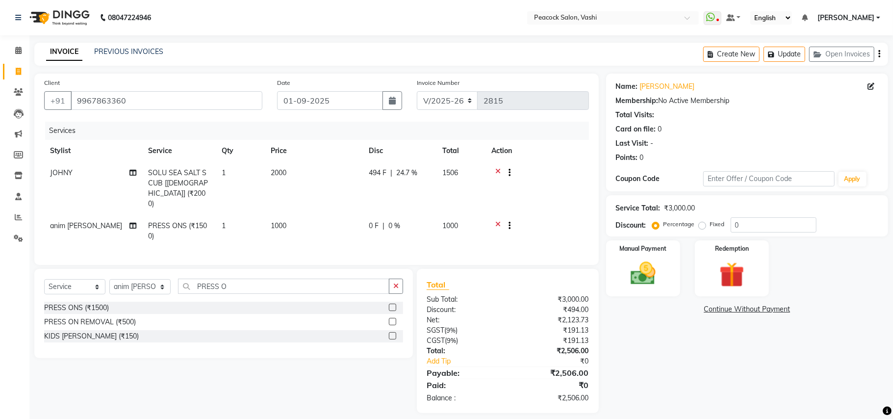
select select "57174"
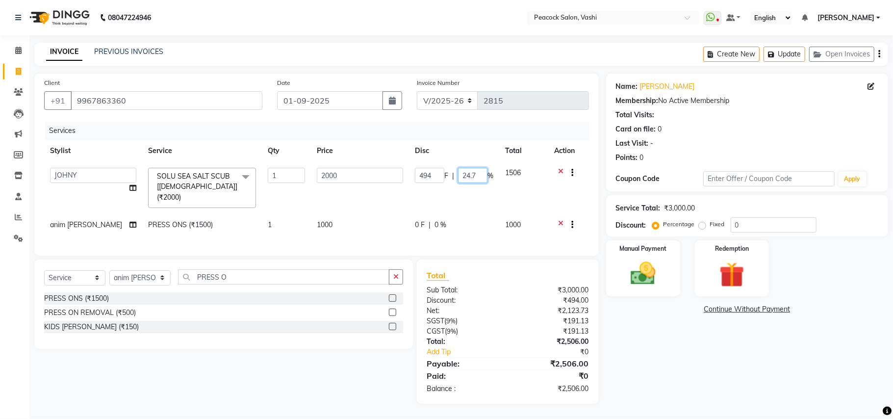
click at [479, 174] on input "24.7" at bounding box center [472, 175] width 29 height 15
type input "24.8"
click at [480, 179] on input "24.8" at bounding box center [472, 175] width 29 height 15
click at [460, 214] on tr "anim shinglai PRESS ONS (₹1500) 1 1000 0 F | 0 % 1000" at bounding box center [316, 226] width 545 height 24
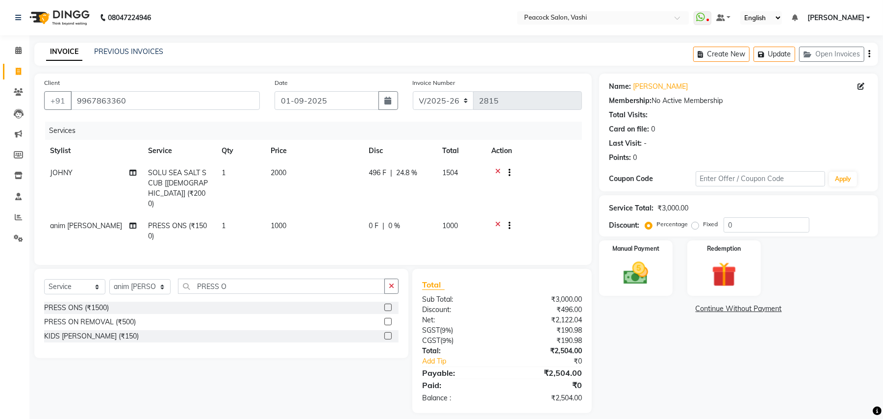
click at [411, 175] on span "24.8 %" at bounding box center [406, 173] width 21 height 10
select select "57174"
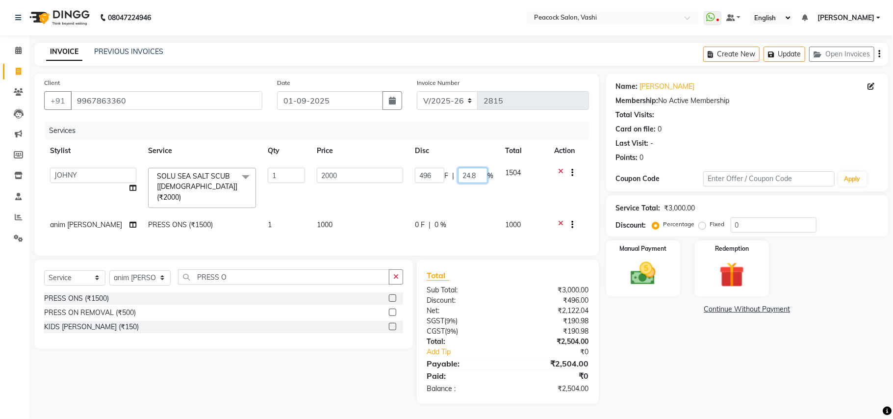
click at [477, 175] on input "24.8" at bounding box center [472, 175] width 29 height 15
type input "24.9"
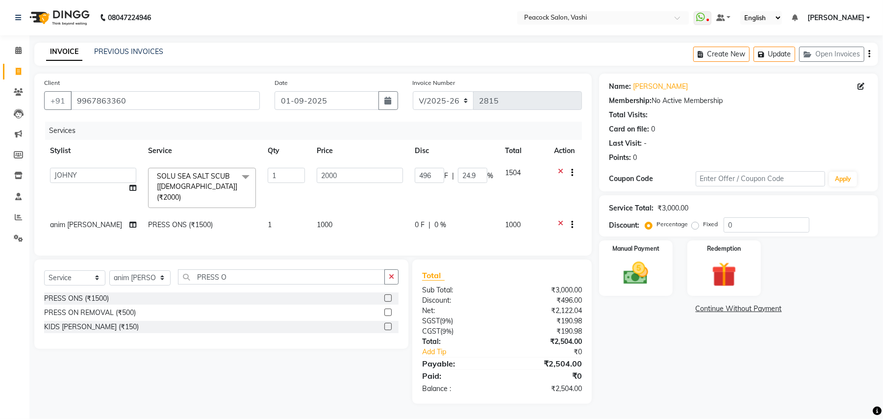
click at [471, 197] on tr "anim shinglai ANKUSH APARNA ASHWINI BHAGWATI DC Dingg Support HARSHADA JOHNY PR…" at bounding box center [313, 188] width 538 height 52
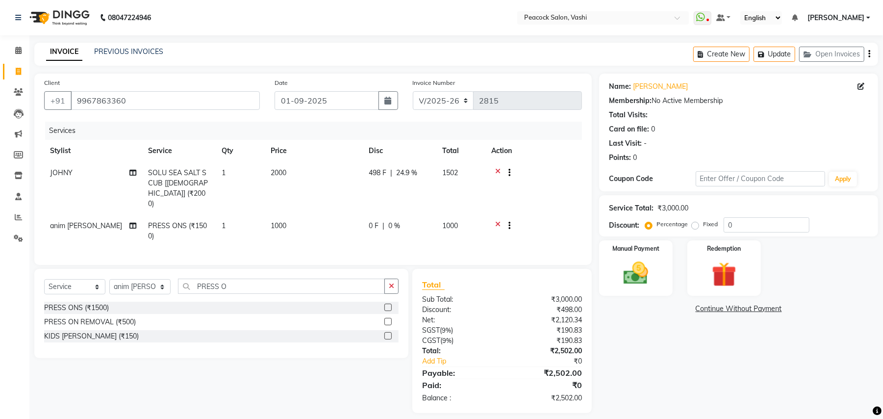
click at [407, 185] on td "498 F | 24.9 %" at bounding box center [400, 188] width 74 height 53
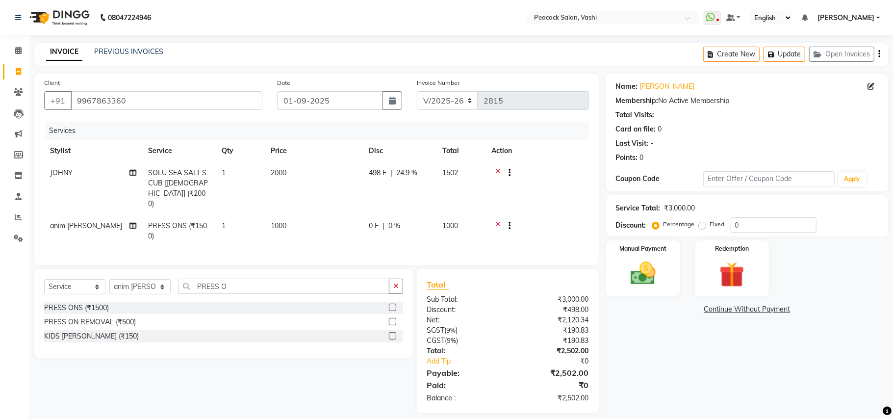
select select "57174"
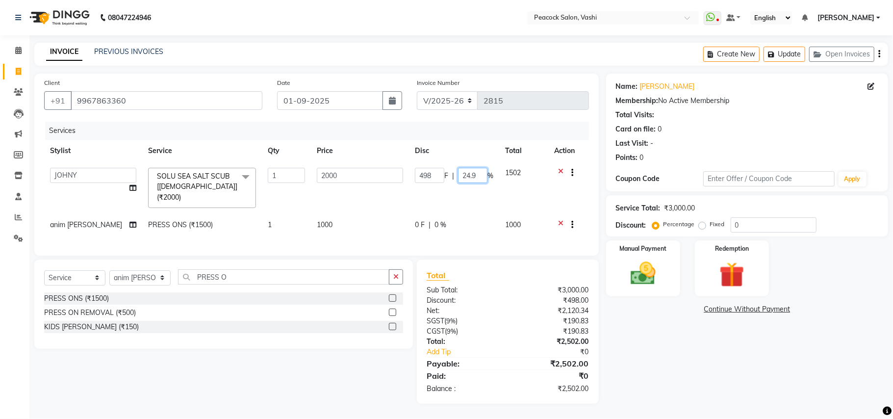
click at [481, 174] on input "24.9" at bounding box center [472, 175] width 29 height 15
type input "25"
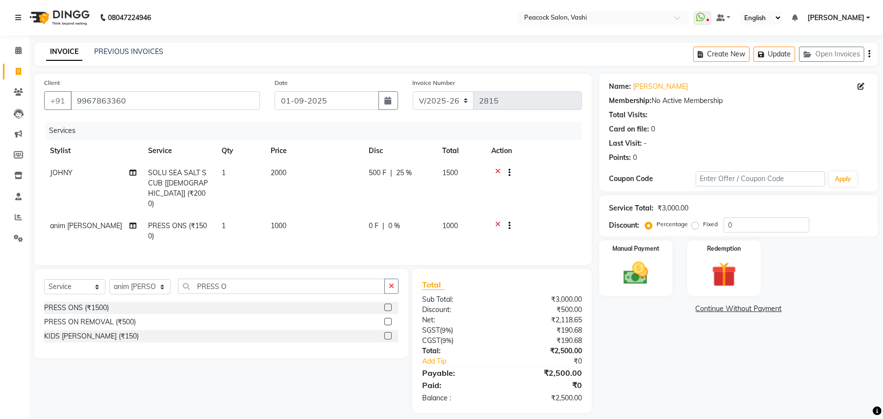
click at [471, 200] on tr "JOHNY SOLU SEA SALT SCUB [FEMALE] (₹2000) 1 2000 500 F | 25 % 1500" at bounding box center [313, 188] width 538 height 53
click at [632, 275] on img at bounding box center [636, 273] width 42 height 30
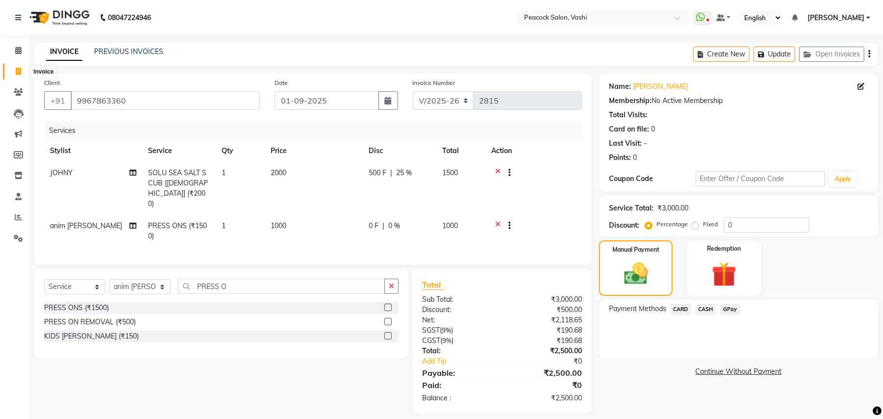
click at [18, 71] on icon at bounding box center [18, 71] width 5 height 7
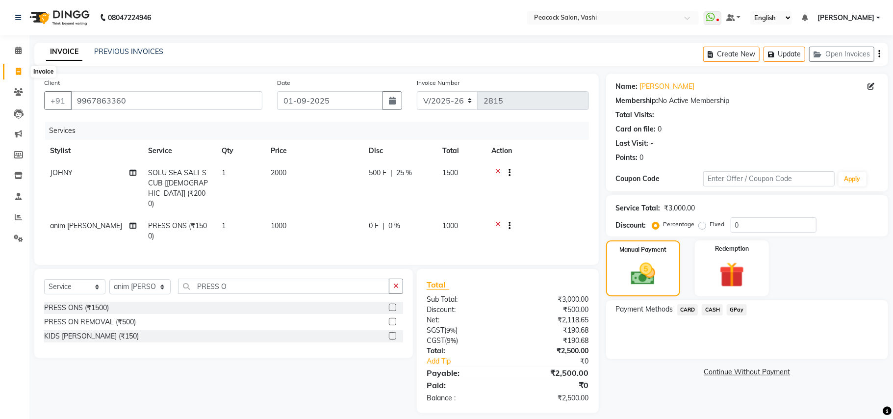
select select "service"
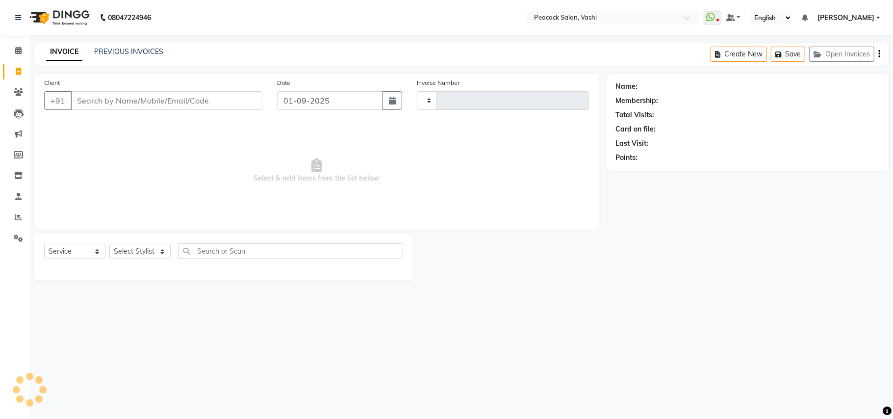
type input "2815"
select select "619"
click at [195, 106] on input "Client" at bounding box center [167, 100] width 192 height 19
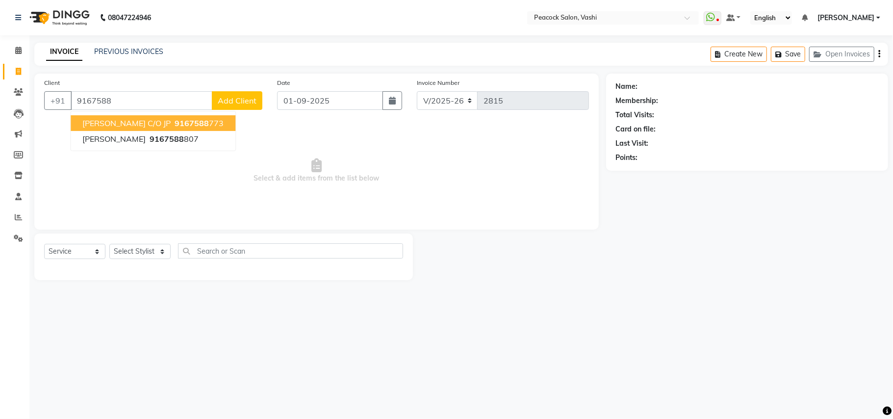
click at [149, 120] on span "AMANPREET C/O JP" at bounding box center [126, 123] width 88 height 10
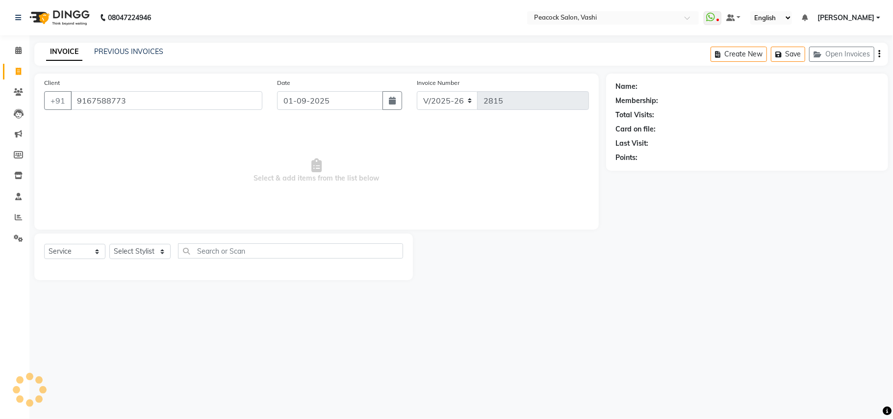
type input "9167588773"
select select "1: Object"
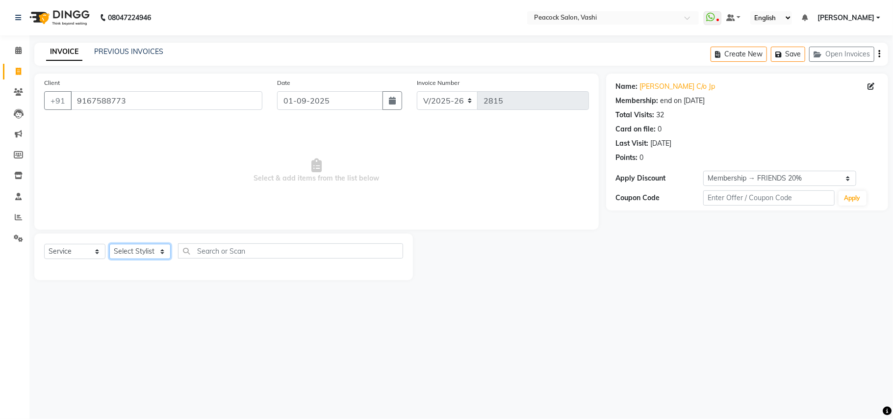
click at [137, 251] on select "Select Stylist anim shinglai ANKUSH APARNA ASHWINI BHAGWATI DC Dingg Support HA…" at bounding box center [139, 251] width 61 height 15
select select "86665"
click at [109, 244] on select "Select Stylist anim shinglai ANKUSH APARNA ASHWINI BHAGWATI DC Dingg Support HA…" at bounding box center [139, 251] width 61 height 15
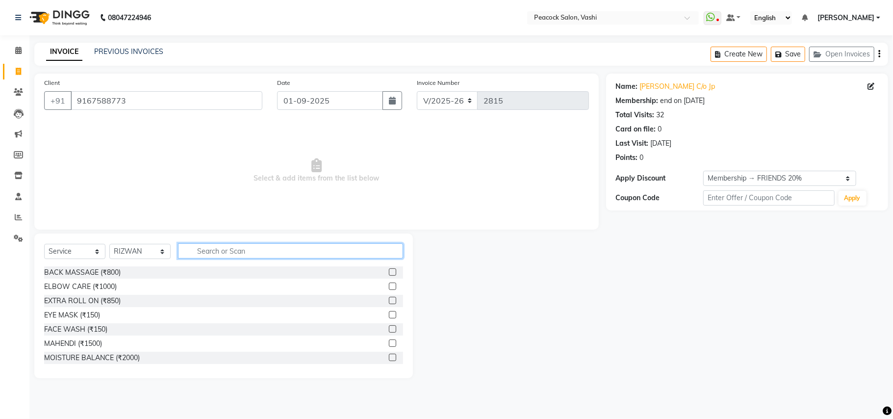
click at [224, 252] on input "text" at bounding box center [290, 250] width 225 height 15
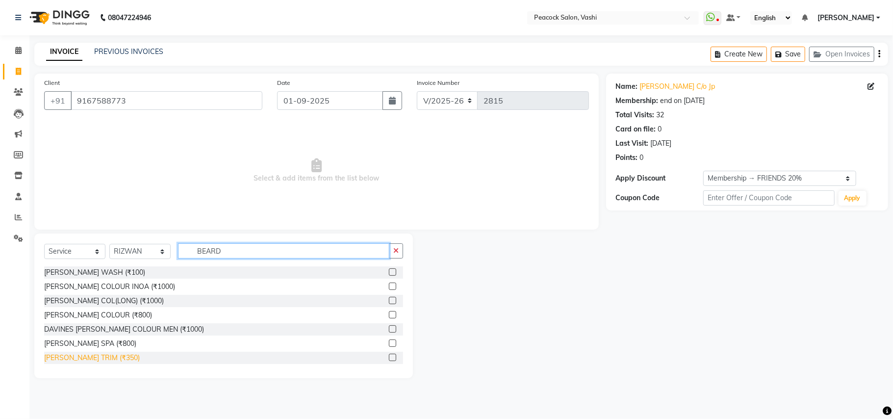
type input "BEARD"
click at [94, 360] on div "BEARD TRIM (₹350)" at bounding box center [92, 357] width 96 height 10
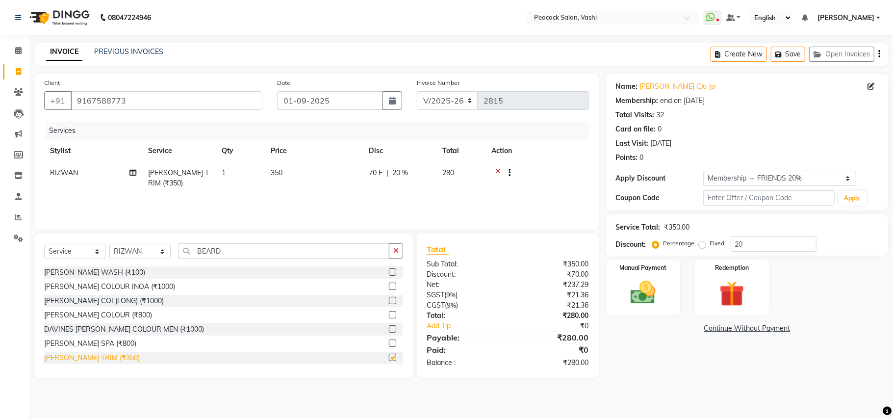
checkbox input "false"
click at [639, 281] on img at bounding box center [642, 292] width 43 height 30
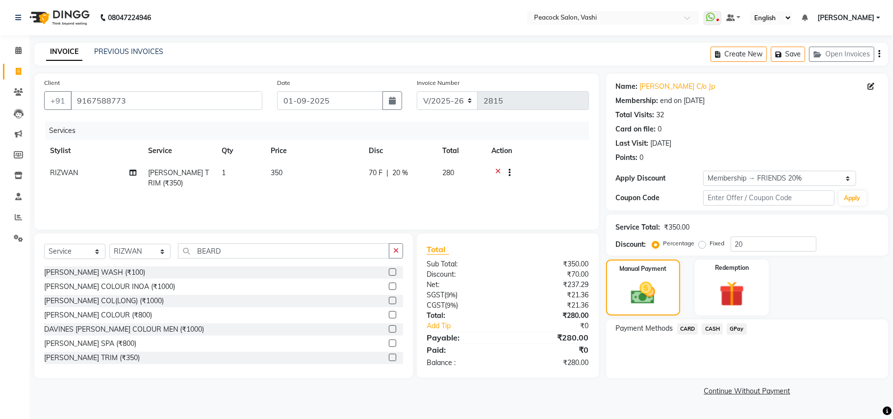
click at [680, 331] on span "CARD" at bounding box center [687, 328] width 21 height 11
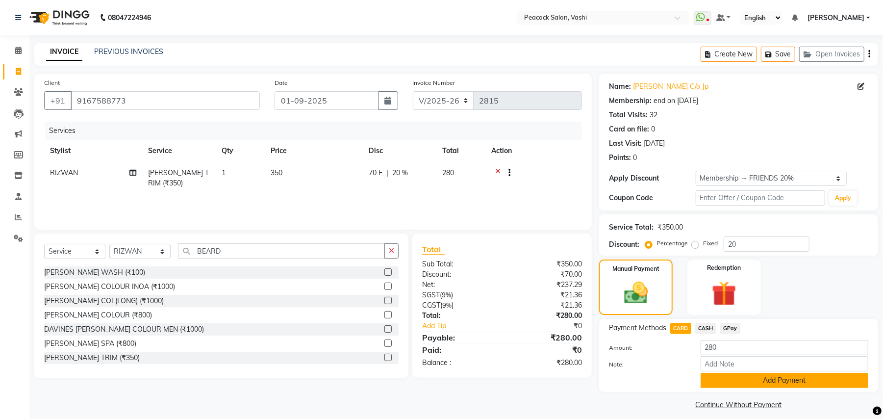
click at [710, 383] on button "Add Payment" at bounding box center [784, 380] width 168 height 15
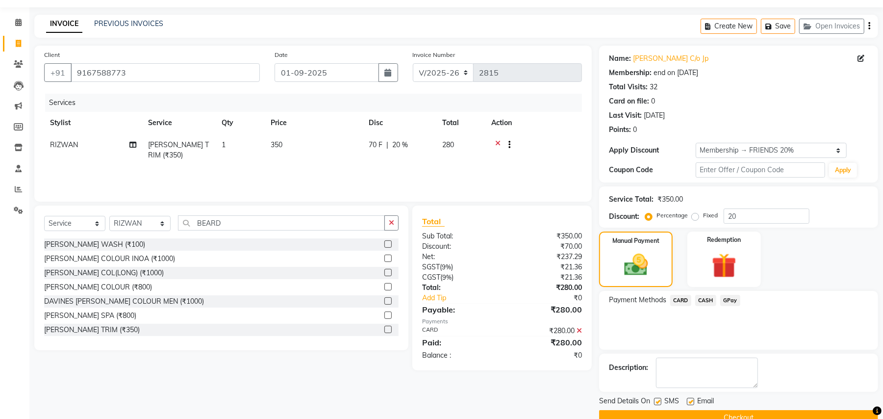
scroll to position [50, 0]
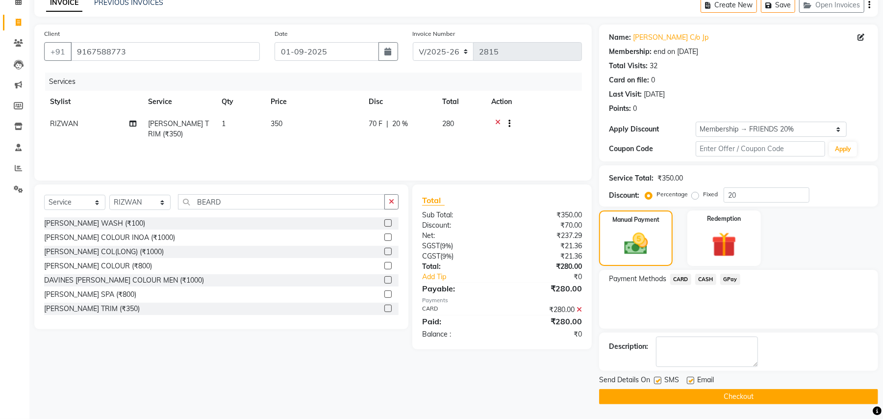
click at [699, 400] on button "Checkout" at bounding box center [738, 396] width 279 height 15
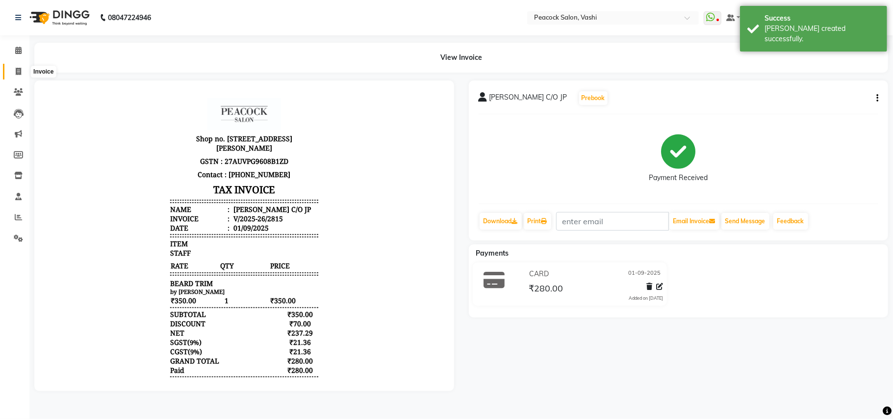
click at [20, 76] on span at bounding box center [18, 71] width 17 height 11
select select "service"
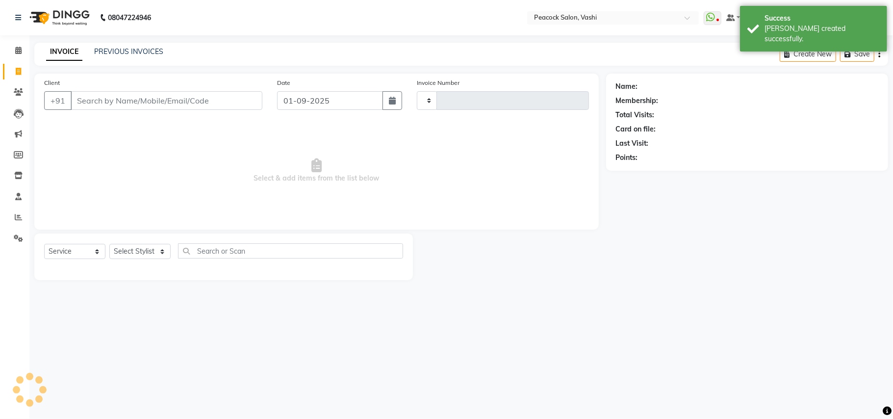
type input "2816"
select select "619"
click at [147, 53] on link "PREVIOUS INVOICES" at bounding box center [128, 51] width 69 height 9
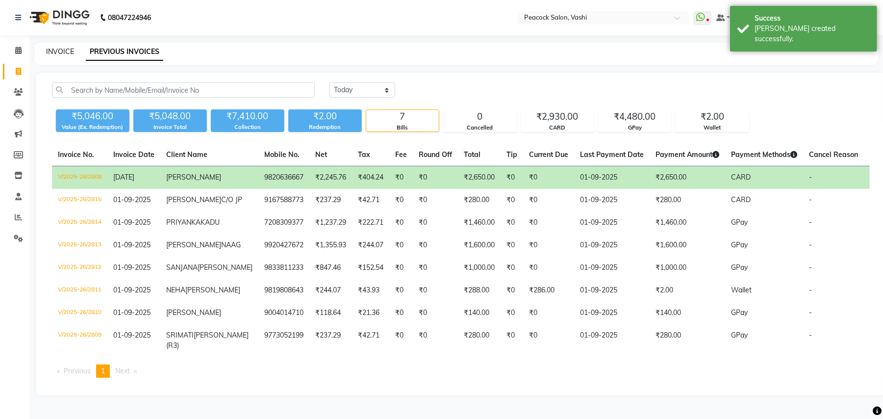
click at [48, 50] on link "INVOICE" at bounding box center [60, 51] width 28 height 9
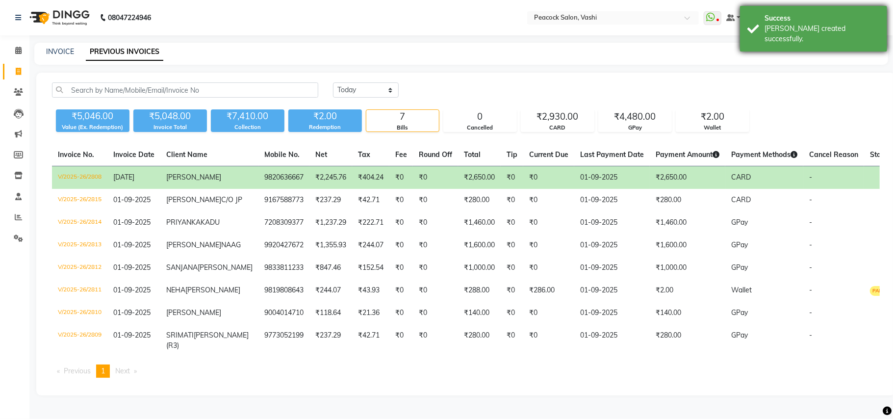
select select "619"
select select "service"
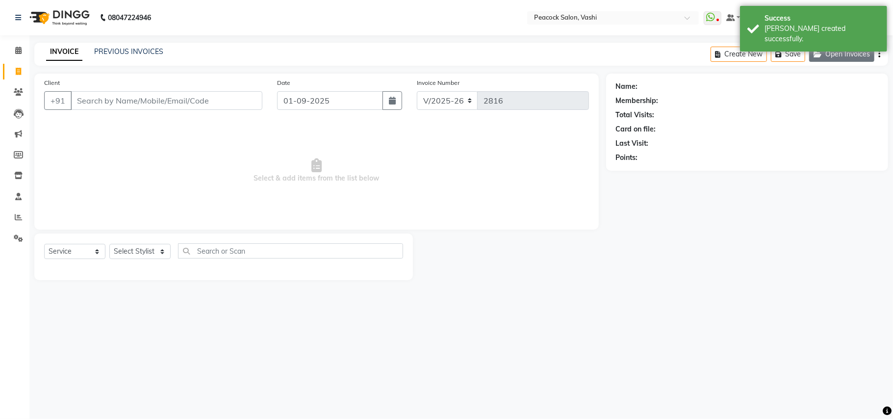
click at [839, 57] on button "Open Invoices" at bounding box center [841, 54] width 65 height 15
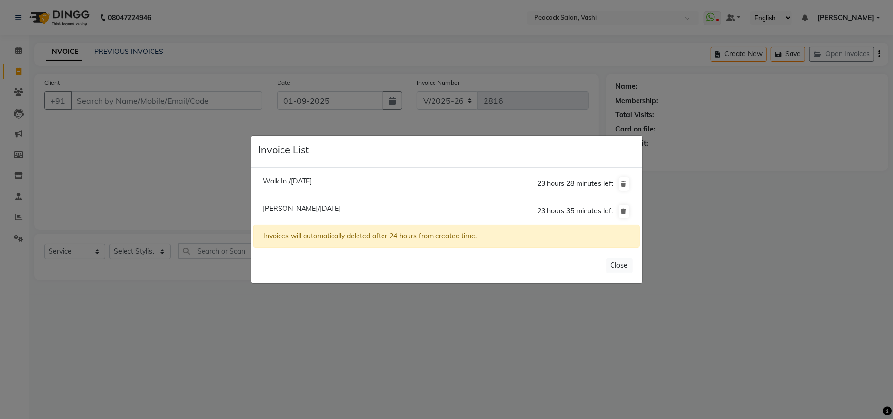
click at [313, 206] on span "Almas Shaikh/01 September 2025" at bounding box center [302, 208] width 78 height 9
type input "9967863360"
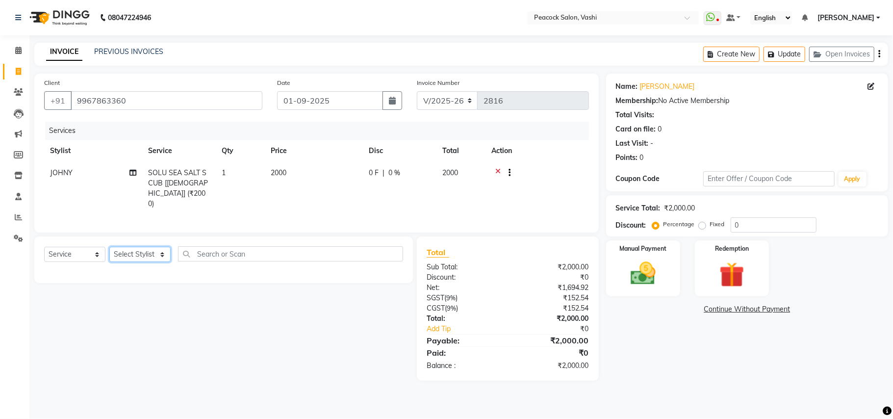
click at [135, 253] on select "Select Stylist anim shinglai ANKUSH APARNA ASHWINI BHAGWATI DC Dingg Support HA…" at bounding box center [139, 254] width 61 height 15
select select "81280"
click at [109, 247] on select "Select Stylist anim shinglai ANKUSH APARNA ASHWINI BHAGWATI DC Dingg Support HA…" at bounding box center [139, 254] width 61 height 15
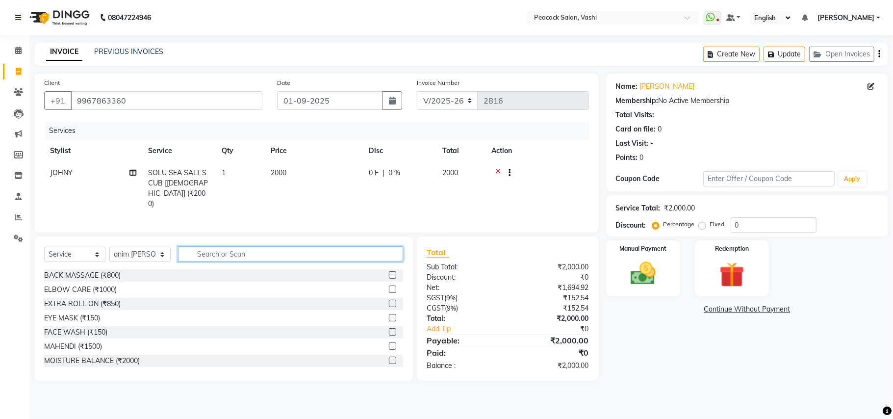
click at [217, 253] on input "text" at bounding box center [290, 253] width 225 height 15
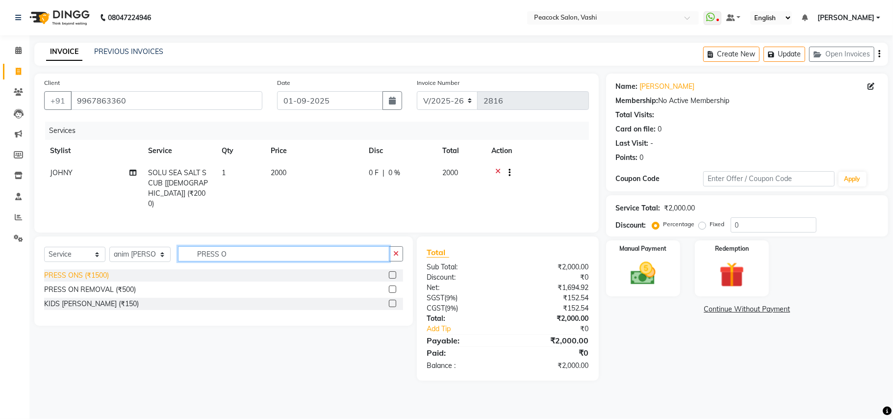
type input "PRESS O"
click at [98, 274] on div "PRESS ONS (₹1500)" at bounding box center [76, 275] width 65 height 10
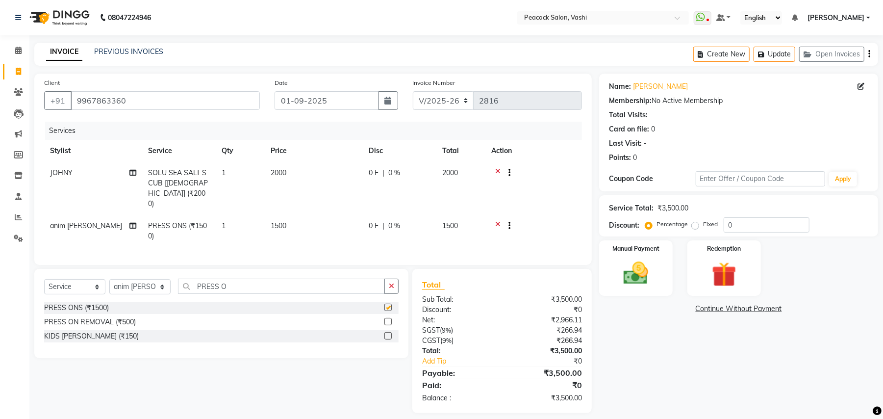
checkbox input "false"
click at [295, 215] on td "1500" at bounding box center [314, 231] width 98 height 32
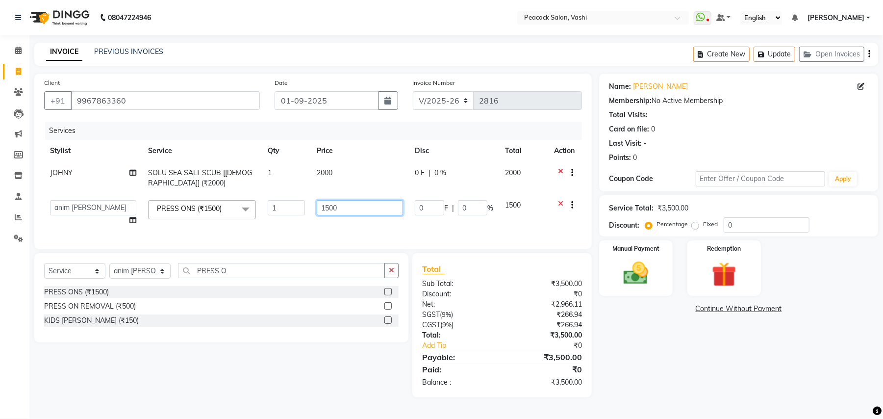
click at [348, 208] on input "1500" at bounding box center [360, 207] width 86 height 15
type input "1"
type input "1000"
click at [353, 228] on td "1000" at bounding box center [360, 212] width 98 height 37
click at [430, 187] on td "0 F | 0 %" at bounding box center [454, 178] width 90 height 32
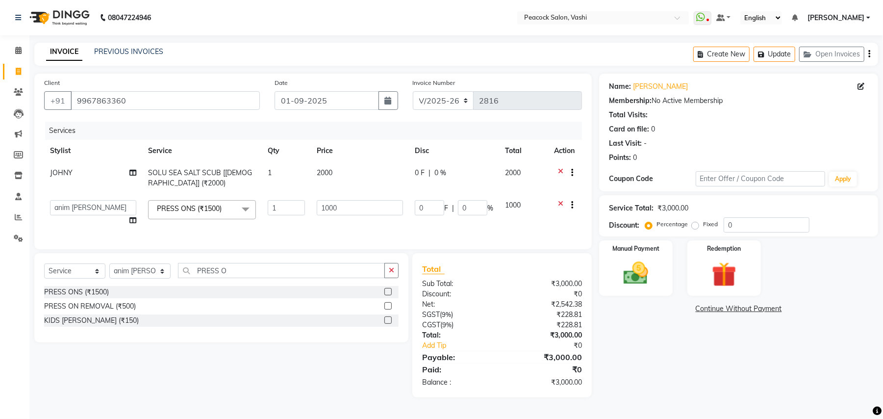
select select "57174"
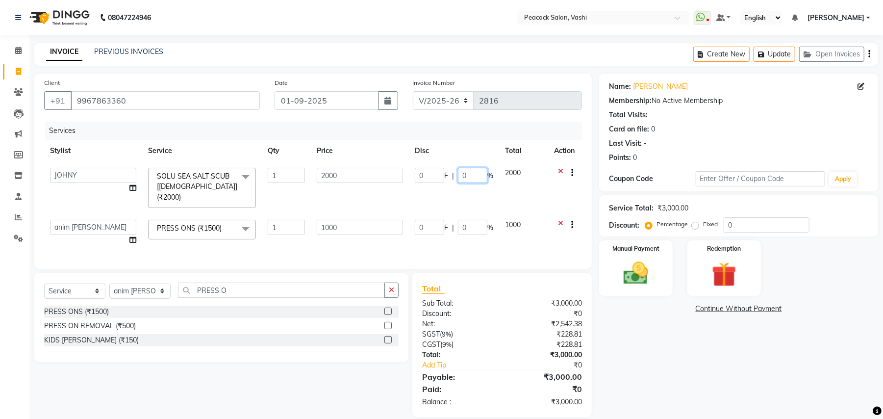
click at [469, 169] on input "0" at bounding box center [472, 175] width 29 height 15
type input "25"
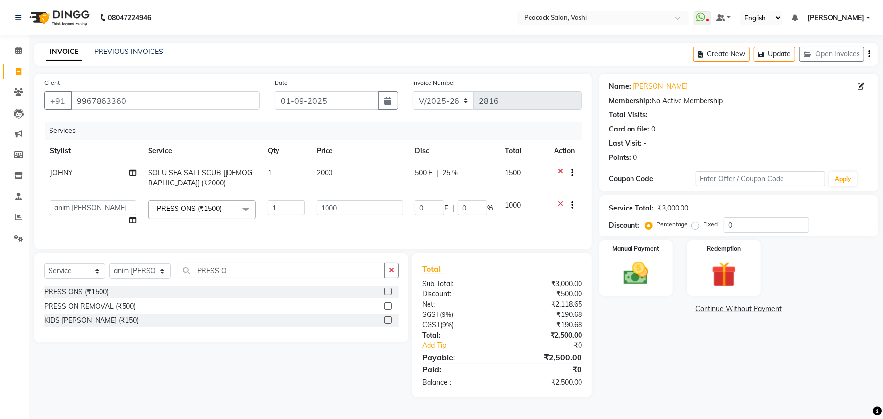
click at [469, 188] on td "500 F | 25 %" at bounding box center [454, 178] width 90 height 32
select select "57174"
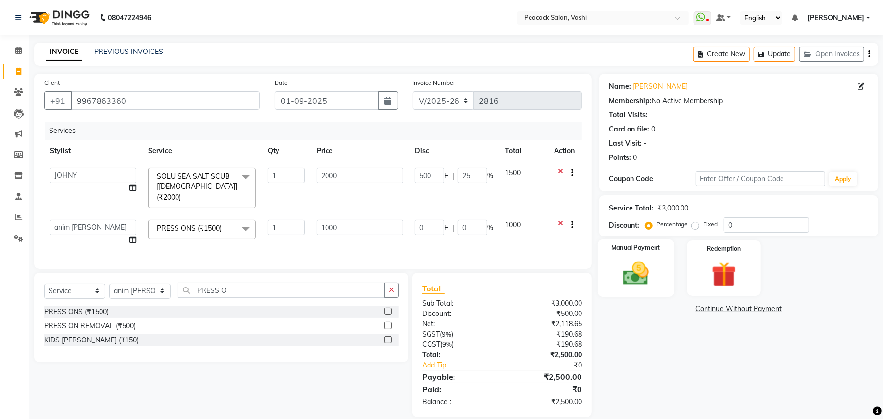
click at [624, 272] on img at bounding box center [636, 273] width 42 height 30
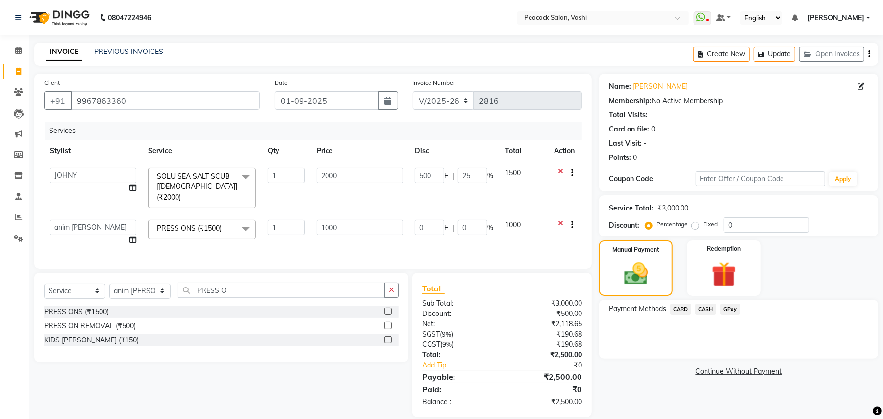
click at [704, 306] on span "CASH" at bounding box center [705, 308] width 21 height 11
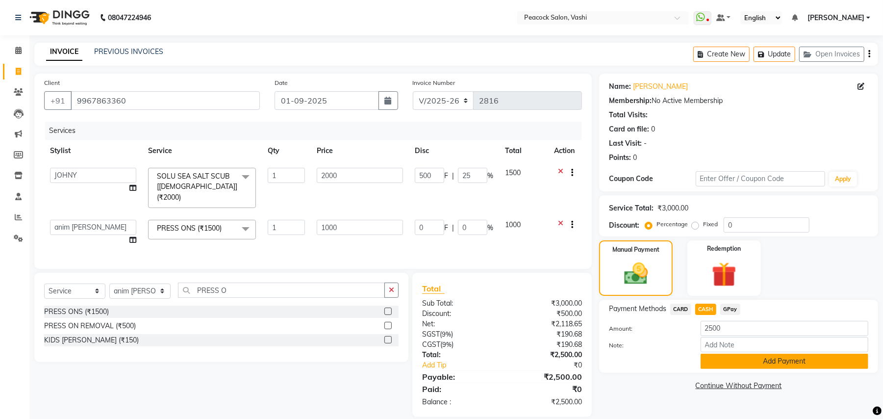
click at [732, 357] on button "Add Payment" at bounding box center [784, 360] width 168 height 15
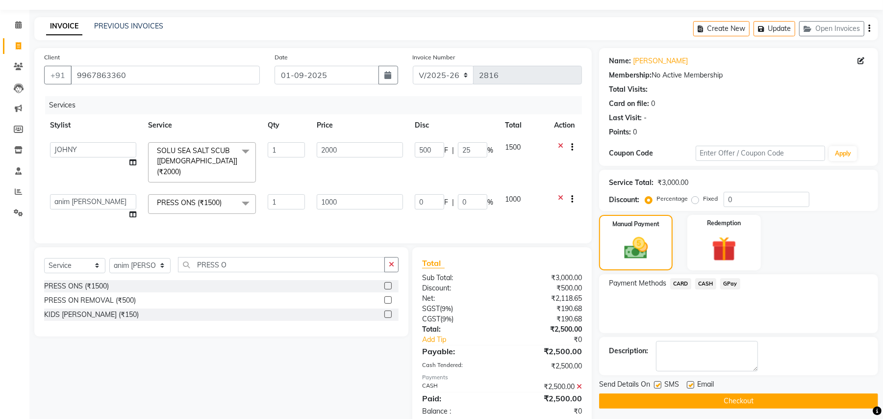
scroll to position [47, 0]
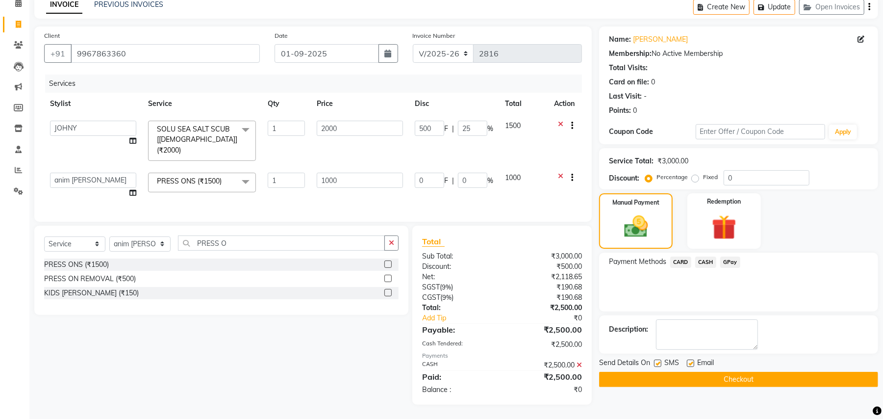
click at [737, 377] on button "Checkout" at bounding box center [738, 379] width 279 height 15
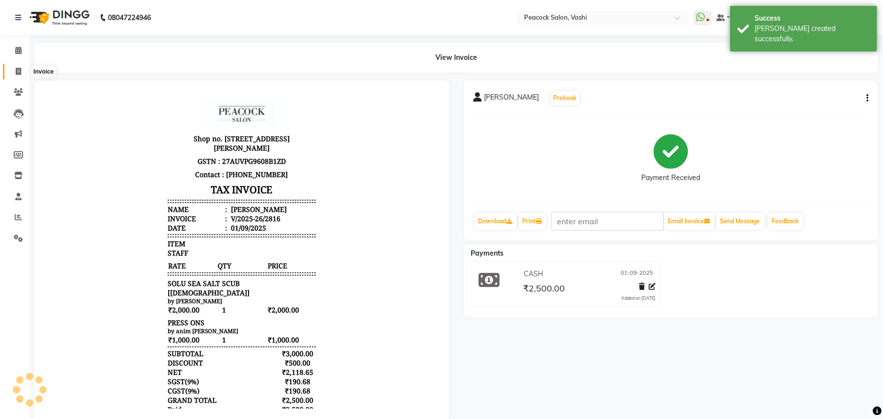
click at [16, 71] on icon at bounding box center [18, 71] width 5 height 7
select select "service"
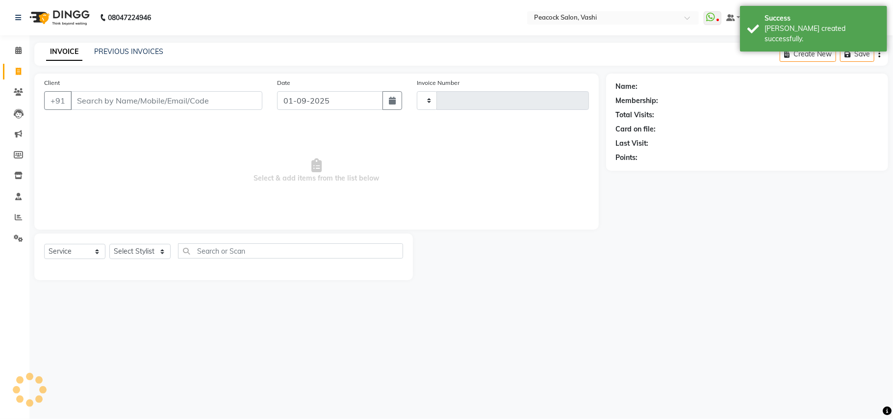
type input "2817"
select select "619"
click at [389, 98] on icon "button" at bounding box center [392, 101] width 7 height 8
select select "9"
select select "2025"
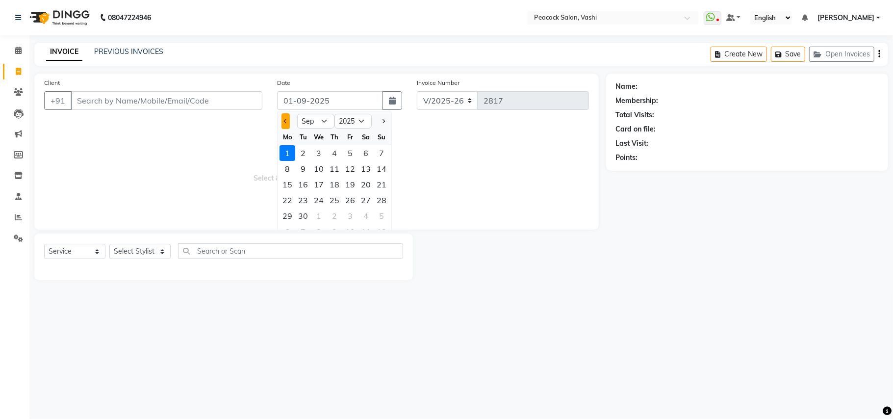
click at [288, 123] on button "Previous month" at bounding box center [285, 121] width 8 height 16
click at [385, 120] on span "Next month" at bounding box center [383, 121] width 4 height 4
select select "9"
click at [139, 144] on span "Select & add items from the list below" at bounding box center [316, 171] width 545 height 98
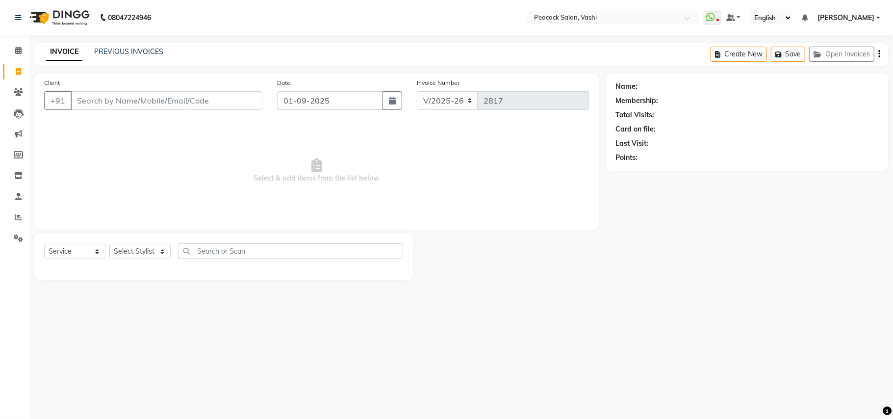
click at [408, 99] on div "Date 01-09-2025" at bounding box center [340, 97] width 140 height 40
click at [385, 101] on button "button" at bounding box center [392, 100] width 20 height 19
select select "9"
select select "2025"
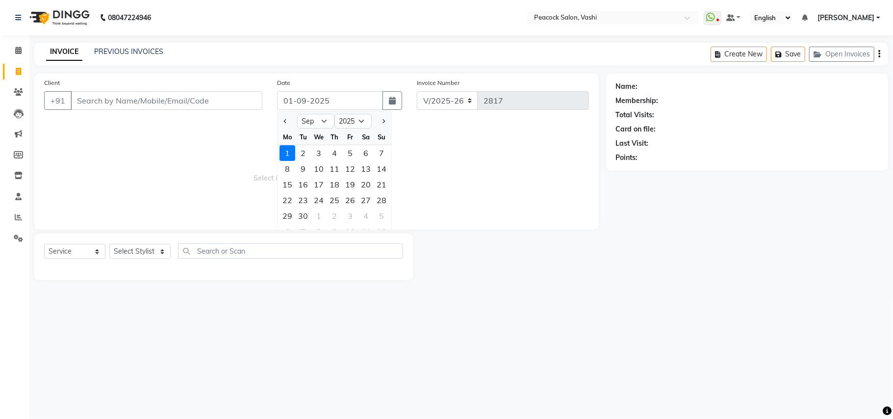
click at [165, 163] on span "Select & add items from the list below" at bounding box center [316, 171] width 545 height 98
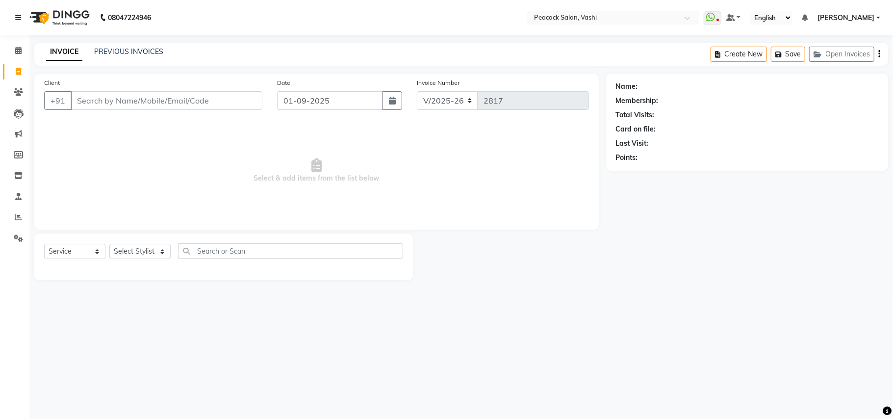
click at [139, 46] on div "INVOICE PREVIOUS INVOICES Create New Save Open Invoices" at bounding box center [460, 54] width 853 height 23
click at [136, 53] on link "PREVIOUS INVOICES" at bounding box center [128, 51] width 69 height 9
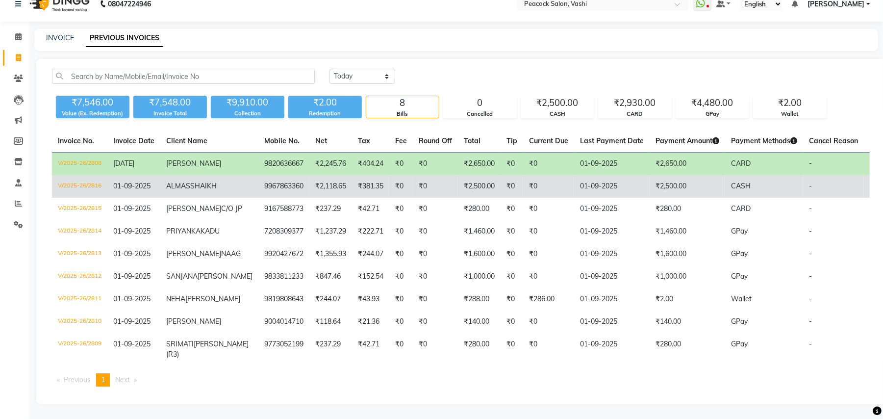
scroll to position [83, 0]
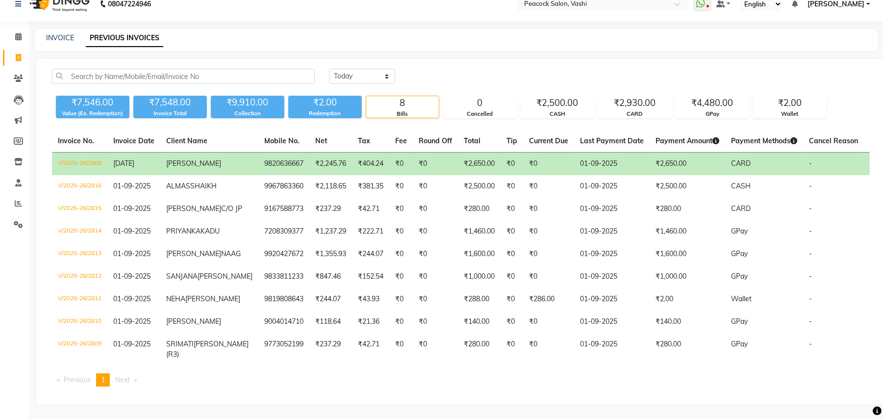
click at [85, 152] on td "V/2025-26/2808" at bounding box center [79, 163] width 55 height 23
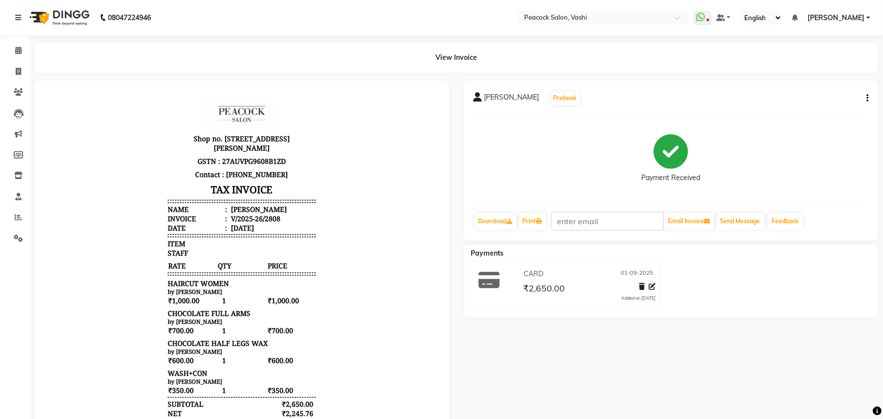
click at [868, 99] on icon "button" at bounding box center [867, 98] width 2 height 0
click at [786, 143] on div "Payment Received" at bounding box center [670, 159] width 395 height 74
click at [865, 99] on button "button" at bounding box center [865, 98] width 6 height 10
click at [779, 150] on div "Payment Received" at bounding box center [670, 159] width 395 height 74
click at [18, 71] on icon at bounding box center [18, 71] width 5 height 7
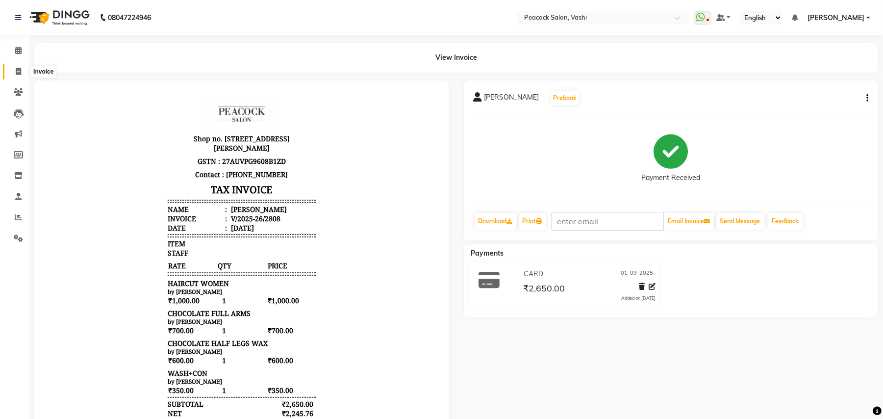
select select "service"
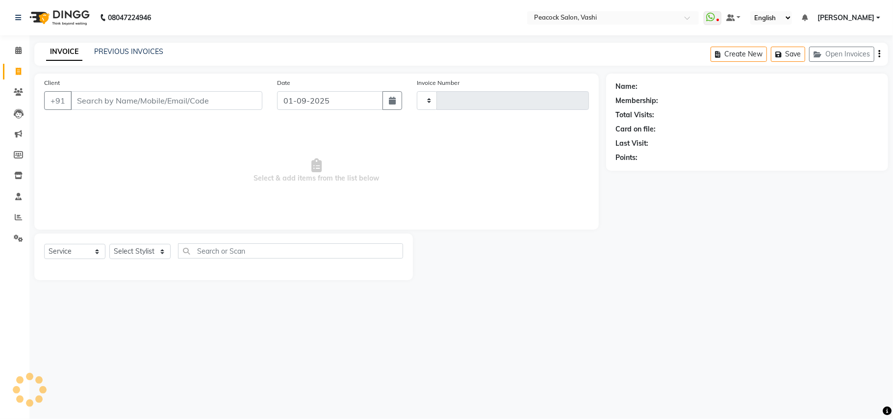
type input "2817"
select select "619"
click at [826, 52] on button "Open Invoices" at bounding box center [841, 54] width 65 height 15
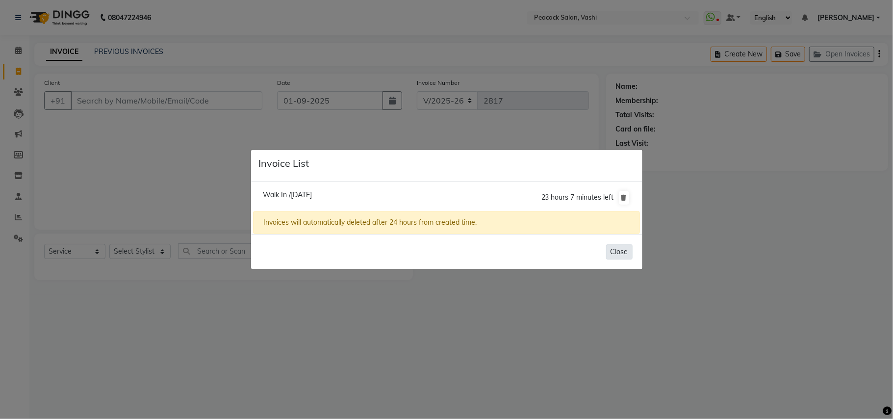
click at [621, 248] on button "Close" at bounding box center [619, 251] width 26 height 15
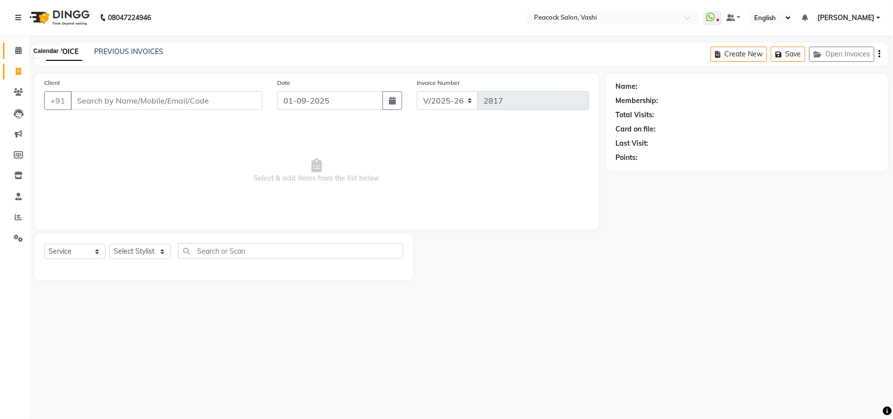
click at [15, 51] on icon at bounding box center [18, 50] width 6 height 7
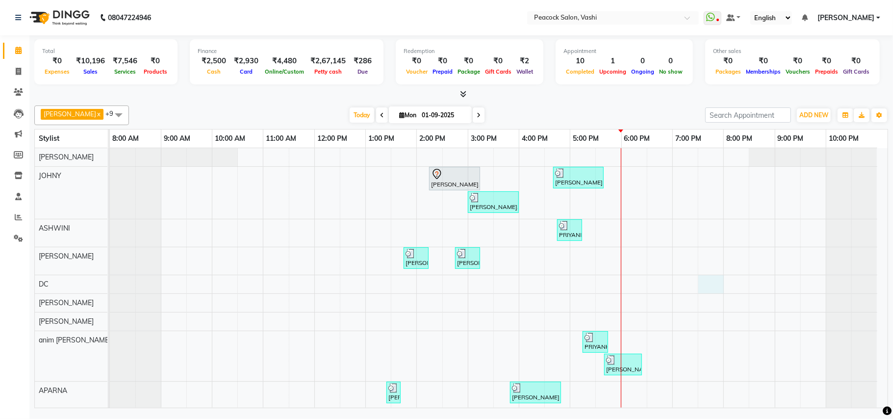
click at [710, 278] on div "[PERSON_NAME], TK01, 02:15 PM-03:15 PM, HAIRCUT WOMEN [PERSON_NAME], TK09, 04:4…" at bounding box center [498, 292] width 777 height 289
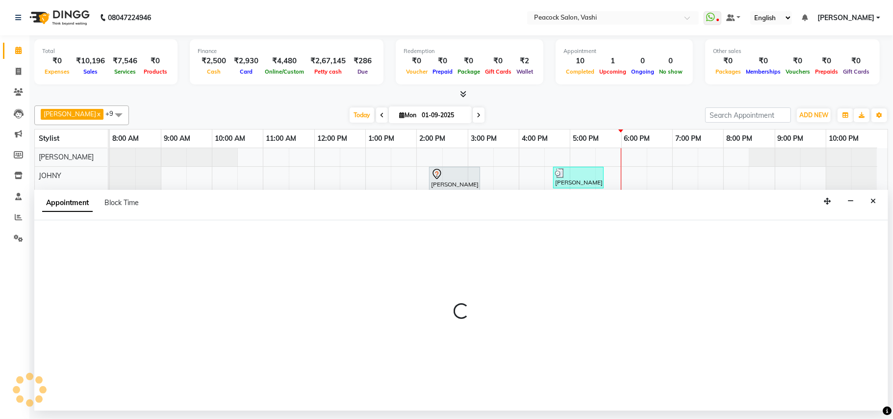
select select "22388"
select select "1170"
select select "tentative"
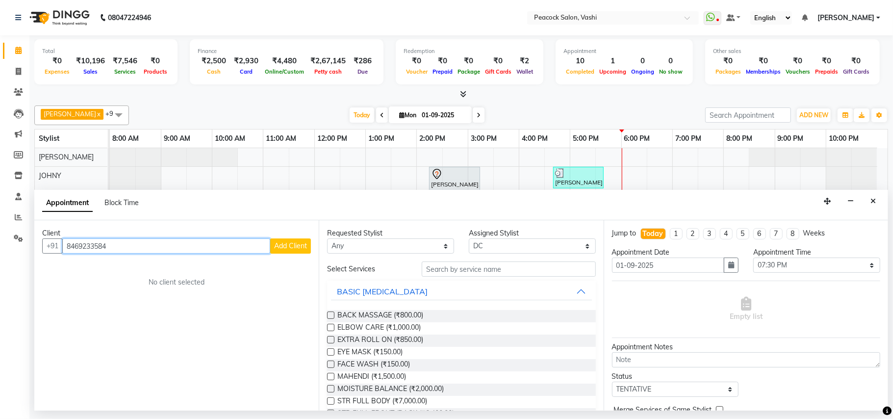
type input "8469233584"
click at [298, 248] on span "Add Client" at bounding box center [290, 245] width 33 height 9
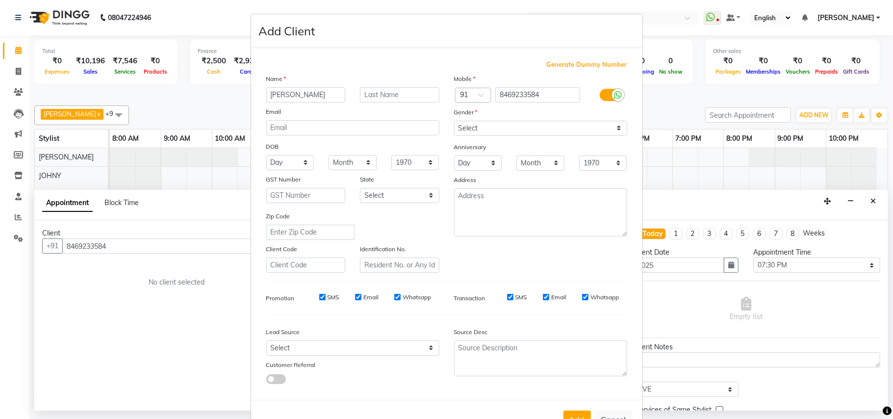
type input "[PERSON_NAME]"
click at [464, 125] on select "Select [DEMOGRAPHIC_DATA] [DEMOGRAPHIC_DATA] Other Prefer Not To Say" at bounding box center [540, 128] width 173 height 15
select select "[DEMOGRAPHIC_DATA]"
click at [454, 121] on select "Select [DEMOGRAPHIC_DATA] [DEMOGRAPHIC_DATA] Other Prefer Not To Say" at bounding box center [540, 128] width 173 height 15
click at [314, 343] on select "Select Walk-in Referral Internet Friend Word of Mouth Advertisement Facebook Ju…" at bounding box center [352, 347] width 173 height 15
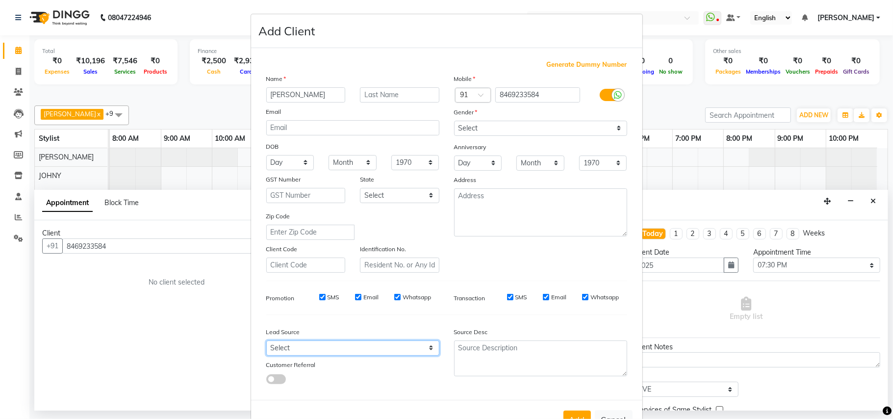
select select "10229"
click at [266, 340] on select "Select Walk-in Referral Internet Friend Word of Mouth Advertisement Facebook Ju…" at bounding box center [352, 347] width 173 height 15
click at [577, 415] on button "Add" at bounding box center [576, 419] width 27 height 18
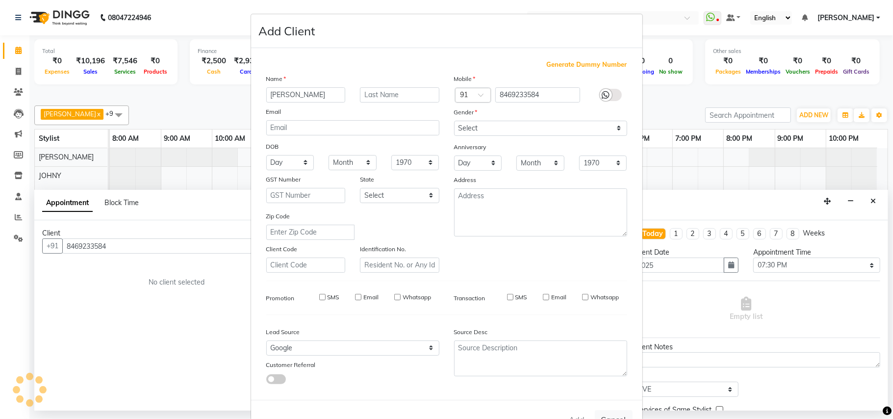
select select
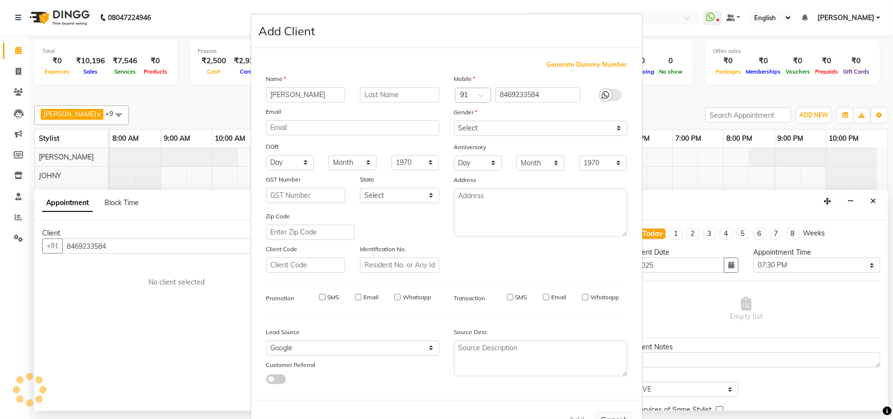
select select
checkbox input "false"
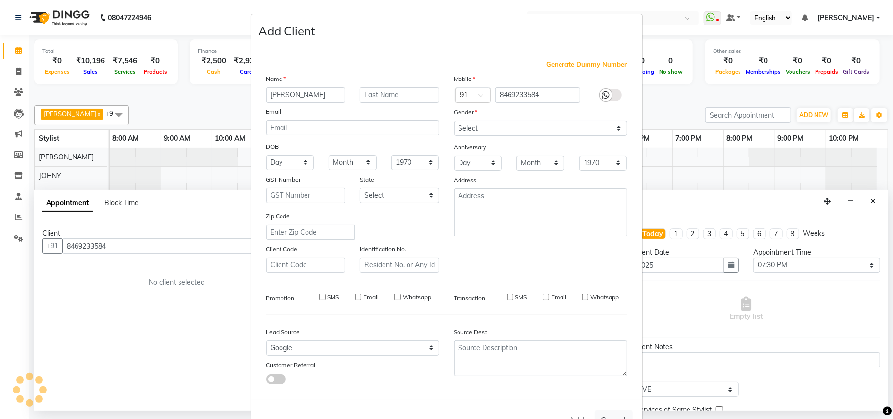
checkbox input "false"
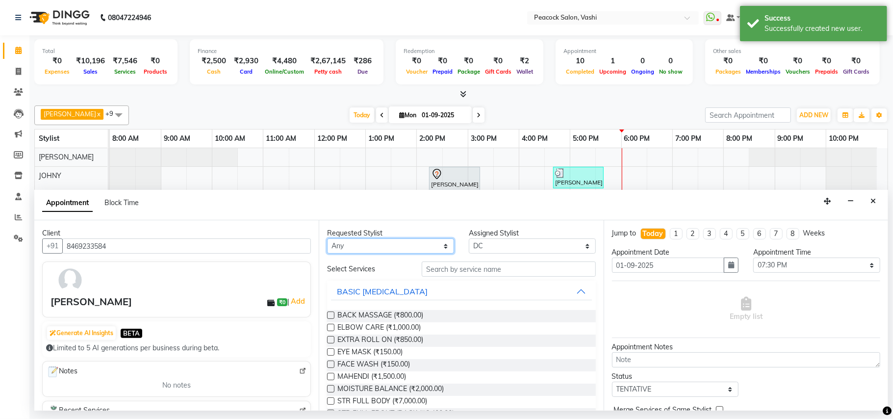
click at [414, 246] on select "Any anim shinglai ANKUSH APARNA ASHWINI BHAGWATI DC HARSHADA JOHNY PRITI RIZWAN" at bounding box center [390, 245] width 127 height 15
select select "22388"
click at [327, 239] on select "Any anim shinglai ANKUSH APARNA ASHWINI BHAGWATI DC HARSHADA JOHNY PRITI RIZWAN" at bounding box center [390, 245] width 127 height 15
click at [434, 272] on input "text" at bounding box center [509, 268] width 174 height 15
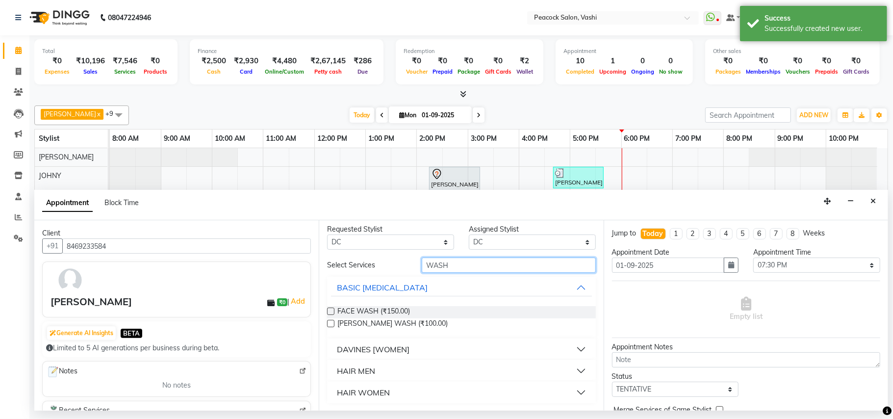
scroll to position [4, 0]
type input "WASH"
click at [371, 393] on div "HAIR WOMEN" at bounding box center [363, 392] width 53 height 12
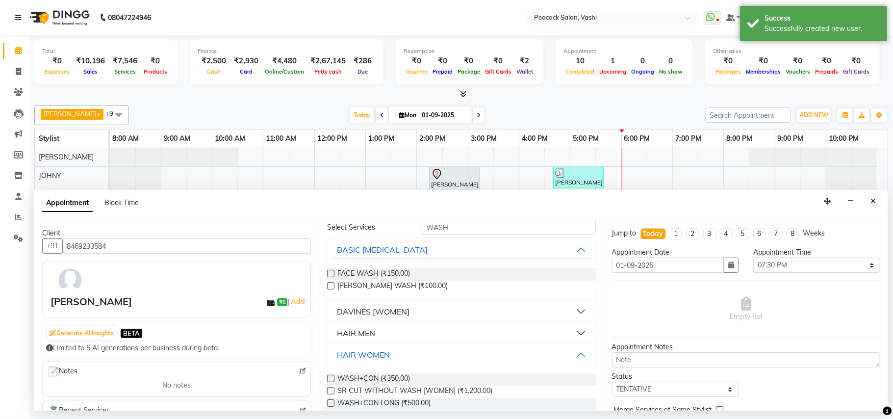
scroll to position [57, 0]
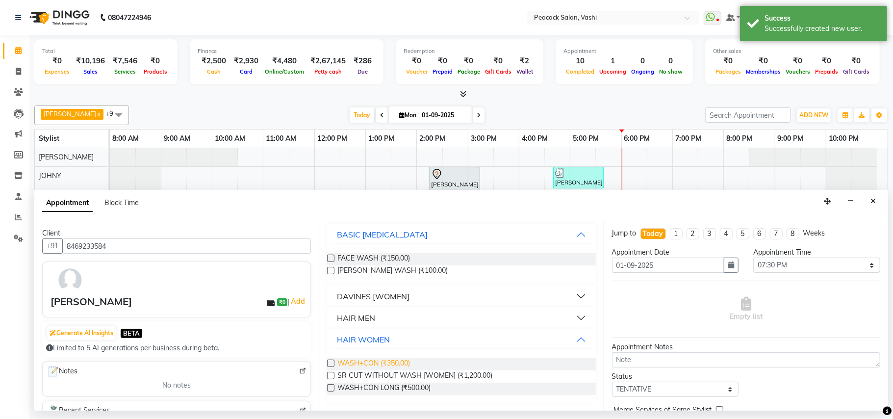
click at [394, 361] on span "WASH+CON (₹350.00)" at bounding box center [373, 364] width 73 height 12
checkbox input "false"
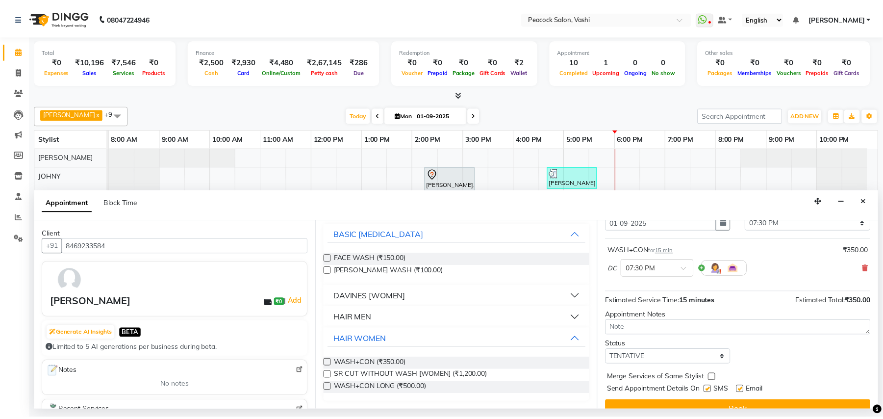
scroll to position [59, 0]
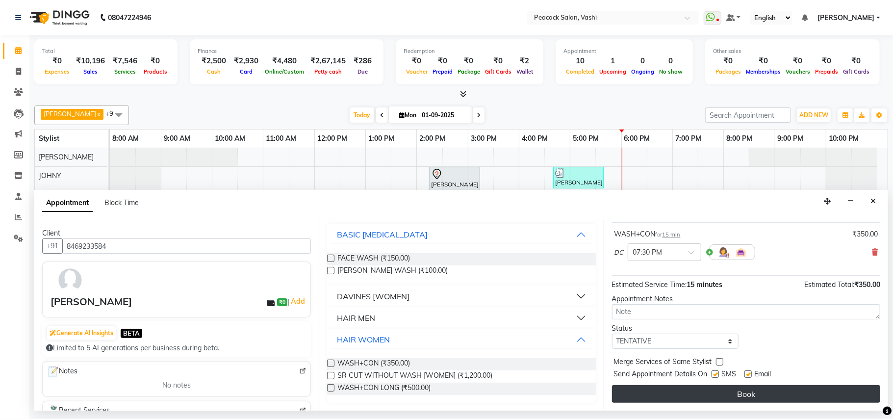
click at [660, 397] on button "Book" at bounding box center [746, 394] width 268 height 18
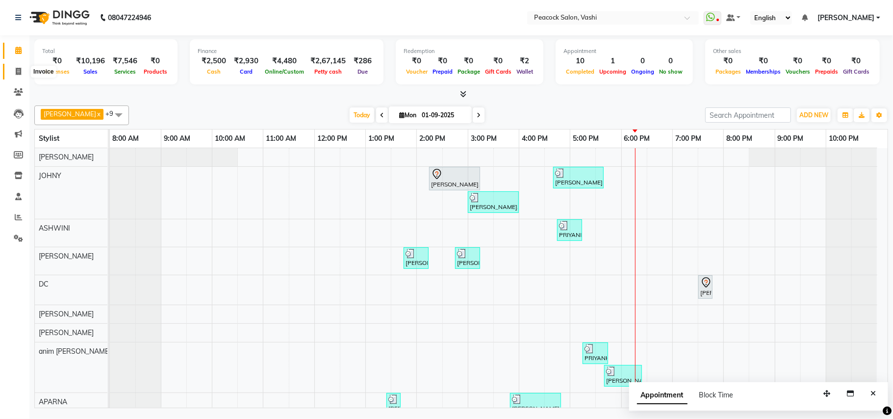
click at [17, 73] on icon at bounding box center [18, 71] width 5 height 7
select select "service"
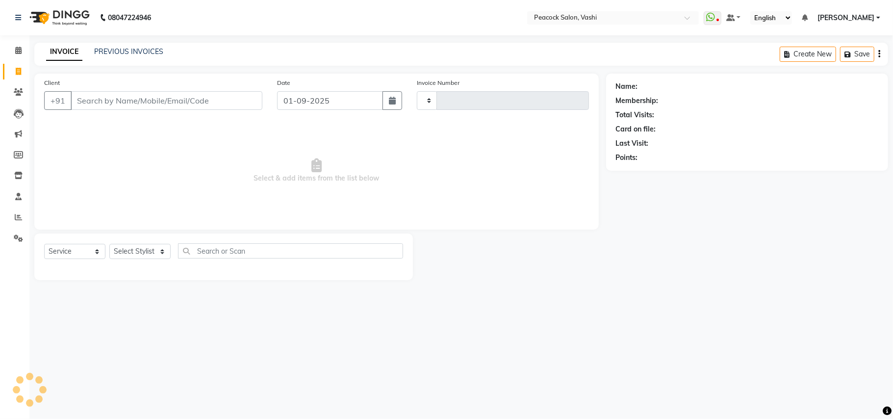
type input "2817"
select select "619"
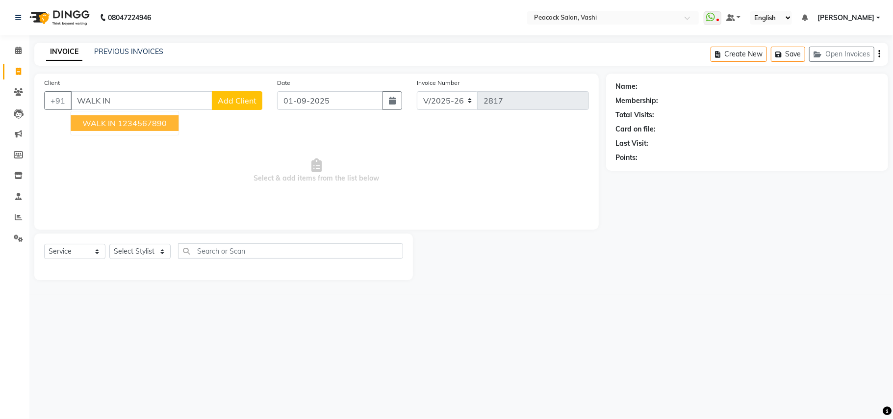
click at [149, 122] on ngb-highlight "1234567890" at bounding box center [142, 123] width 49 height 10
type input "1234567890"
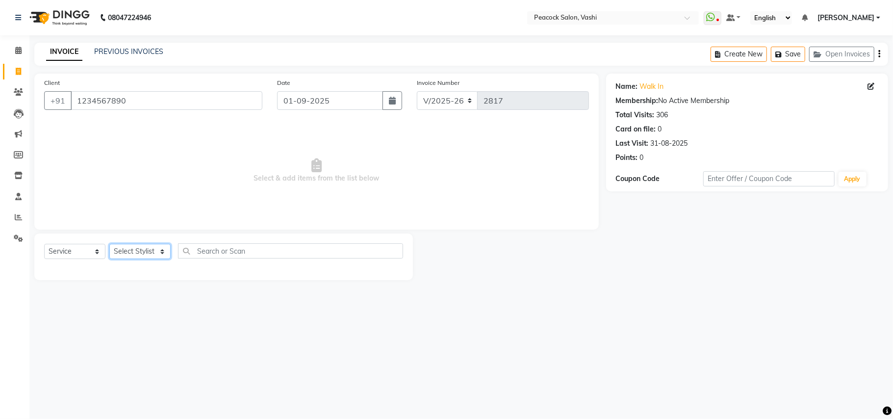
click at [138, 249] on select "Select Stylist anim shinglai ANKUSH APARNA ASHWINI BHAGWATI DC Dingg Support HA…" at bounding box center [139, 251] width 61 height 15
select select "86665"
click at [109, 244] on select "Select Stylist anim shinglai ANKUSH APARNA ASHWINI BHAGWATI DC Dingg Support HA…" at bounding box center [139, 251] width 61 height 15
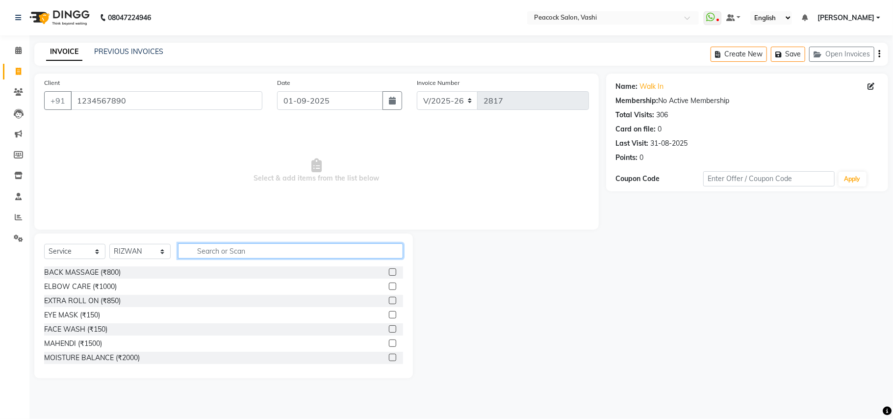
click at [208, 257] on input "text" at bounding box center [290, 250] width 225 height 15
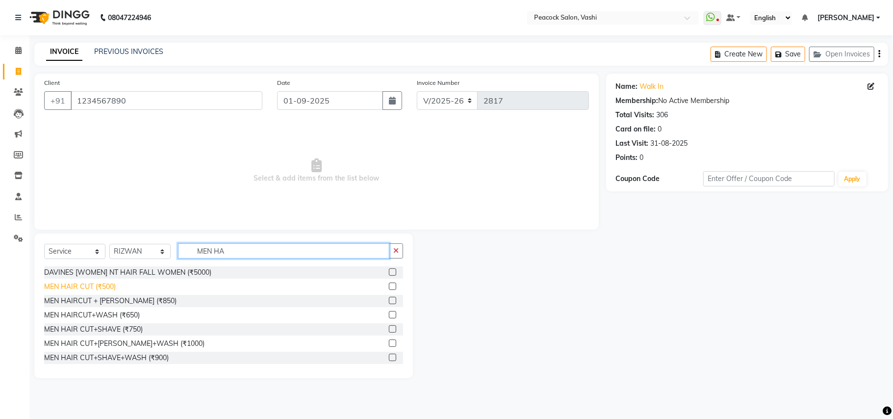
type input "MEN HA"
click at [110, 282] on div "MEN HAIR CUT (₹500)" at bounding box center [80, 286] width 72 height 10
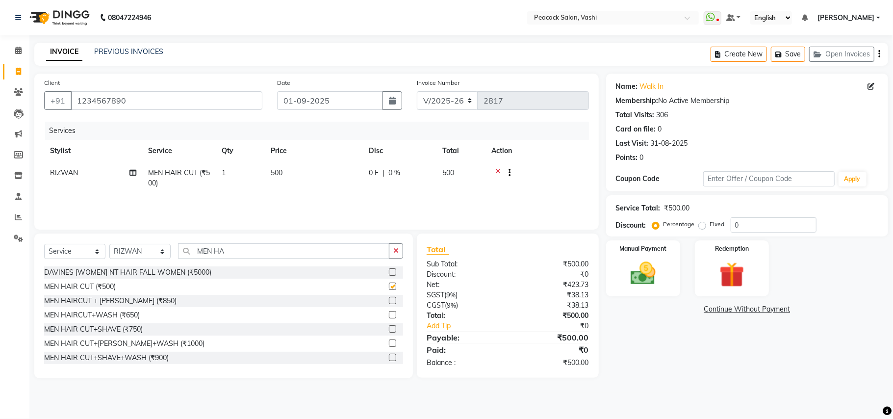
checkbox input "false"
click at [632, 263] on img at bounding box center [642, 273] width 43 height 30
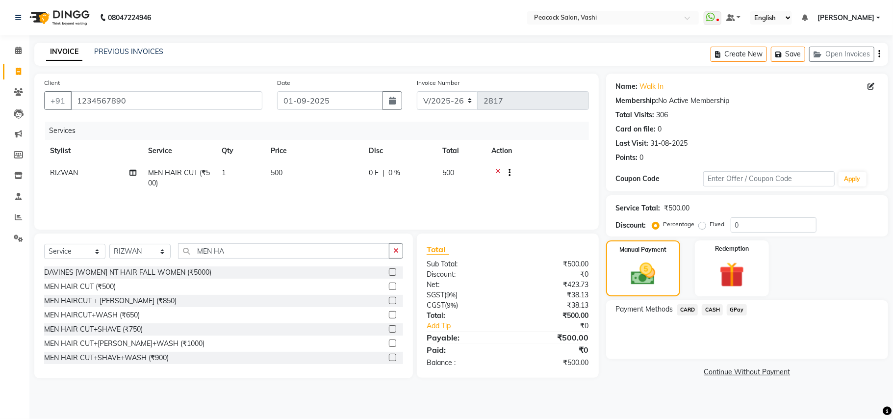
click at [714, 309] on span "CASH" at bounding box center [711, 309] width 21 height 11
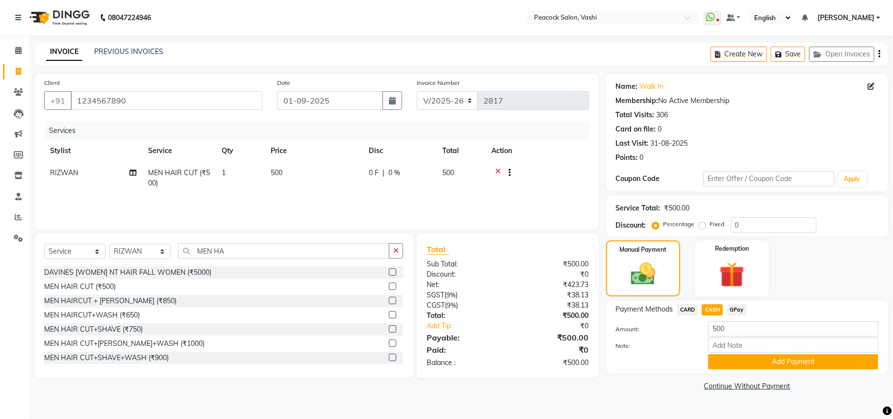
click at [723, 358] on button "Add Payment" at bounding box center [793, 361] width 170 height 15
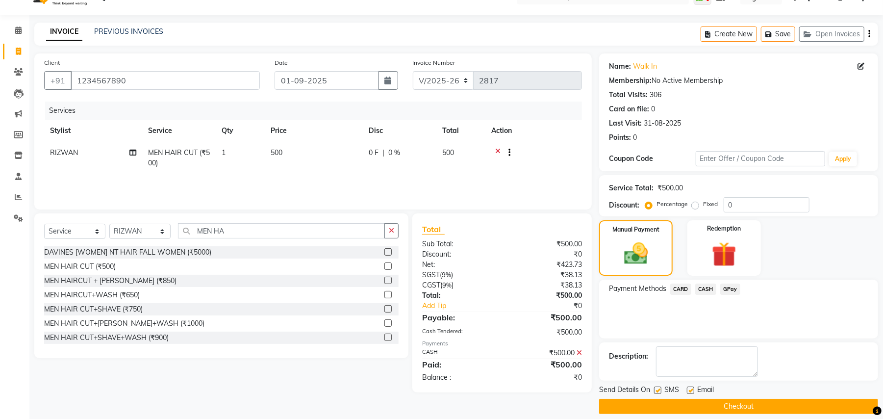
scroll to position [30, 0]
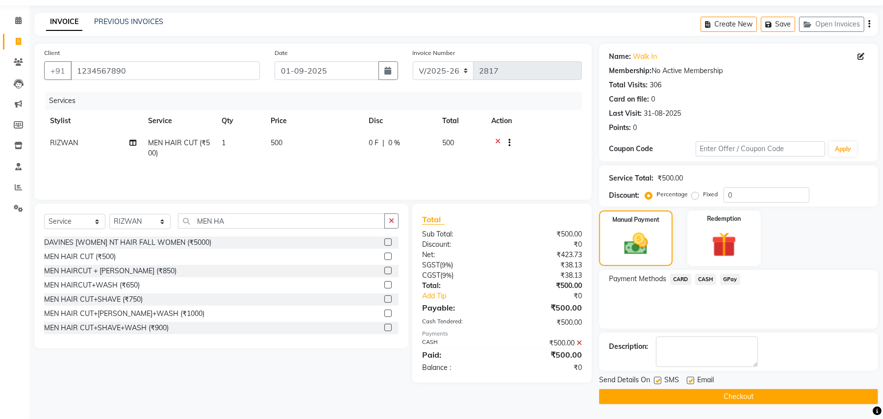
click at [730, 393] on button "Checkout" at bounding box center [738, 396] width 279 height 15
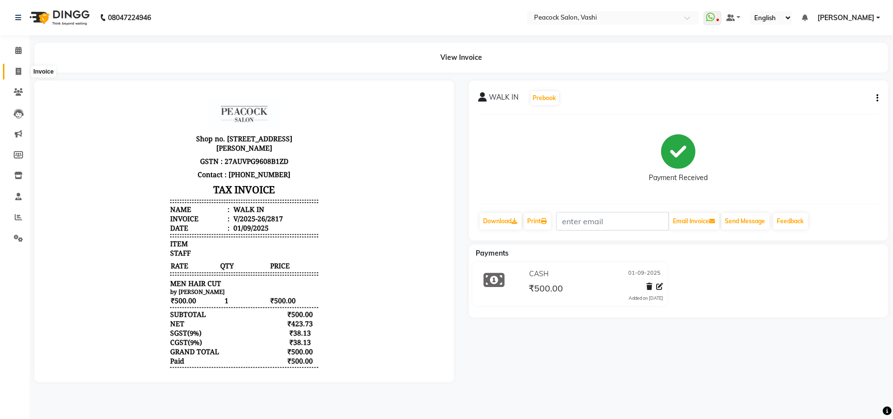
click at [14, 71] on span at bounding box center [18, 71] width 17 height 11
select select "service"
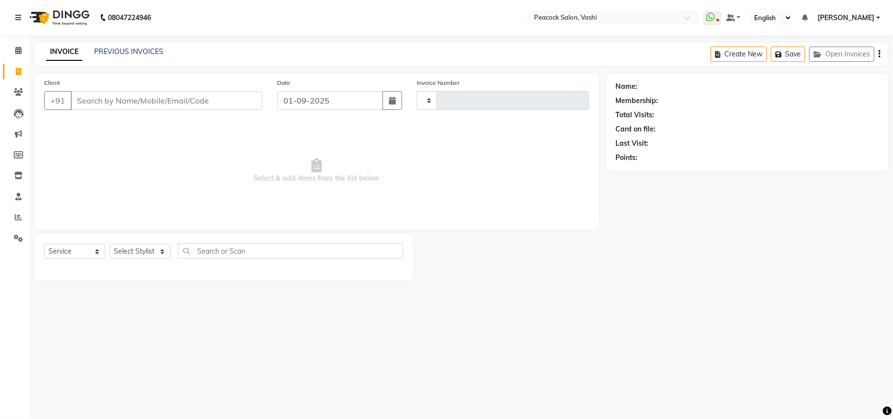
type input "2818"
select select "619"
click at [814, 60] on button "Open Invoices" at bounding box center [841, 54] width 65 height 15
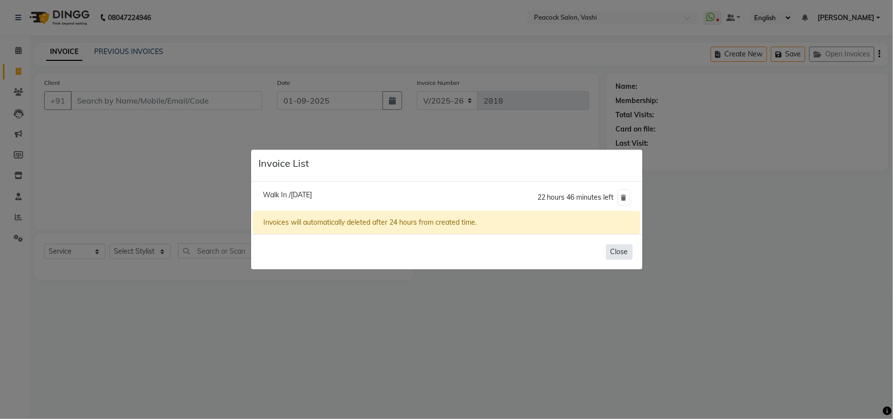
click at [624, 256] on button "Close" at bounding box center [619, 251] width 26 height 15
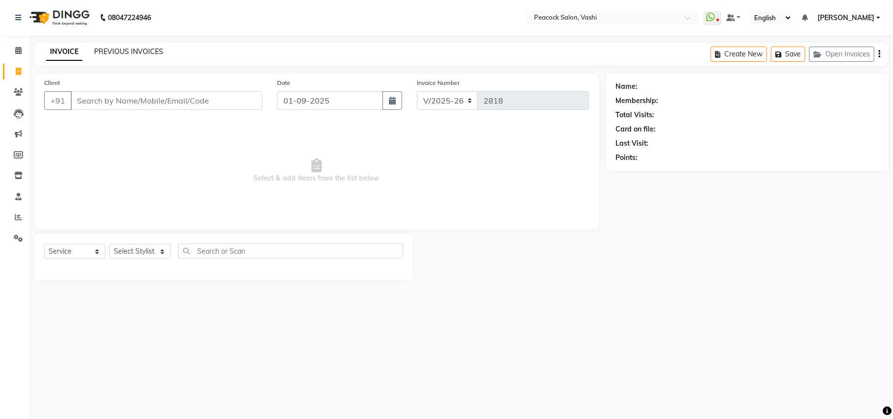
click at [134, 54] on link "PREVIOUS INVOICES" at bounding box center [128, 51] width 69 height 9
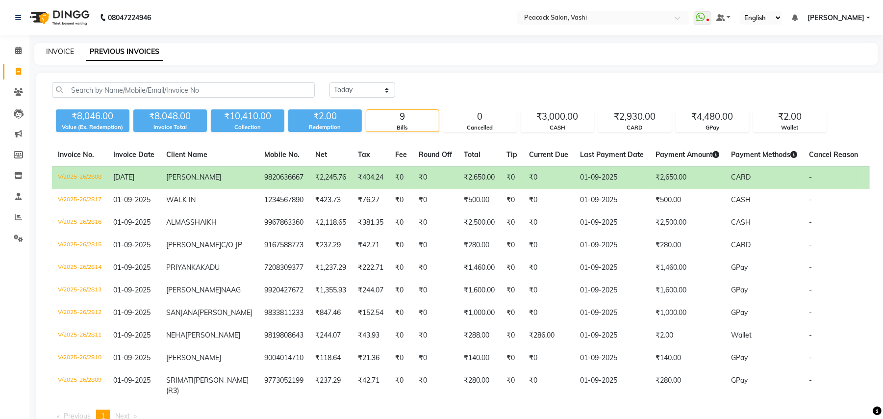
click at [55, 51] on link "INVOICE" at bounding box center [60, 51] width 28 height 9
select select "service"
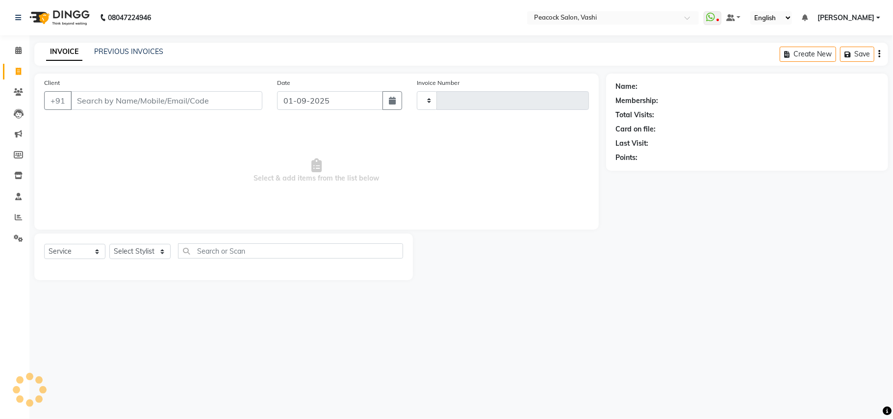
type input "2818"
select select "619"
click at [127, 51] on link "PREVIOUS INVOICES" at bounding box center [128, 51] width 69 height 9
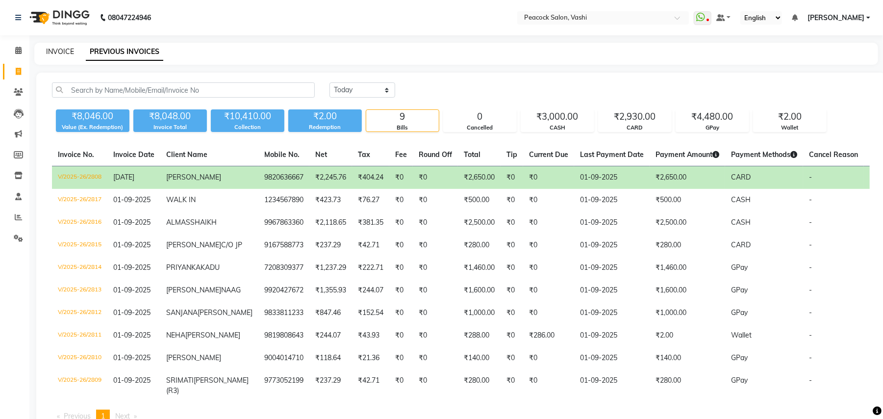
click at [48, 50] on link "INVOICE" at bounding box center [60, 51] width 28 height 9
select select "service"
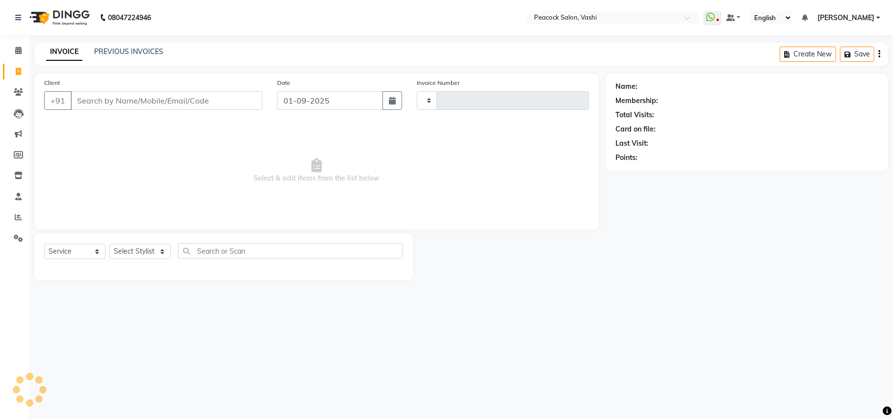
type input "2818"
select select "619"
click at [500, 373] on div "08047224946 Select Location × Peacock Salon, Vashi WhatsApp Status ✕ Status: Di…" at bounding box center [446, 209] width 893 height 419
click at [488, 254] on div at bounding box center [509, 256] width 193 height 47
click at [503, 247] on div at bounding box center [509, 256] width 193 height 47
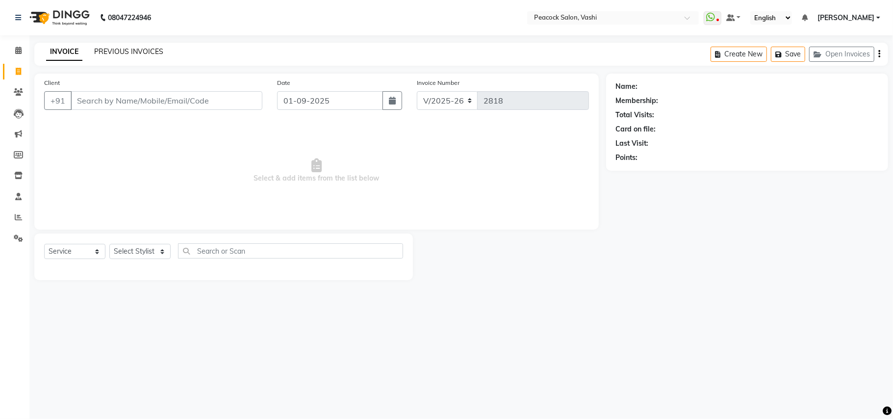
click at [149, 50] on link "PREVIOUS INVOICES" at bounding box center [128, 51] width 69 height 9
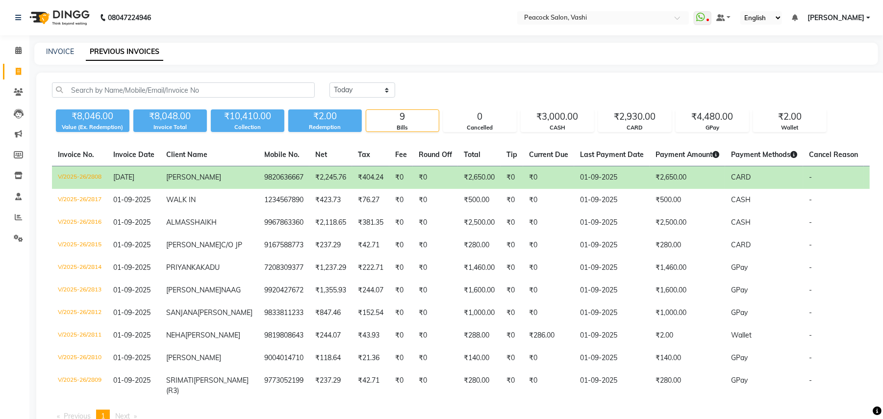
click at [134, 175] on span "[DATE]" at bounding box center [123, 177] width 21 height 9
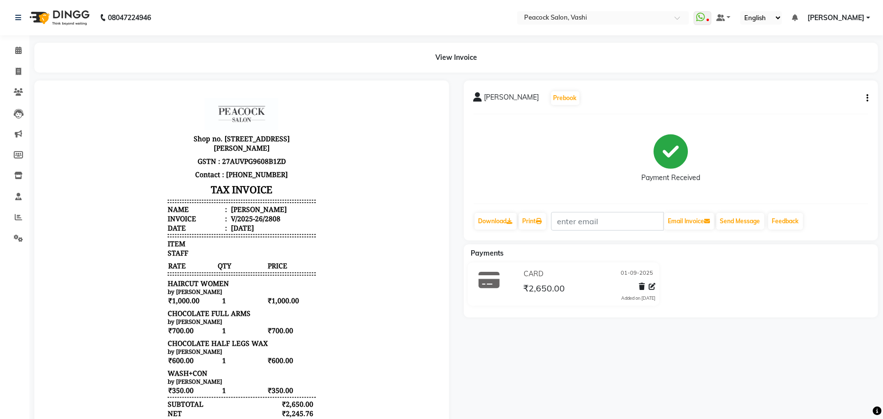
click at [867, 99] on icon "button" at bounding box center [867, 98] width 2 height 0
click at [800, 94] on div "Split Service Amount" at bounding box center [817, 91] width 67 height 12
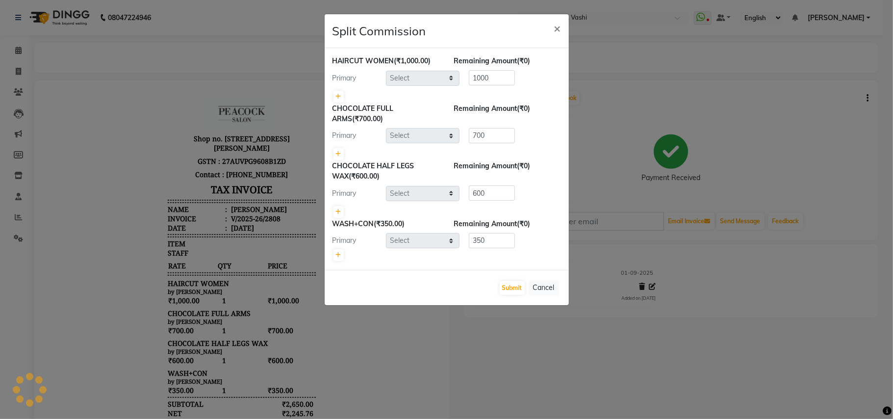
select select "57174"
select select "37757"
select select "57174"
click at [538, 291] on button "Cancel" at bounding box center [543, 287] width 30 height 15
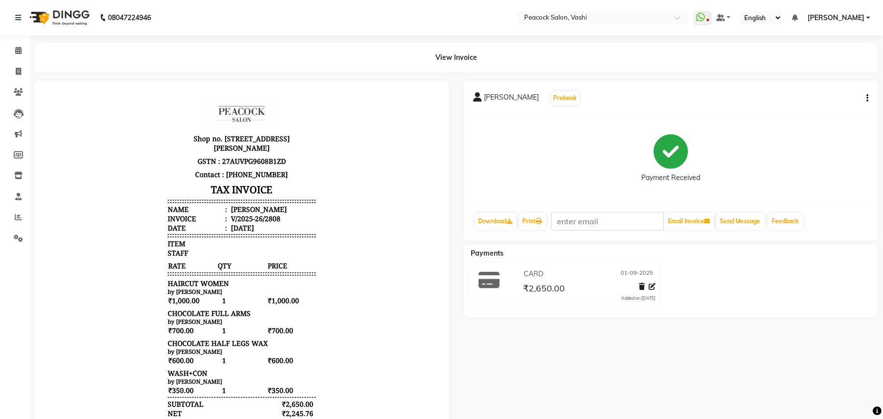
scroll to position [7, 0]
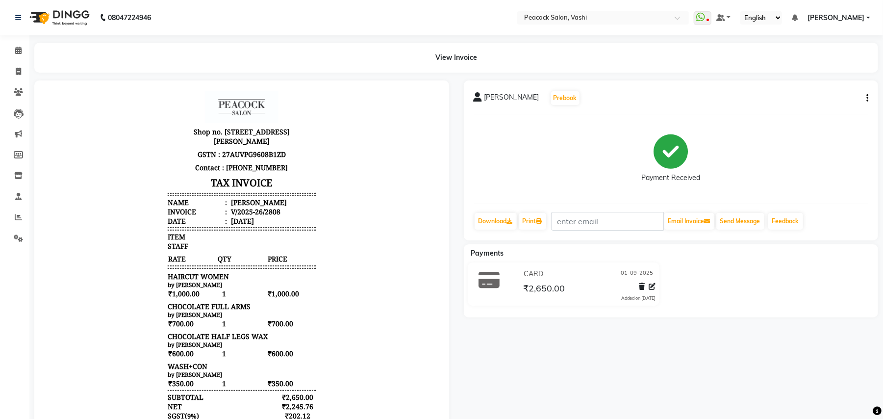
click at [867, 98] on icon "button" at bounding box center [867, 98] width 2 height 0
click at [793, 91] on div "Split Service Amount" at bounding box center [817, 91] width 67 height 12
select select "57174"
select select "37757"
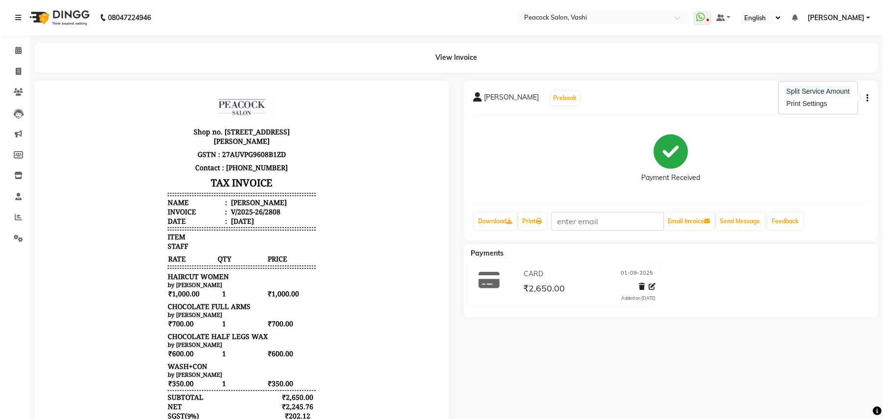
select select "57174"
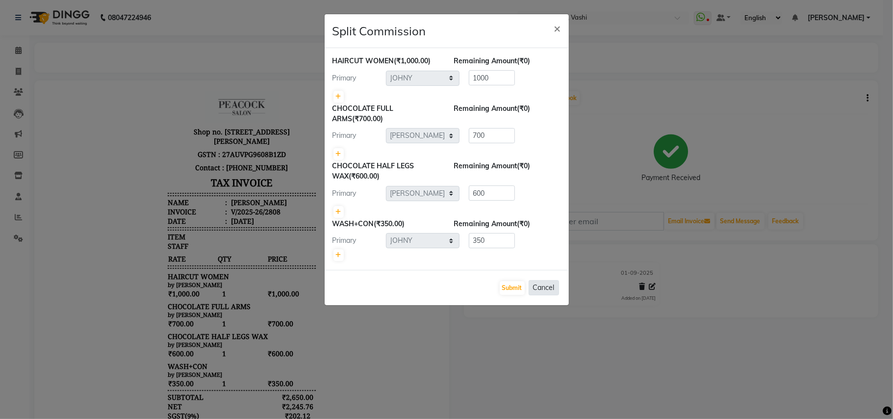
click at [540, 288] on button "Cancel" at bounding box center [543, 287] width 30 height 15
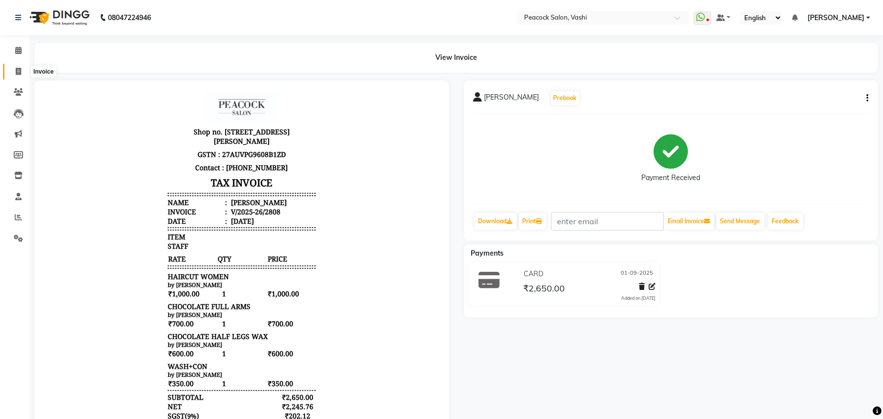
click at [19, 74] on icon at bounding box center [18, 71] width 5 height 7
select select "service"
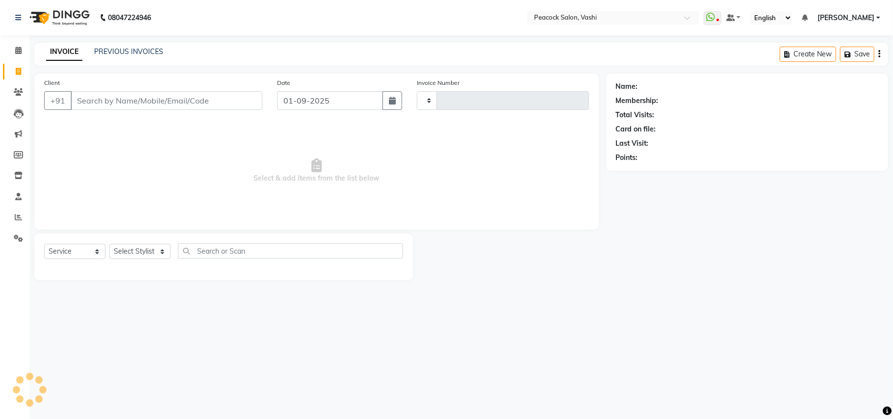
type input "2818"
select select "619"
click at [102, 48] on link "PREVIOUS INVOICES" at bounding box center [128, 51] width 69 height 9
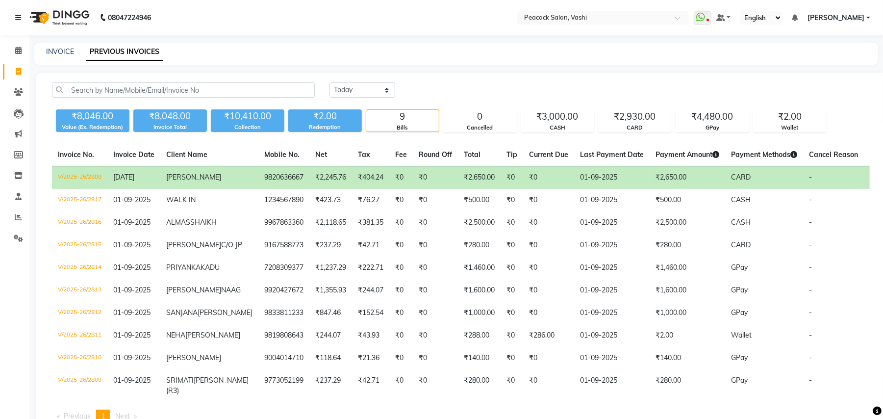
drag, startPoint x: 92, startPoint y: 176, endPoint x: 461, endPoint y: 89, distance: 379.4
click at [461, 89] on div "Today Yesterday Custom Range" at bounding box center [599, 89] width 540 height 15
click at [92, 178] on td "V/2025-26/2808" at bounding box center [79, 177] width 55 height 23
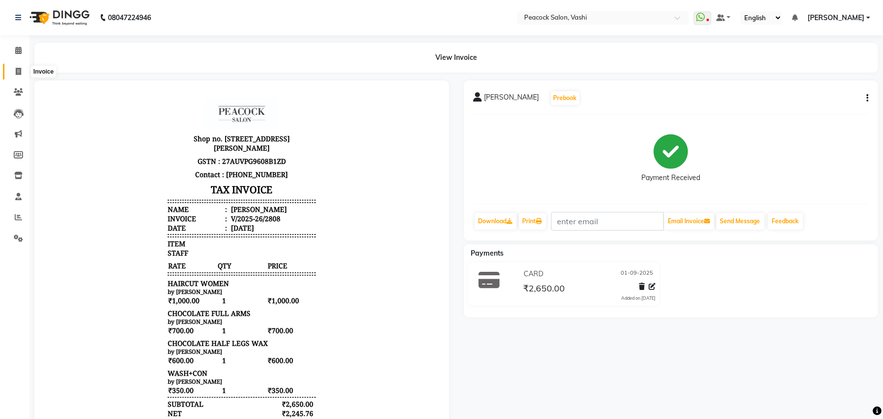
click at [19, 71] on icon at bounding box center [18, 71] width 5 height 7
select select "service"
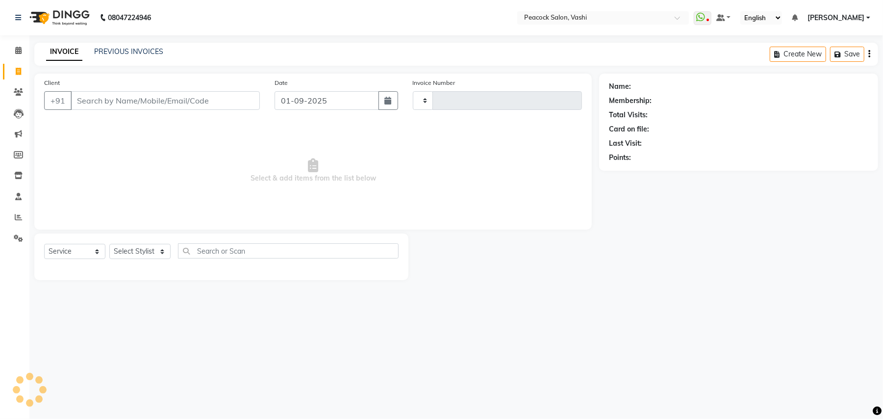
type input "2818"
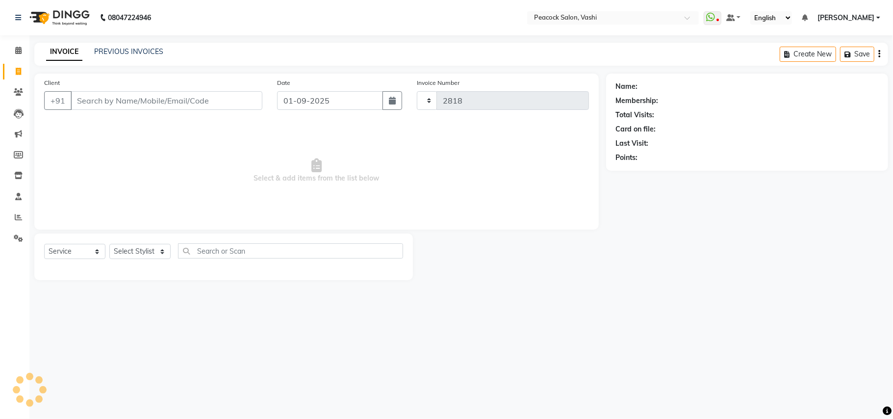
select select "619"
click at [150, 49] on link "PREVIOUS INVOICES" at bounding box center [128, 51] width 69 height 9
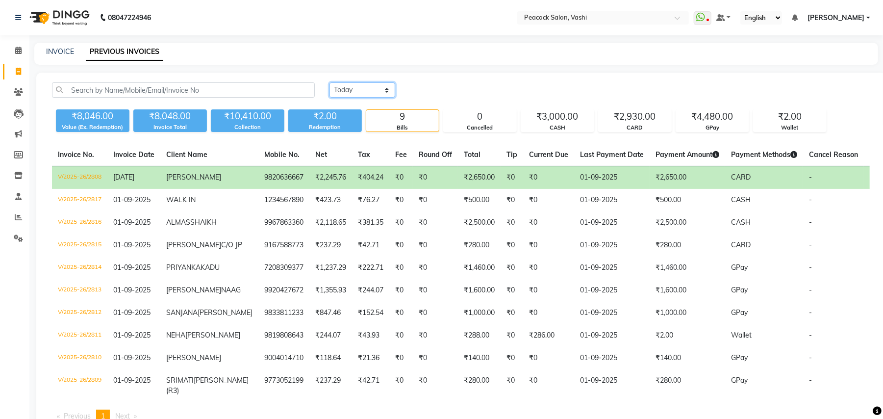
click at [340, 91] on select "Today Yesterday Custom Range" at bounding box center [362, 89] width 66 height 15
select select "range"
click at [329, 82] on select "Today Yesterday Custom Range" at bounding box center [362, 89] width 66 height 15
click at [432, 89] on input "01-09-2025" at bounding box center [442, 90] width 69 height 14
select select "9"
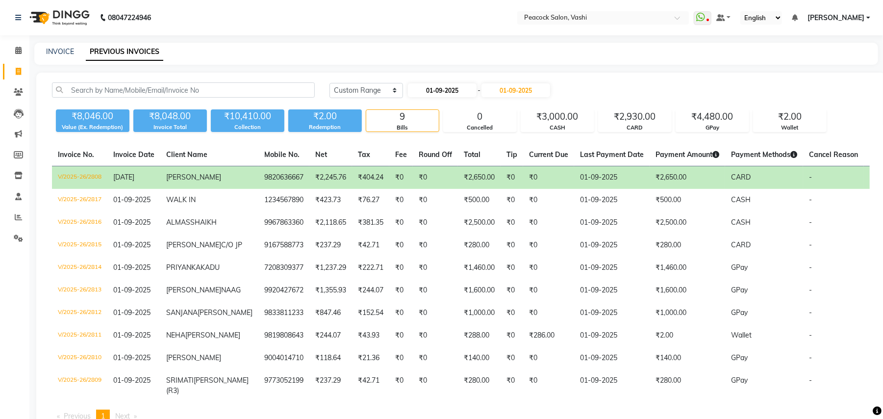
select select "2025"
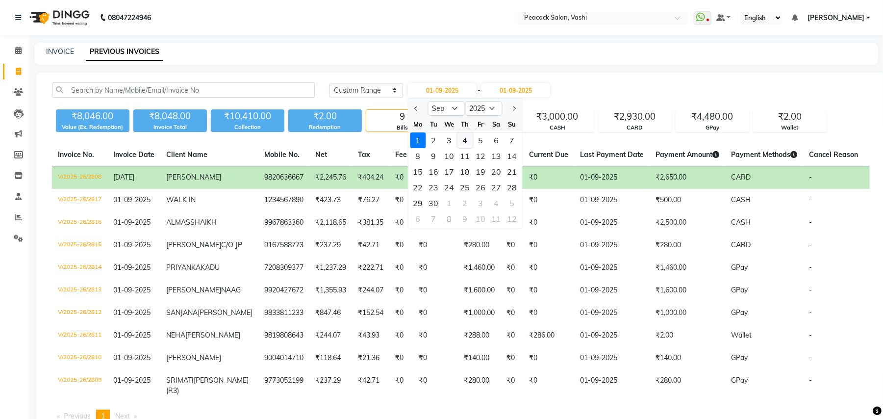
click at [459, 138] on div "4" at bounding box center [465, 140] width 16 height 16
type input "[DATE]"
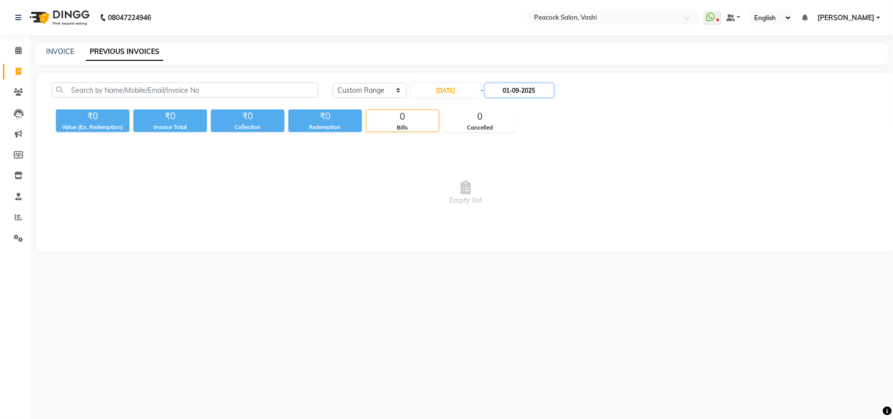
click at [524, 84] on input "01-09-2025" at bounding box center [519, 90] width 69 height 14
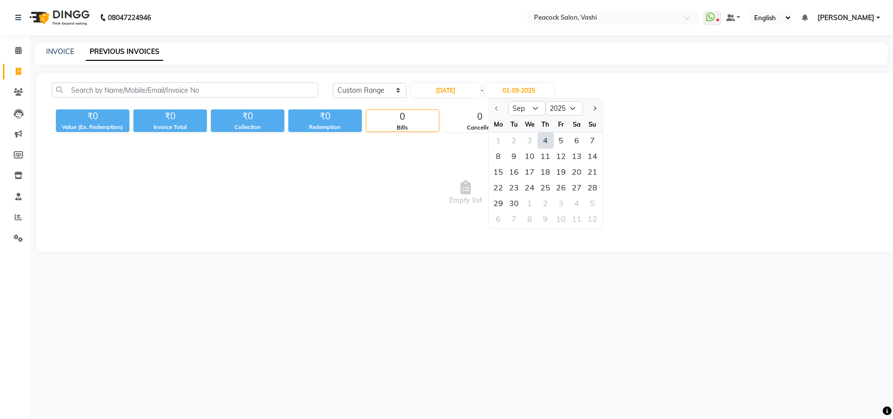
click at [540, 135] on div "4" at bounding box center [546, 140] width 16 height 16
type input "[DATE]"
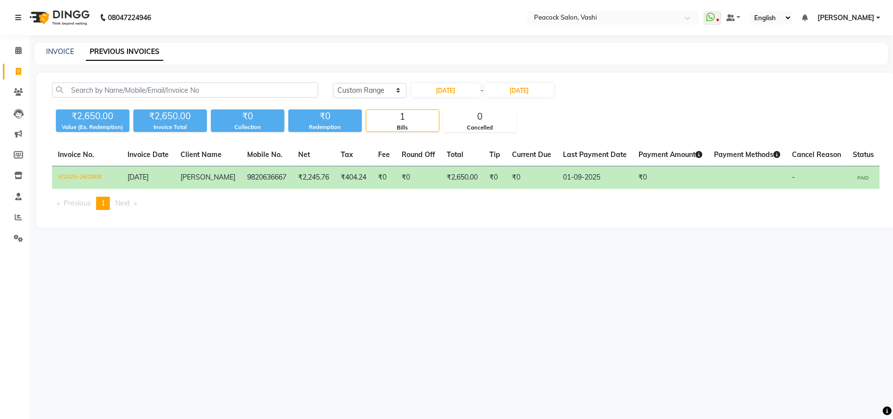
click at [89, 177] on td "V/2025-26/2808" at bounding box center [87, 177] width 70 height 23
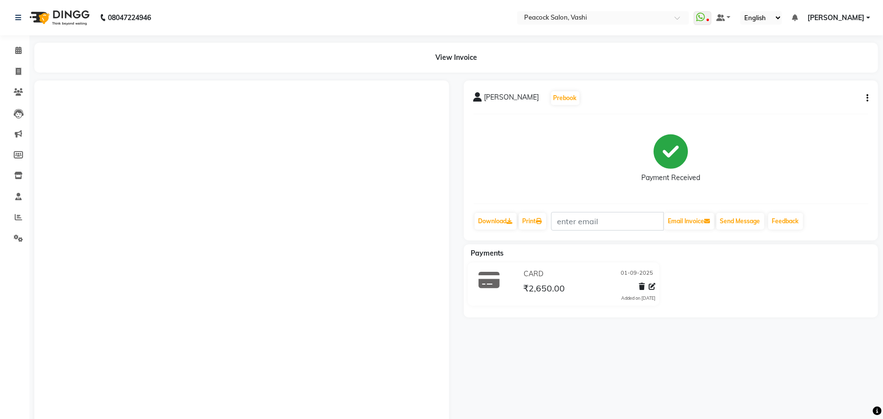
click at [877, 92] on div "[PERSON_NAME] Prebook Payment Received Download Print Email Invoice Send Messag…" at bounding box center [671, 160] width 415 height 160
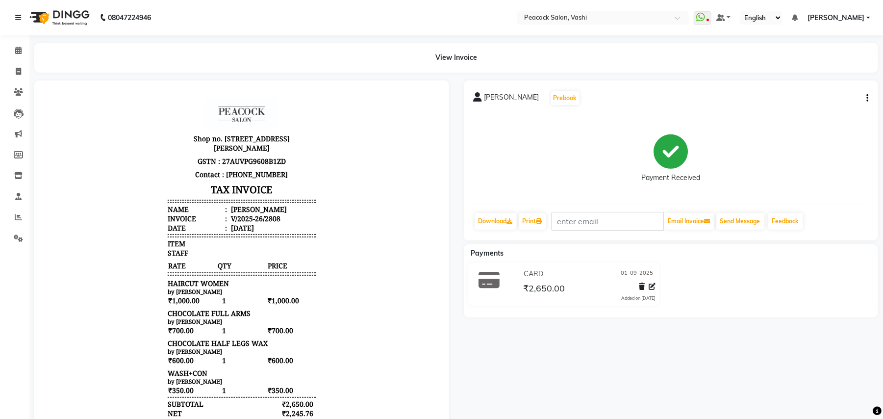
click at [868, 99] on icon "button" at bounding box center [867, 98] width 2 height 0
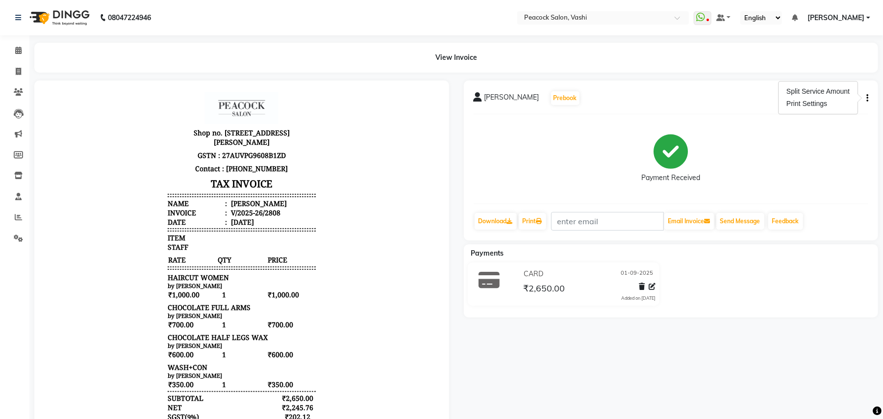
scroll to position [7, 0]
click at [20, 73] on icon at bounding box center [18, 71] width 5 height 7
select select "619"
select select "service"
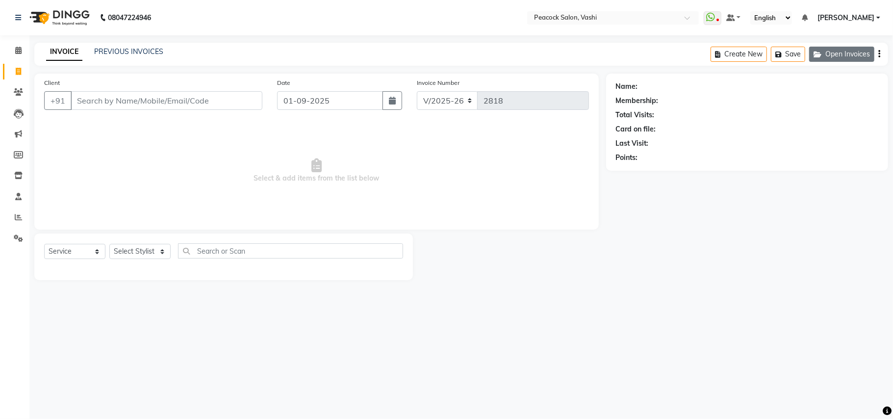
click at [822, 49] on button "Open Invoices" at bounding box center [841, 54] width 65 height 15
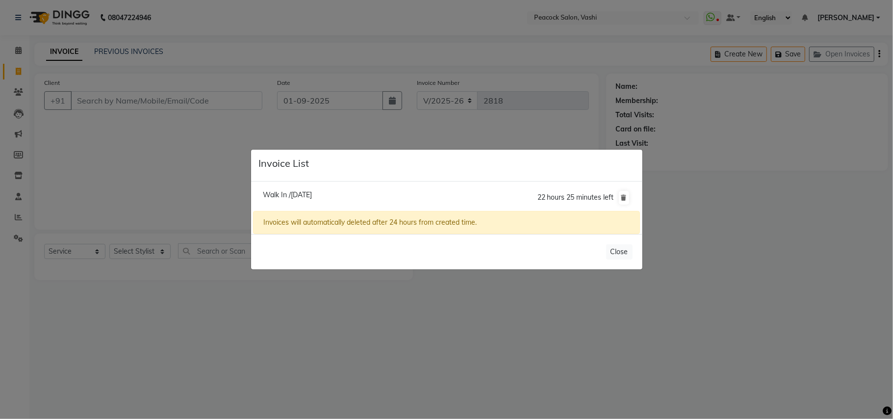
click at [638, 249] on div "Close" at bounding box center [446, 251] width 391 height 35
click at [608, 252] on button "Close" at bounding box center [619, 251] width 26 height 15
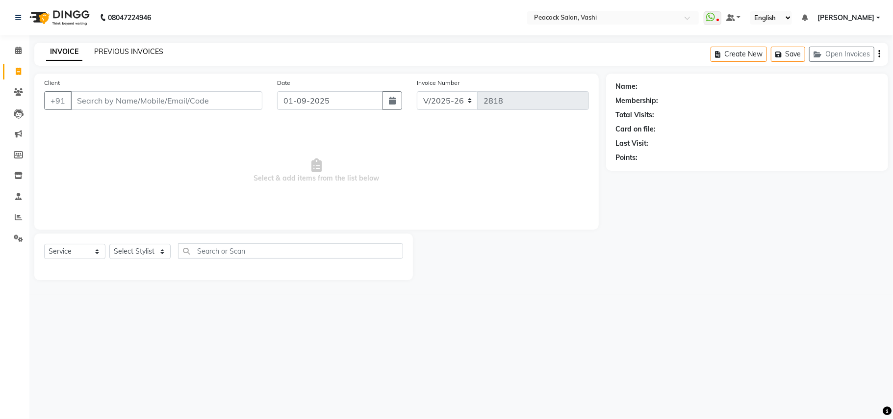
click at [132, 52] on link "PREVIOUS INVOICES" at bounding box center [128, 51] width 69 height 9
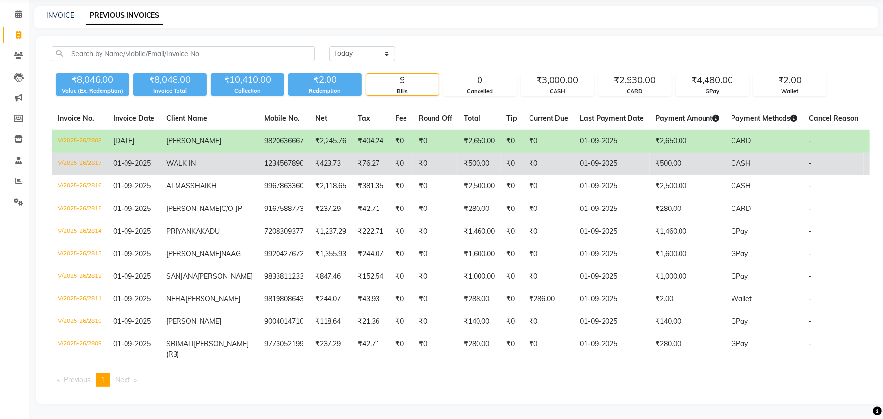
scroll to position [115, 0]
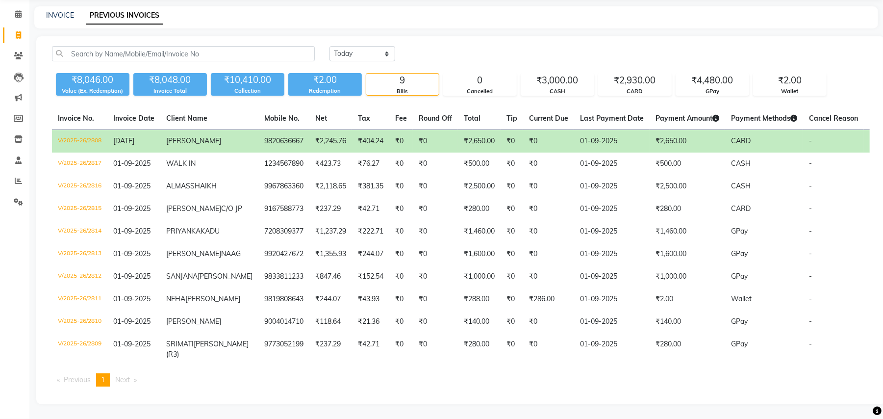
click at [81, 130] on td "V/2025-26/2808" at bounding box center [79, 141] width 55 height 23
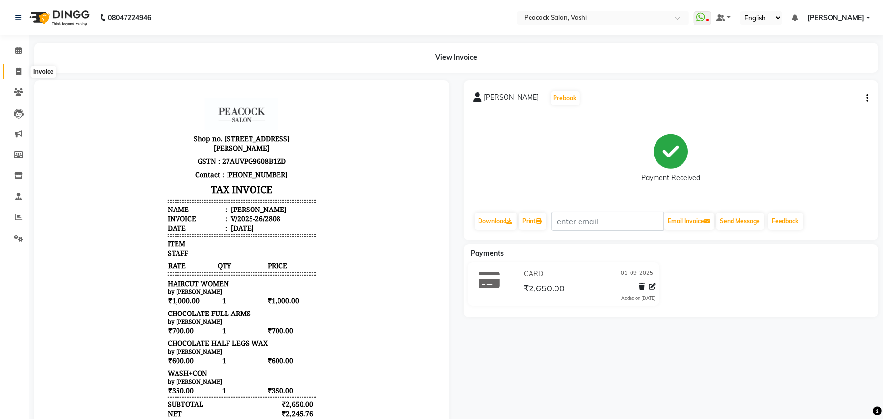
click at [18, 69] on icon at bounding box center [18, 71] width 5 height 7
select select "service"
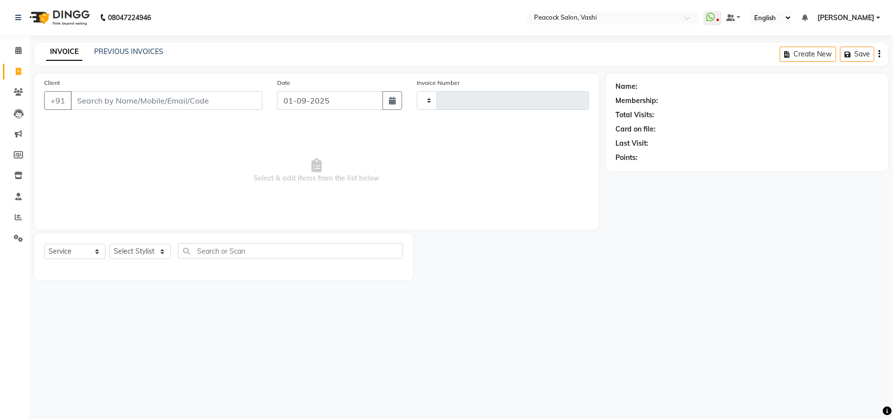
type input "2818"
select select "619"
click at [95, 51] on link "PREVIOUS INVOICES" at bounding box center [128, 51] width 69 height 9
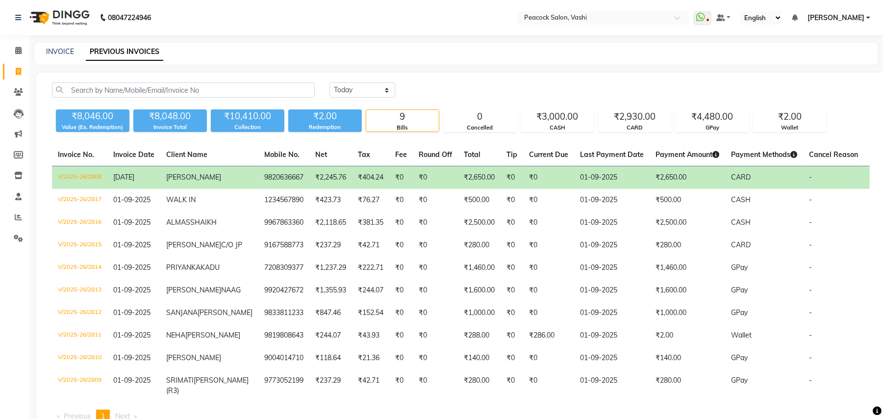
click at [58, 44] on div "INVOICE PREVIOUS INVOICES" at bounding box center [456, 54] width 844 height 22
click at [65, 48] on link "INVOICE" at bounding box center [60, 51] width 28 height 9
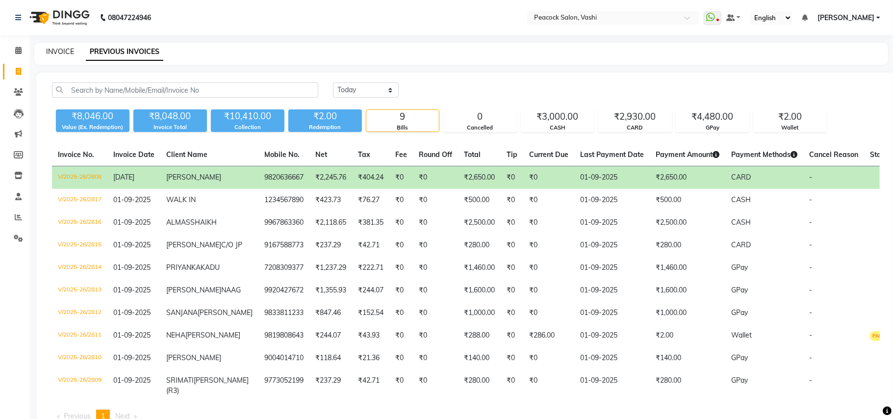
select select "619"
select select "service"
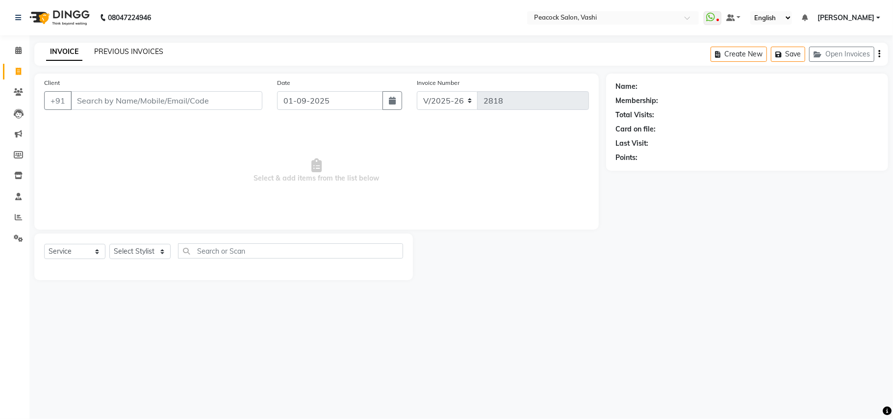
click at [119, 48] on link "PREVIOUS INVOICES" at bounding box center [128, 51] width 69 height 9
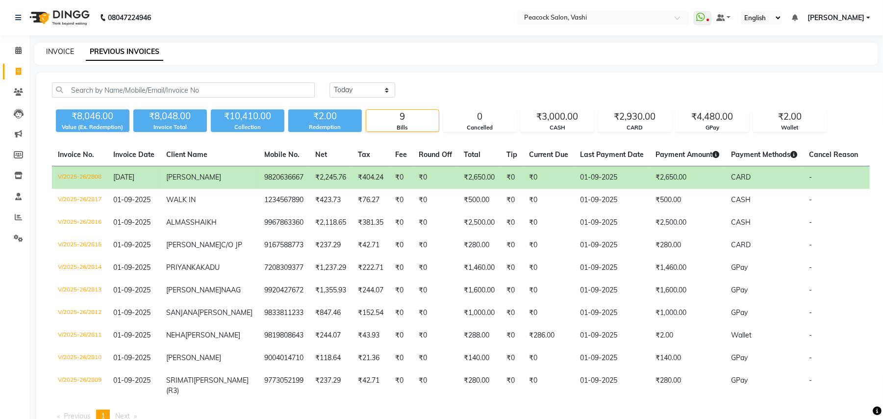
click at [48, 51] on link "INVOICE" at bounding box center [60, 51] width 28 height 9
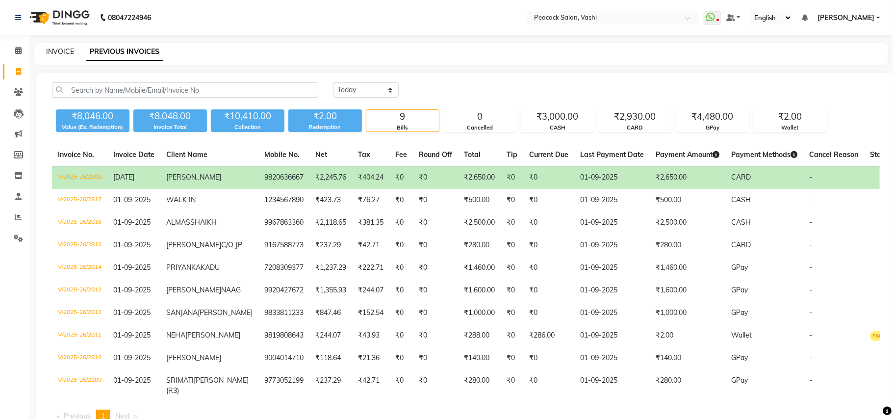
select select "619"
select select "service"
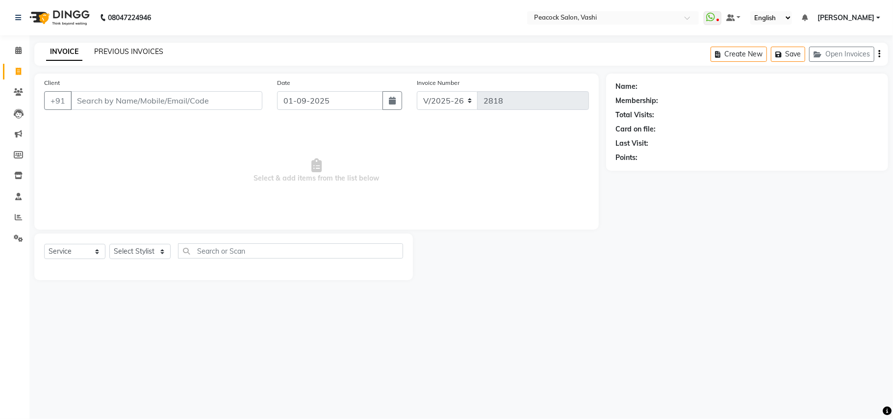
click at [119, 52] on link "PREVIOUS INVOICES" at bounding box center [128, 51] width 69 height 9
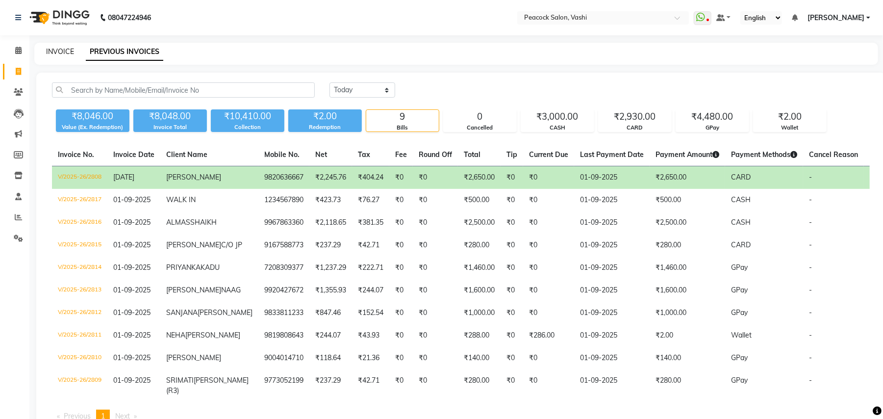
click at [55, 52] on link "INVOICE" at bounding box center [60, 51] width 28 height 9
select select "619"
select select "service"
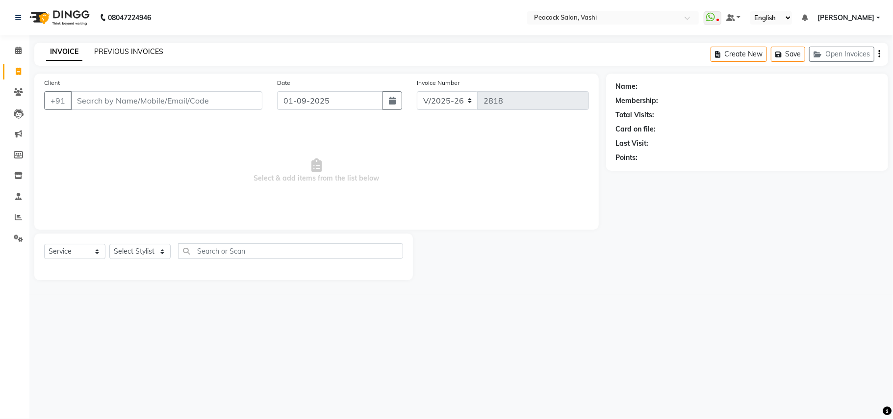
click at [118, 53] on link "PREVIOUS INVOICES" at bounding box center [128, 51] width 69 height 9
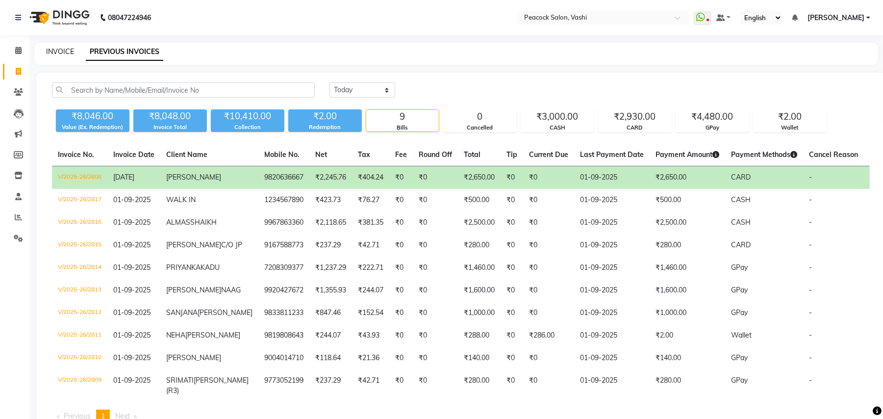
click at [50, 51] on link "INVOICE" at bounding box center [60, 51] width 28 height 9
select select "619"
select select "service"
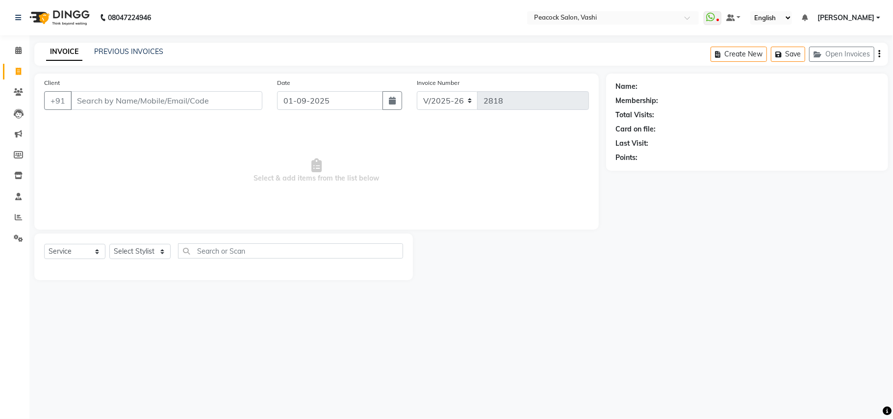
click at [355, 236] on div "Client +91 Date [DATE] Invoice Number V/2025 V/[PHONE_NUMBER] Select & add item…" at bounding box center [316, 177] width 579 height 206
click at [350, 253] on input "text" at bounding box center [290, 250] width 225 height 15
click at [150, 177] on span "Select & add items from the list below" at bounding box center [316, 171] width 545 height 98
click at [338, 199] on span "Select & add items from the list below" at bounding box center [316, 171] width 545 height 98
click at [159, 43] on div "INVOICE PREVIOUS INVOICES Create New Save Open Invoices" at bounding box center [460, 54] width 853 height 23
